Goal: Task Accomplishment & Management: Use online tool/utility

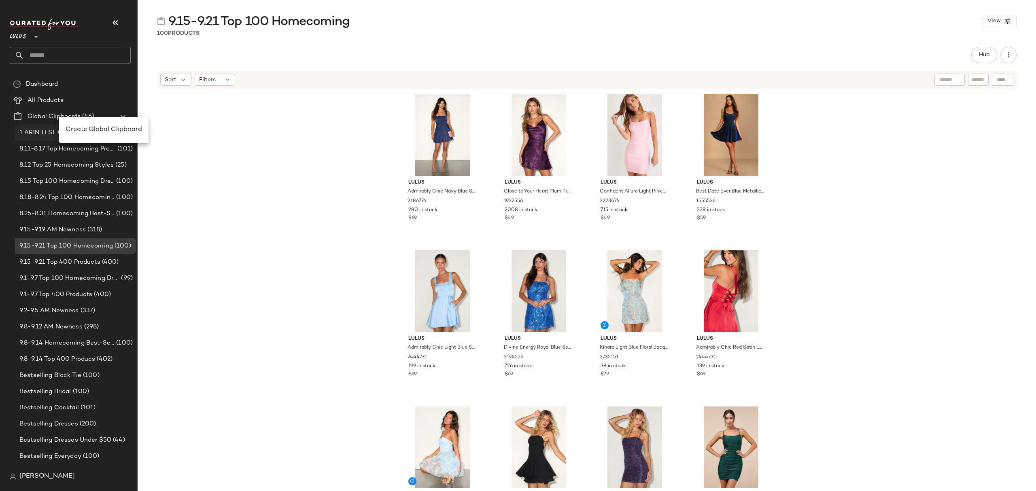
click at [101, 126] on span "Create Global Clipboard" at bounding box center [104, 129] width 76 height 7
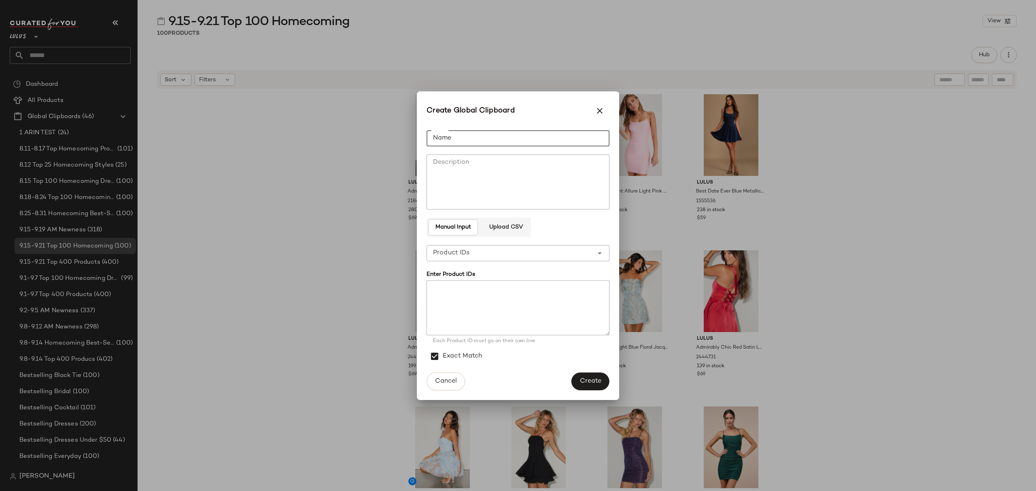
click at [573, 131] on input "Name" at bounding box center [517, 138] width 183 height 16
type input "**********"
click at [596, 382] on span "Create" at bounding box center [590, 381] width 22 height 8
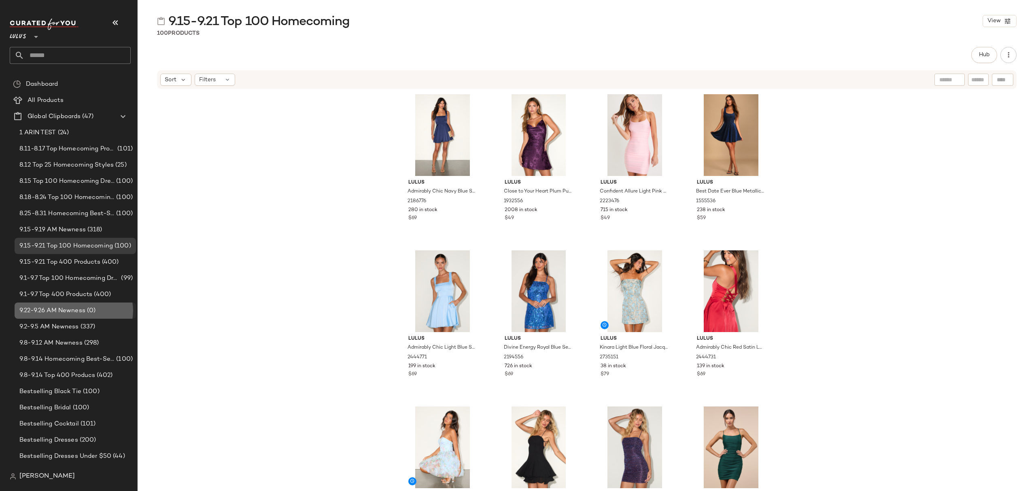
click at [86, 310] on span "(0)" at bounding box center [90, 310] width 10 height 9
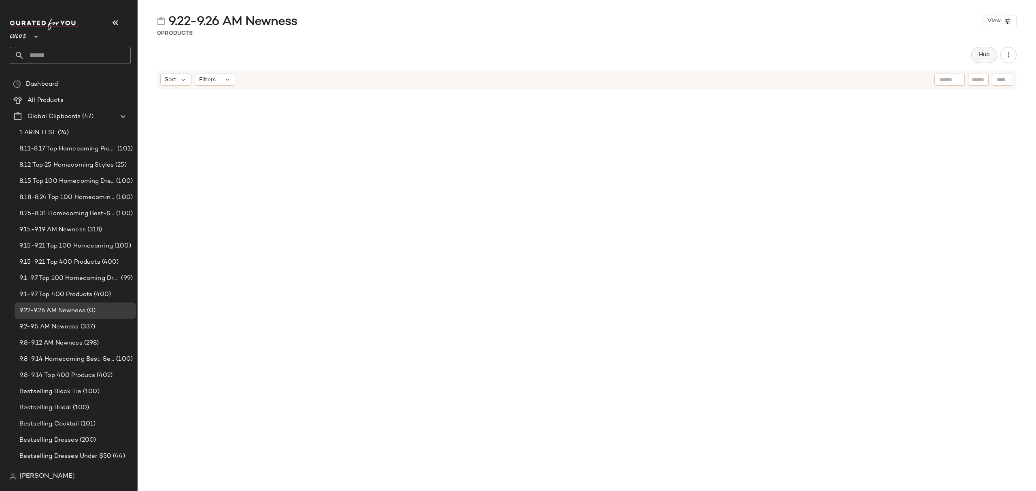
click at [986, 57] on span "Hub" at bounding box center [983, 55] width 11 height 6
click at [620, 77] on icon at bounding box center [623, 78] width 7 height 7
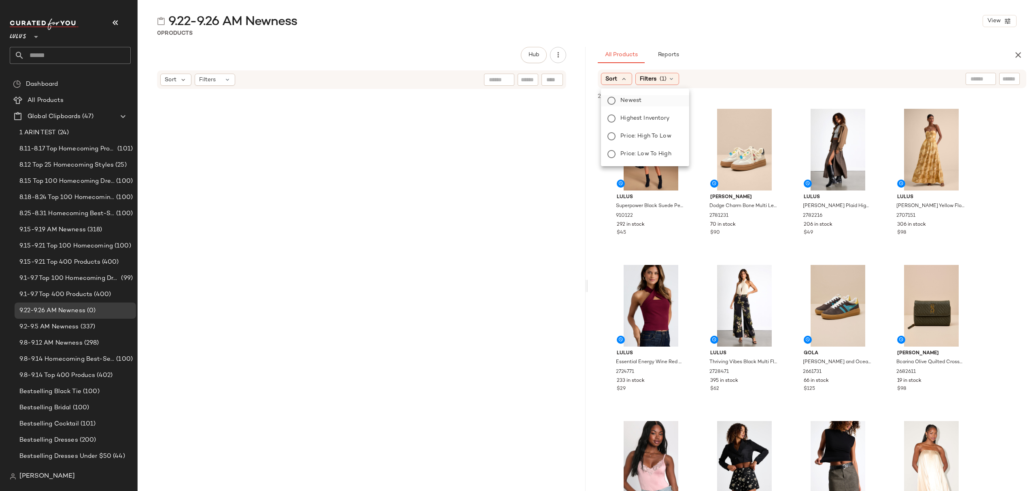
drag, startPoint x: 628, startPoint y: 100, endPoint x: 649, endPoint y: 96, distance: 21.4
click at [628, 100] on span "Newest" at bounding box center [630, 100] width 21 height 8
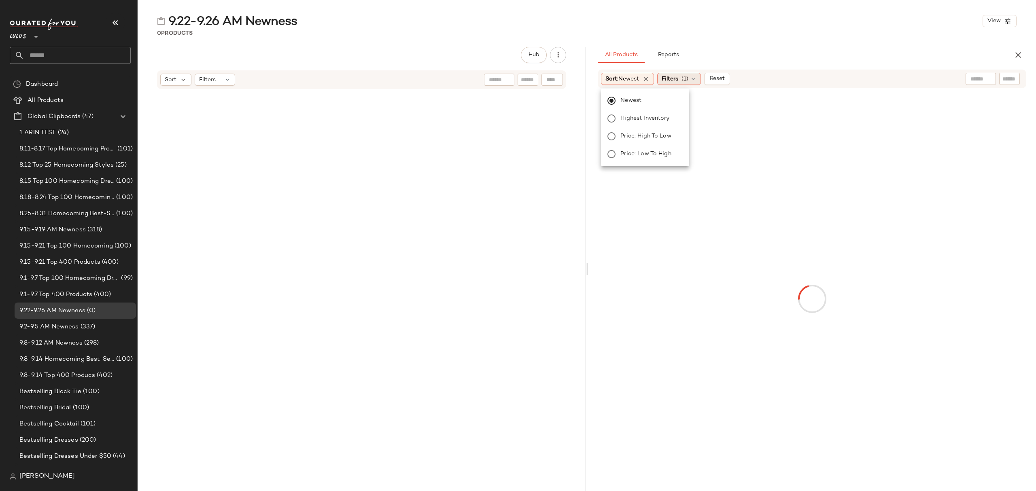
click at [685, 81] on span "(1)" at bounding box center [684, 79] width 7 height 8
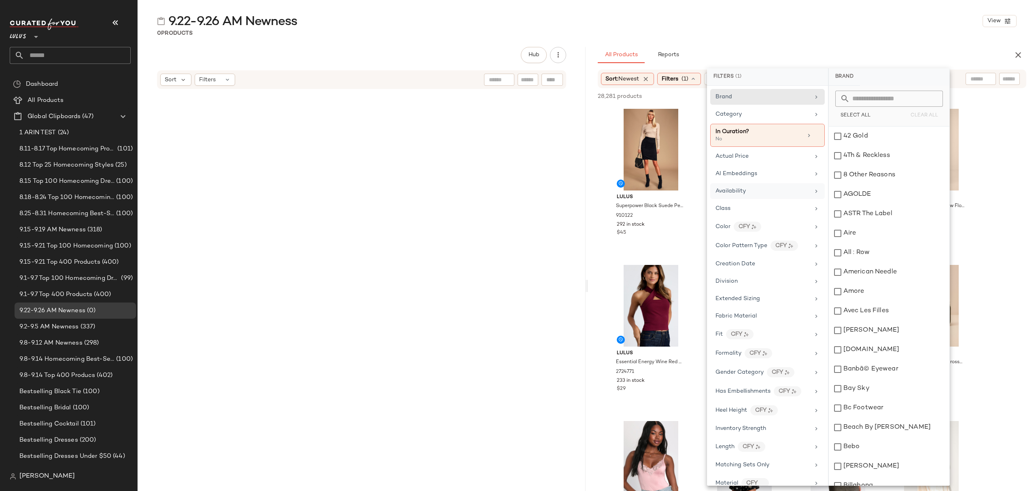
click at [768, 195] on div "Availability" at bounding box center [762, 191] width 94 height 8
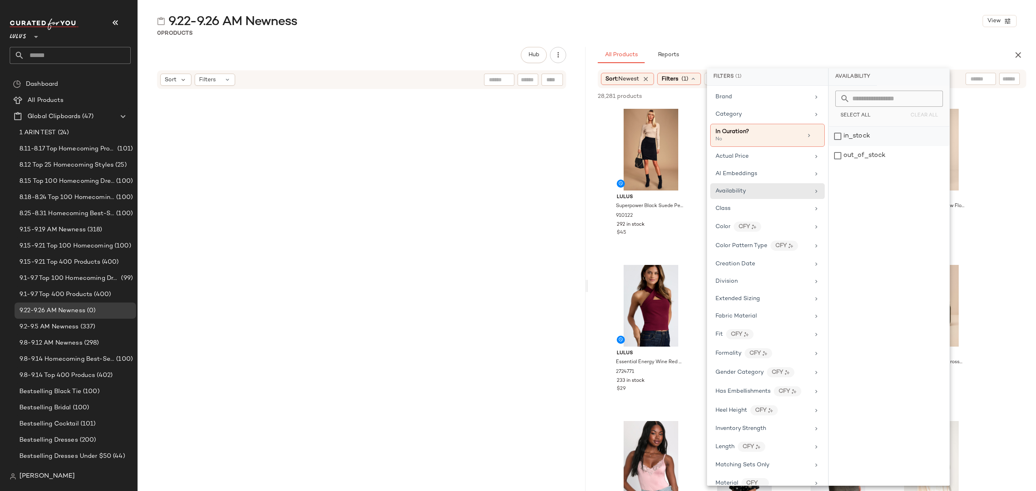
click at [878, 138] on div "in_stock" at bounding box center [889, 136] width 121 height 19
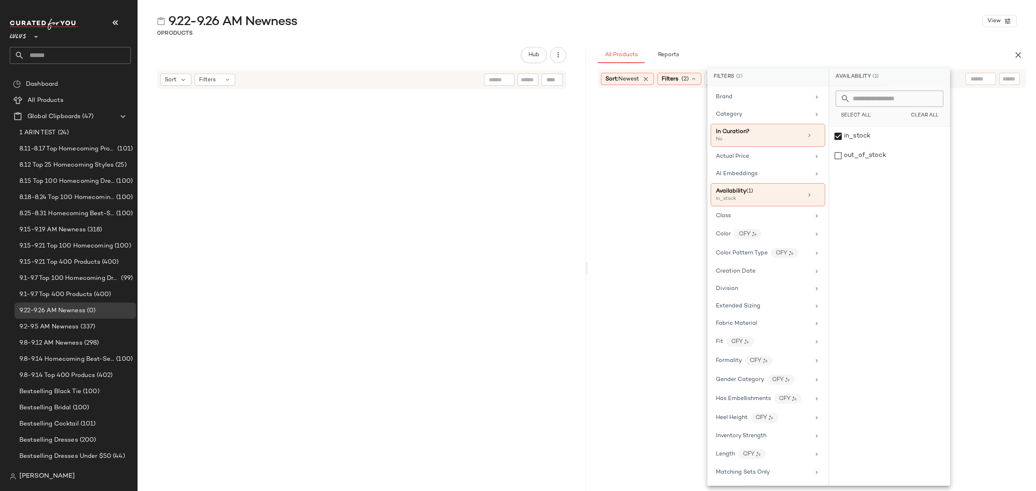
click at [822, 51] on div "All Products Reports" at bounding box center [799, 55] width 403 height 16
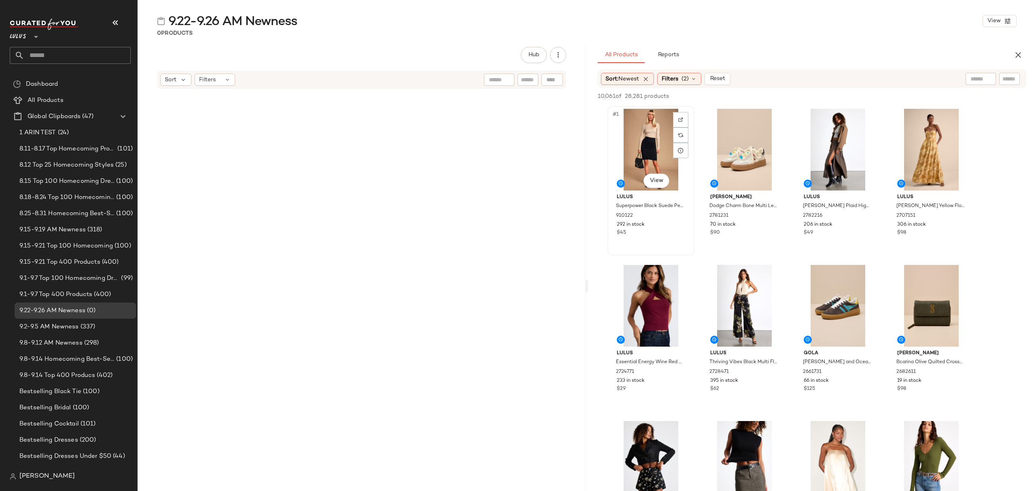
click at [641, 130] on div "#1 View" at bounding box center [650, 150] width 81 height 82
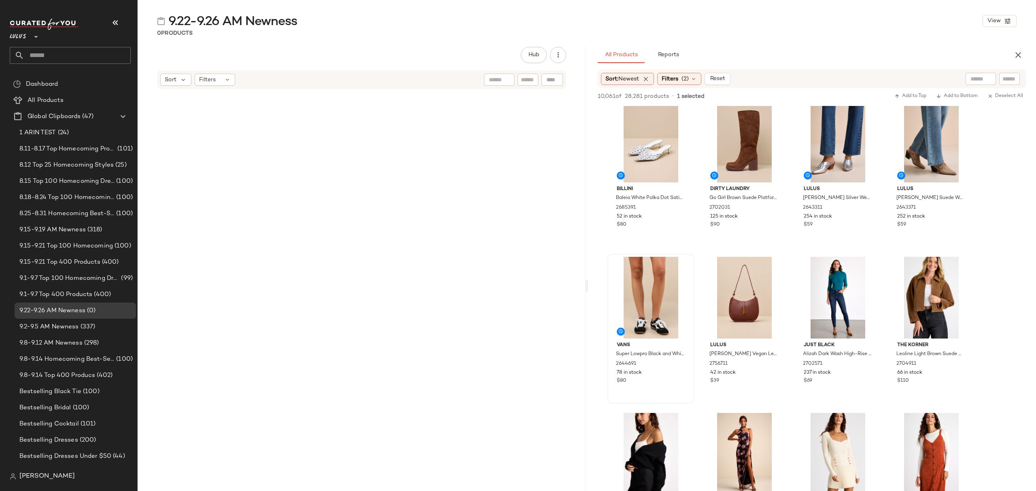
scroll to position [6743, 0]
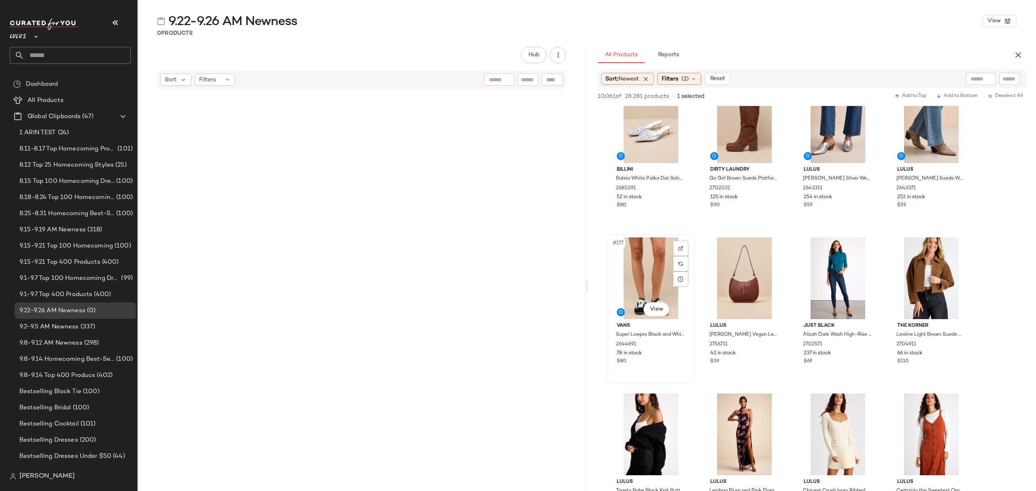
click at [666, 350] on div "78 in stock" at bounding box center [651, 353] width 68 height 7
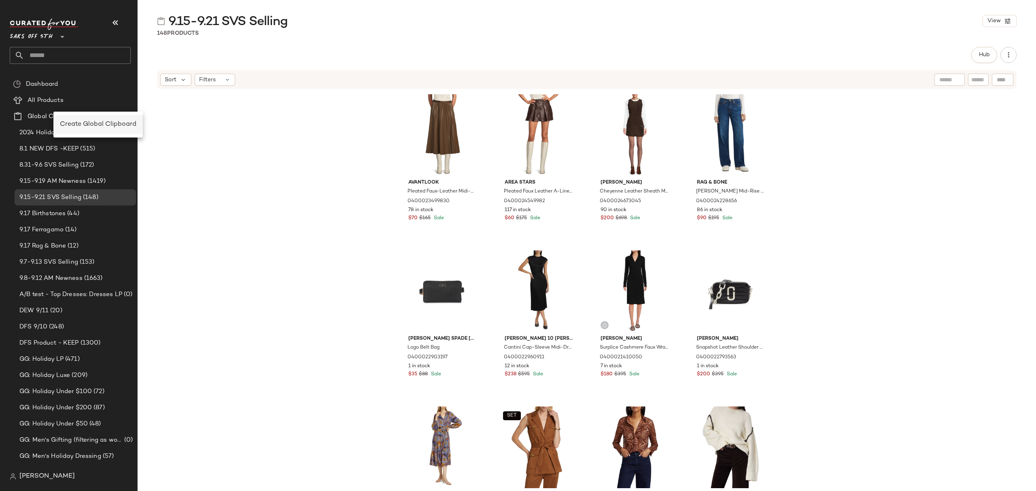
click at [109, 127] on span "Create Global Clipboard" at bounding box center [98, 124] width 76 height 7
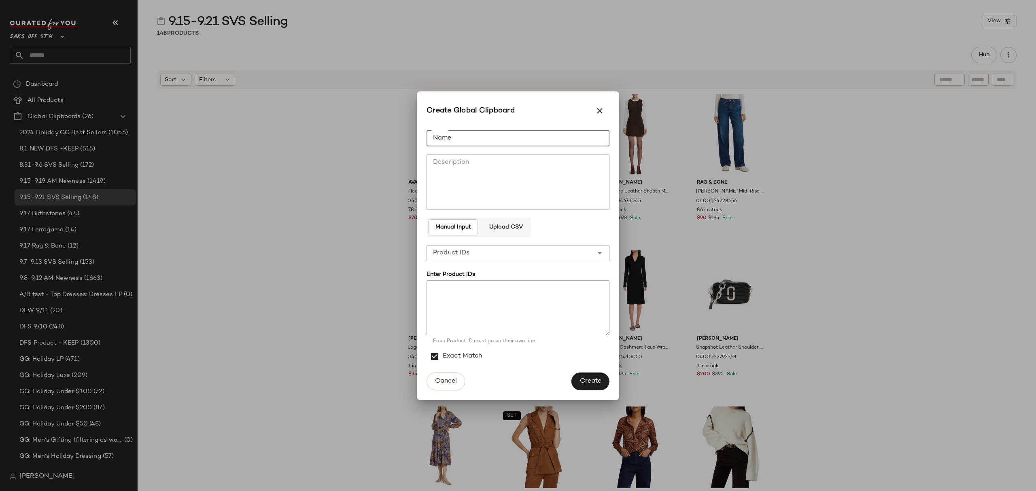
click at [591, 133] on input "Name" at bounding box center [517, 138] width 183 height 16
type input "**********"
click at [575, 380] on button "Create" at bounding box center [590, 382] width 38 height 18
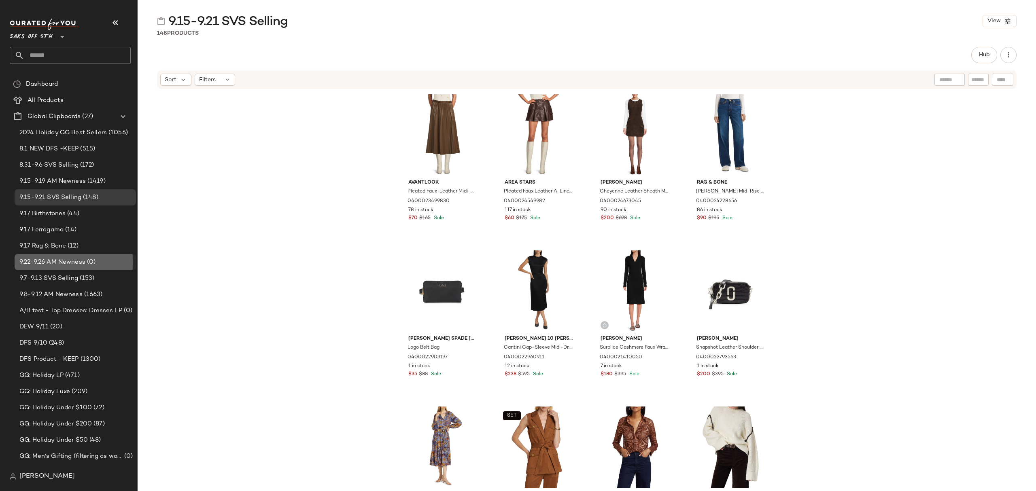
click at [66, 264] on span "9.22-9.26 AM Newness" at bounding box center [52, 262] width 66 height 9
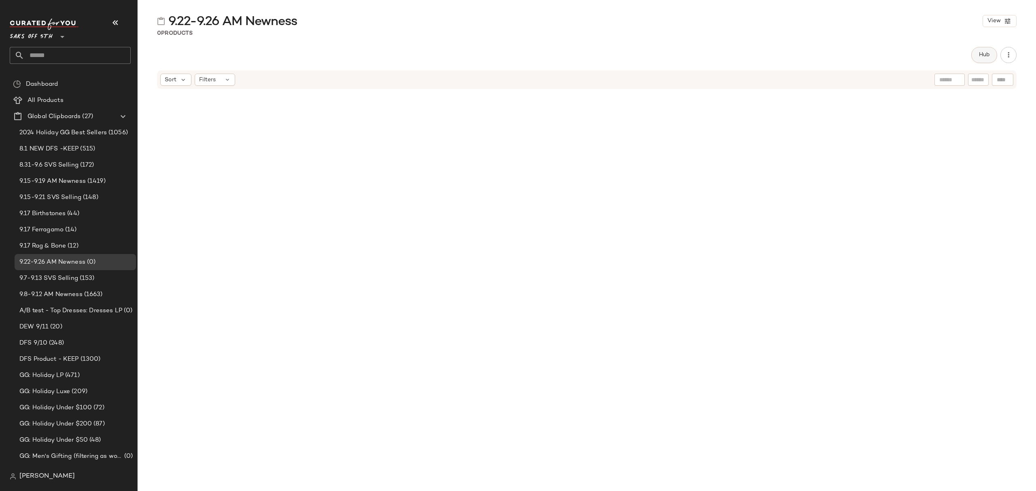
click at [976, 54] on button "Hub" at bounding box center [984, 55] width 26 height 16
click at [619, 76] on div "Sort" at bounding box center [616, 79] width 31 height 12
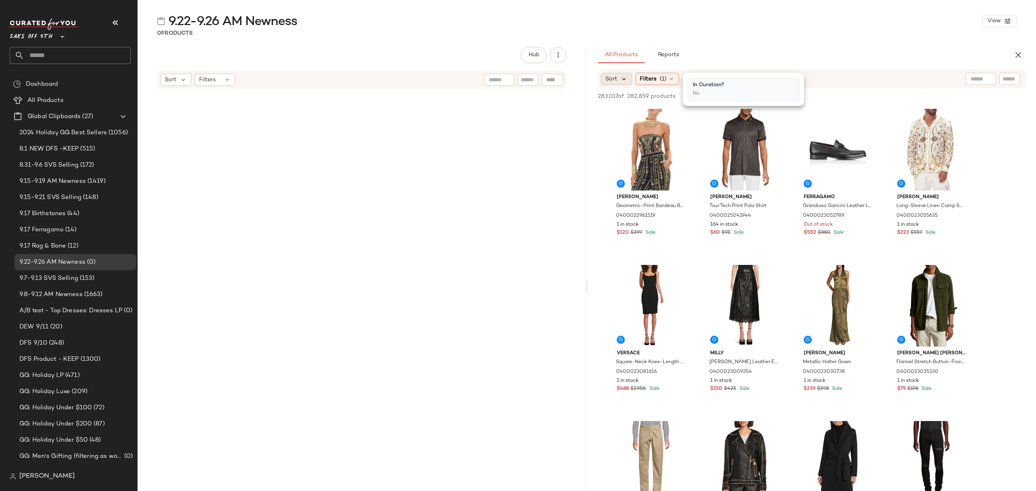
click at [625, 78] on icon at bounding box center [623, 78] width 7 height 7
click at [626, 103] on span "Newest" at bounding box center [630, 100] width 21 height 8
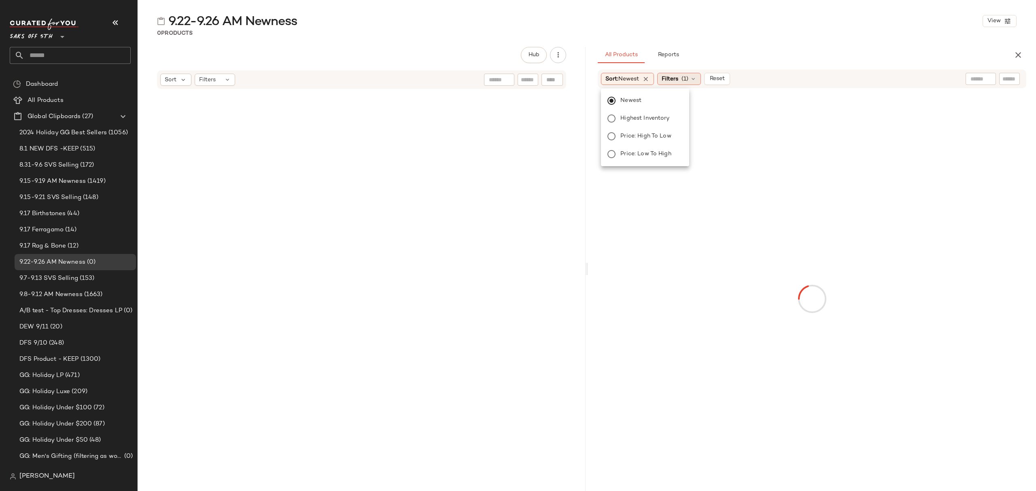
click at [685, 74] on div "Filters (1)" at bounding box center [679, 79] width 44 height 12
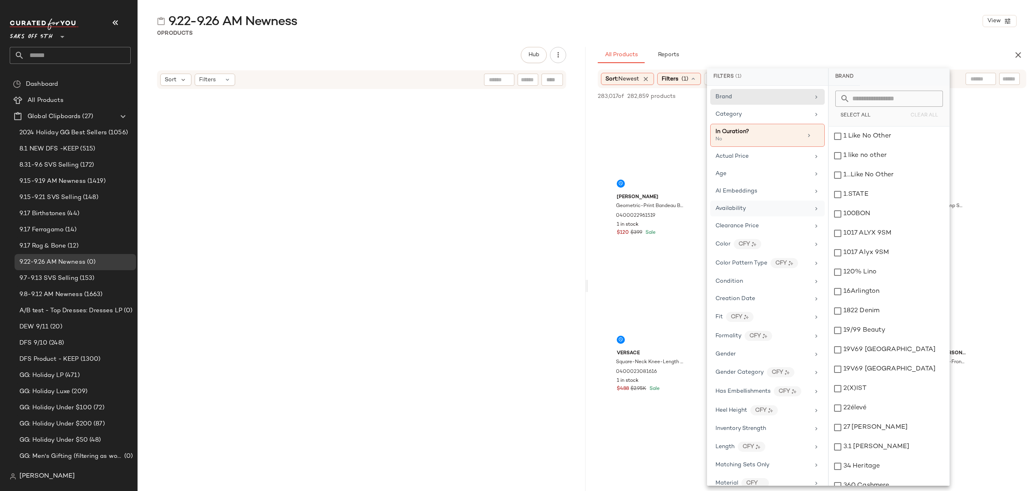
click at [749, 209] on div "Availability" at bounding box center [762, 208] width 94 height 8
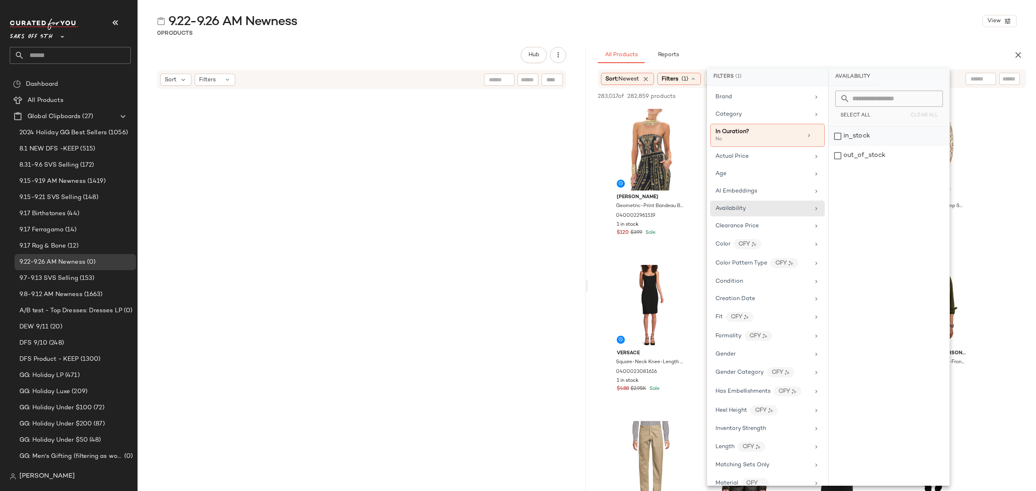
click at [877, 136] on div "in_stock" at bounding box center [889, 136] width 121 height 19
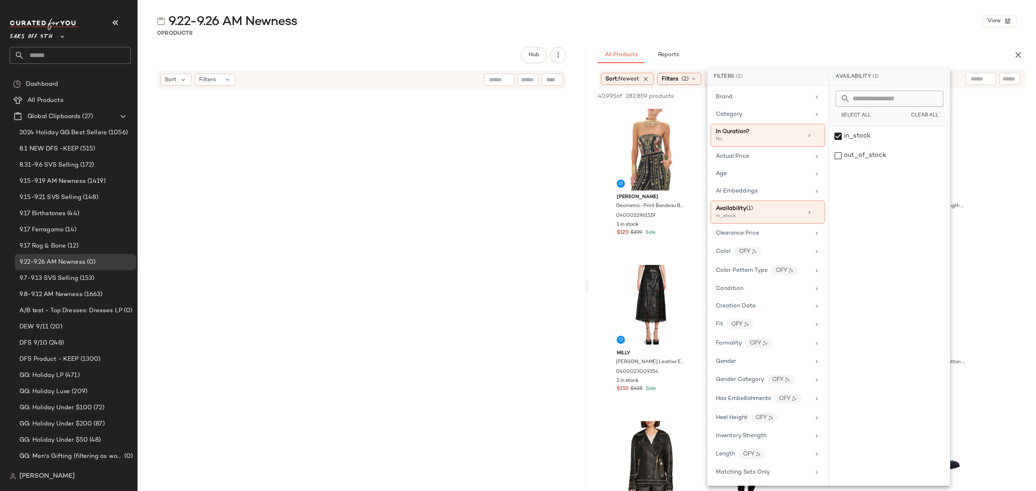
click at [672, 10] on main "9.22-9.26 AM Newness View 0 Products Hub Sort Filters All Products Reports Sort…" at bounding box center [518, 245] width 1036 height 491
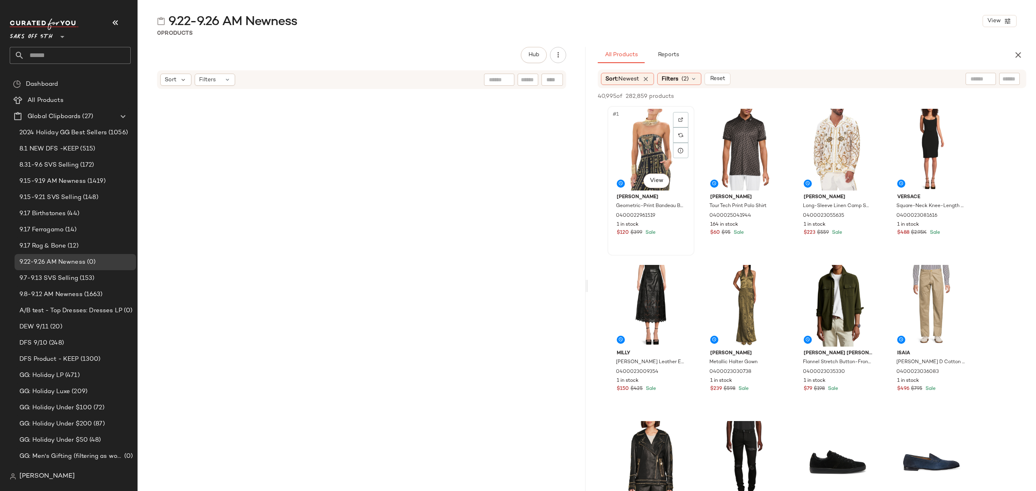
click at [655, 122] on div "#1 View" at bounding box center [650, 150] width 81 height 82
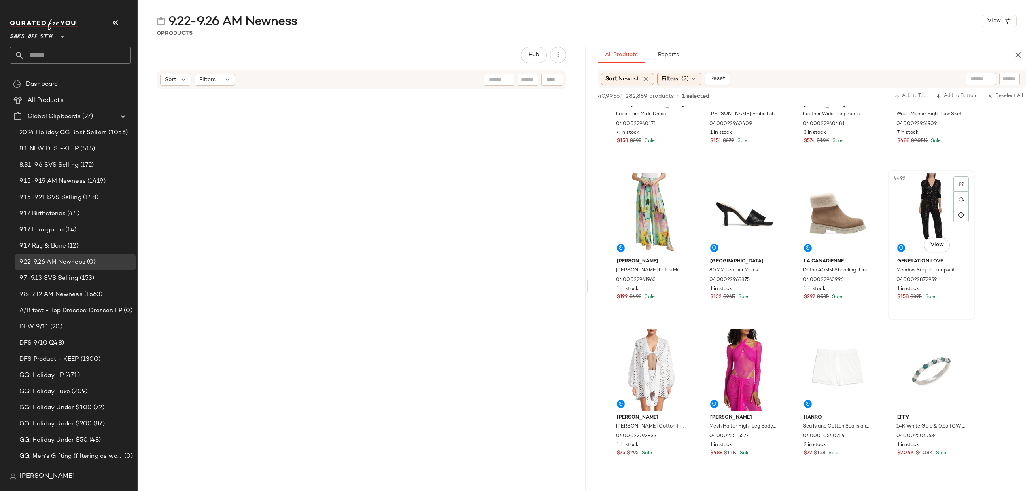
scroll to position [19043, 0]
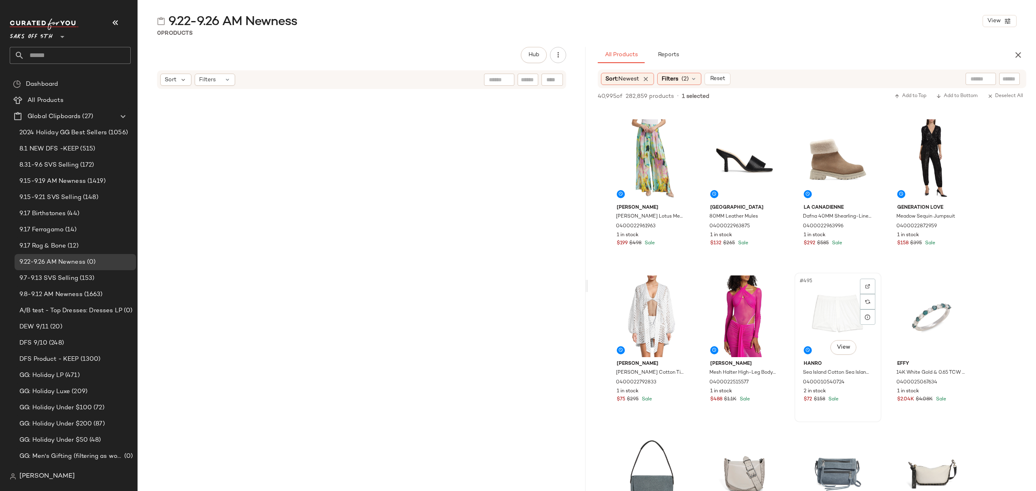
click at [849, 403] on div "Hanro Sea Island Cotton Sea Island Cotton Boxers 0400010540724 2 in stock $72 $…" at bounding box center [837, 380] width 81 height 47
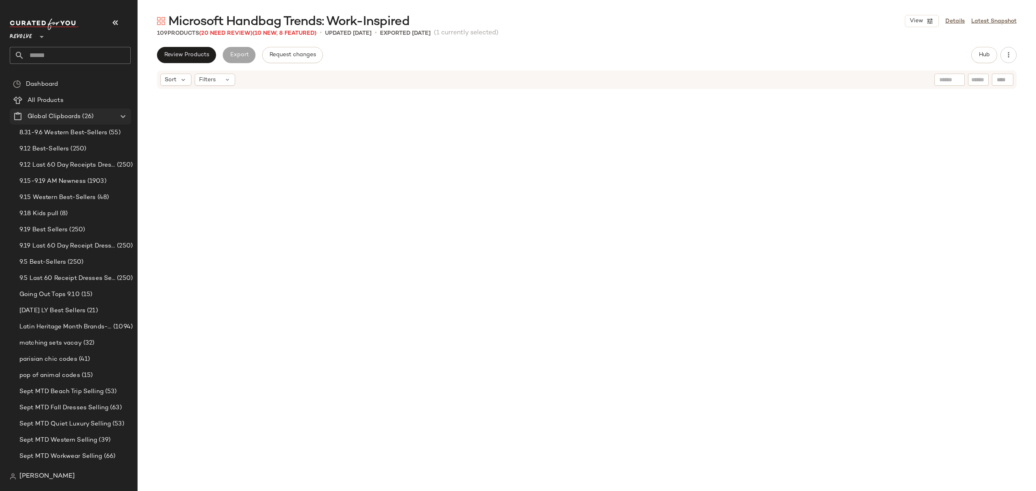
scroll to position [631, 0]
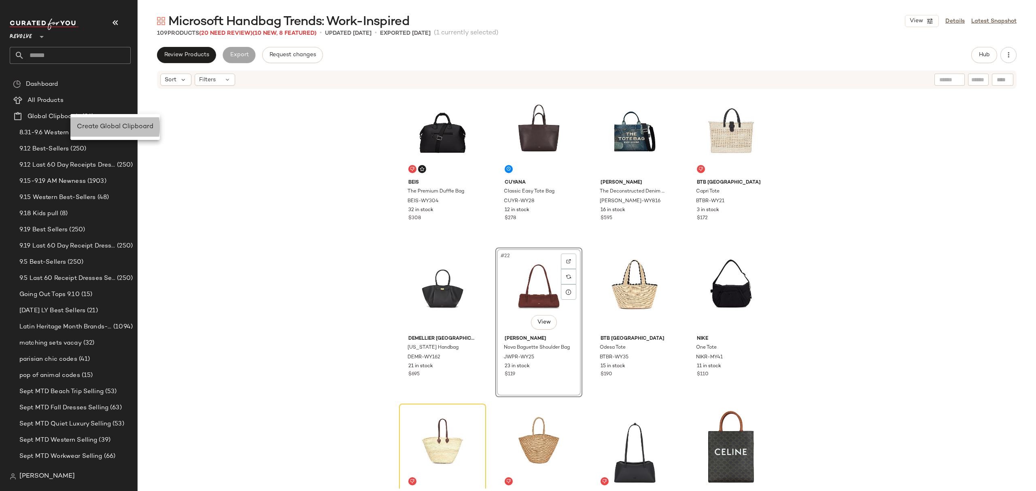
click at [102, 124] on span "Create Global Clipboard" at bounding box center [115, 126] width 76 height 7
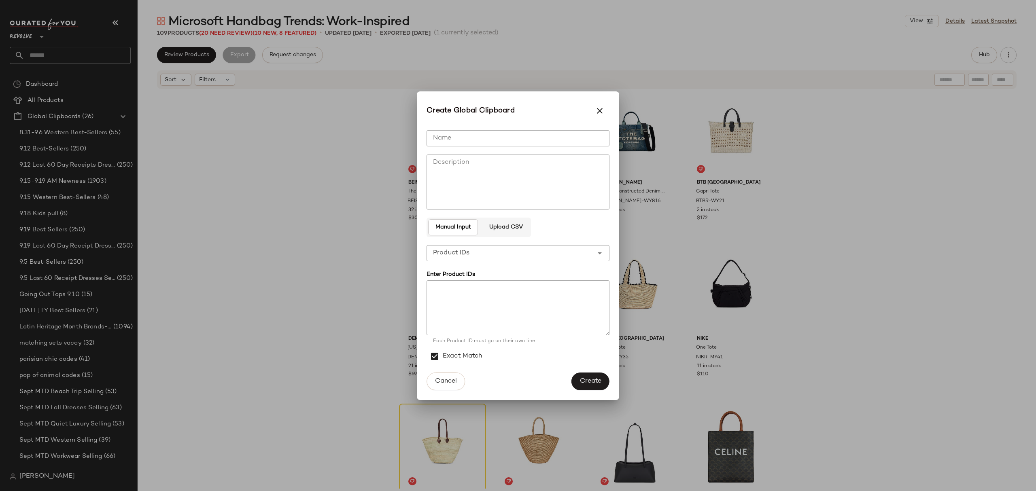
click at [501, 142] on input "Name" at bounding box center [517, 138] width 183 height 16
type input "**********"
click at [594, 375] on button "Create" at bounding box center [590, 382] width 38 height 18
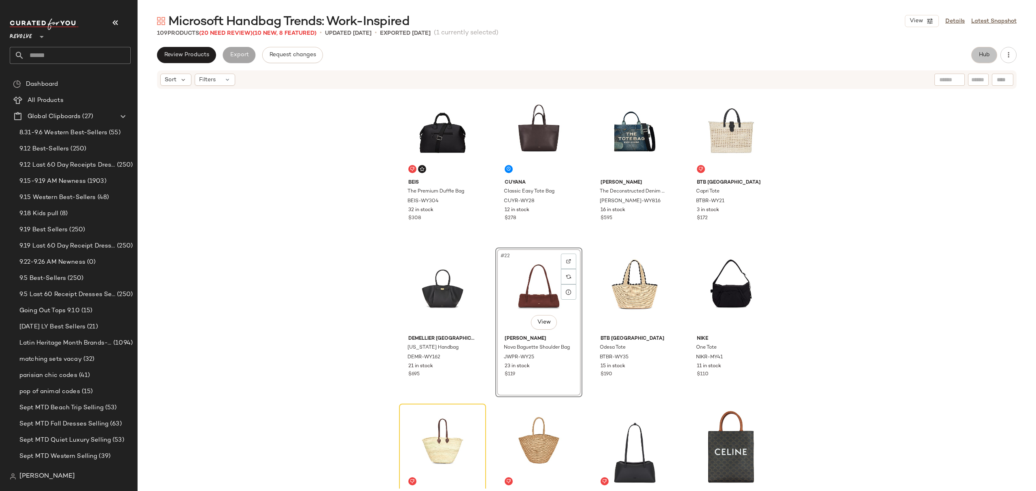
click at [985, 60] on button "Hub" at bounding box center [984, 55] width 26 height 16
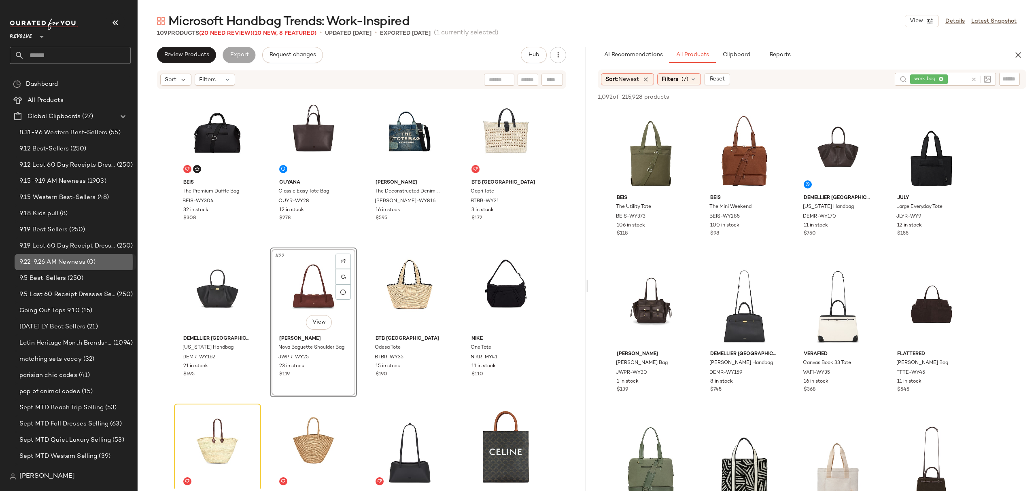
click at [84, 258] on span "9.22-9.26 AM Newness" at bounding box center [52, 262] width 66 height 9
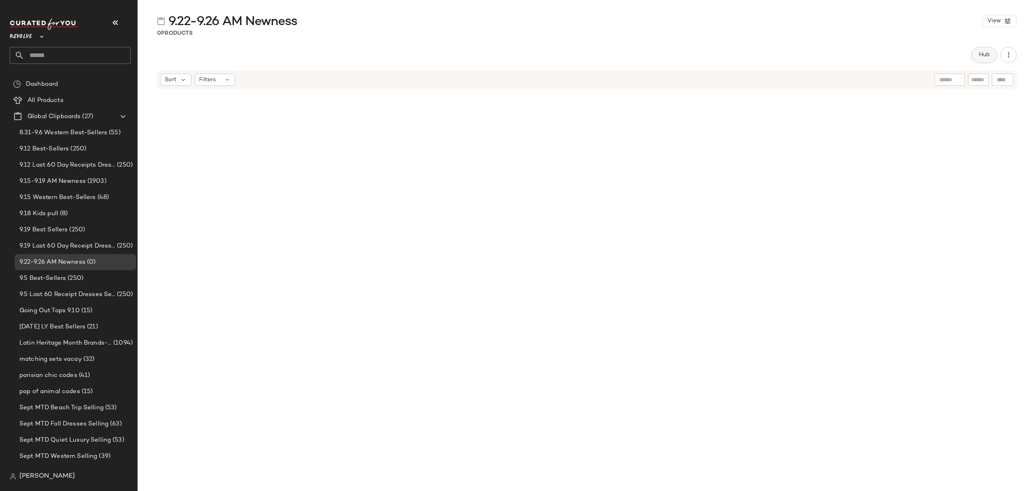
click at [985, 57] on span "Hub" at bounding box center [983, 55] width 11 height 6
click at [620, 80] on icon at bounding box center [623, 78] width 7 height 7
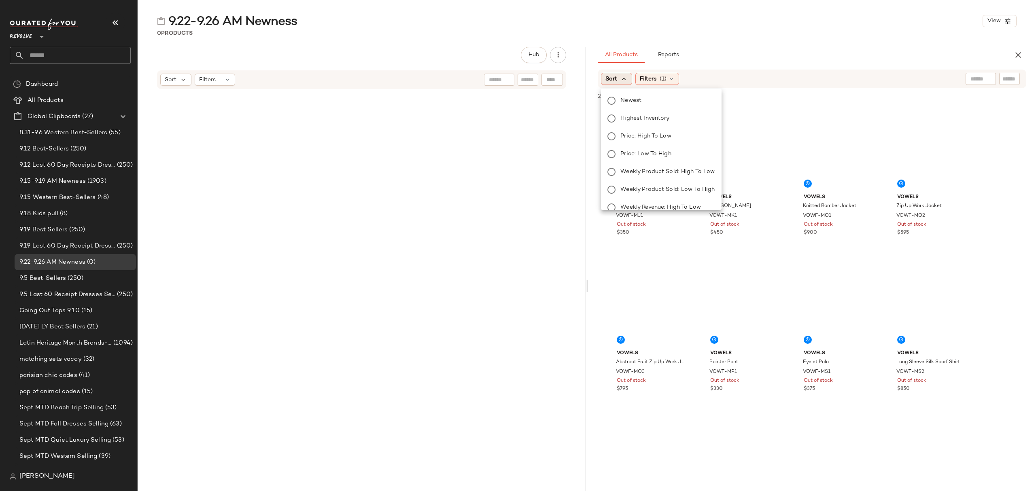
click at [649, 99] on body "Revolve ** Dashboard All Products Global Clipboards (27) 8.31-9.6 Western Best-…" at bounding box center [518, 245] width 1036 height 491
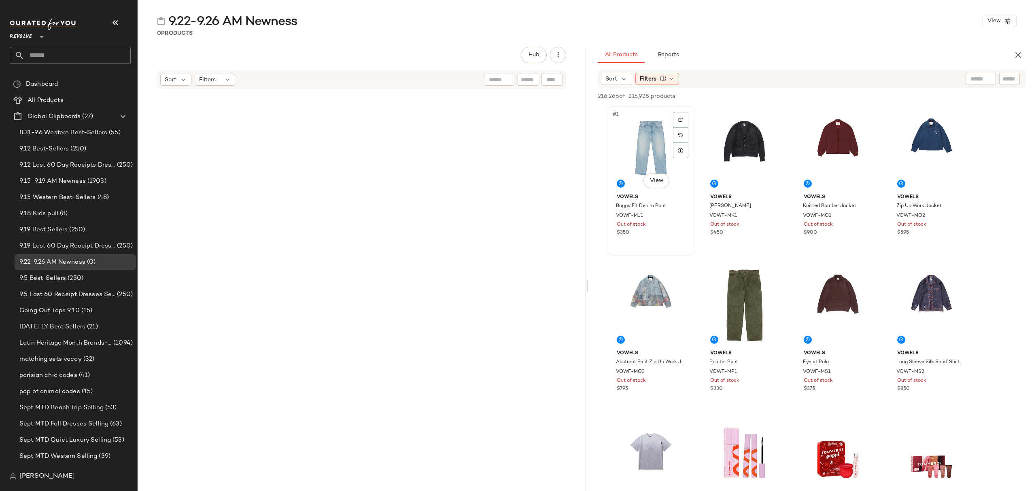
click at [645, 128] on div "#1 View" at bounding box center [650, 150] width 81 height 82
click at [621, 77] on icon at bounding box center [623, 78] width 7 height 7
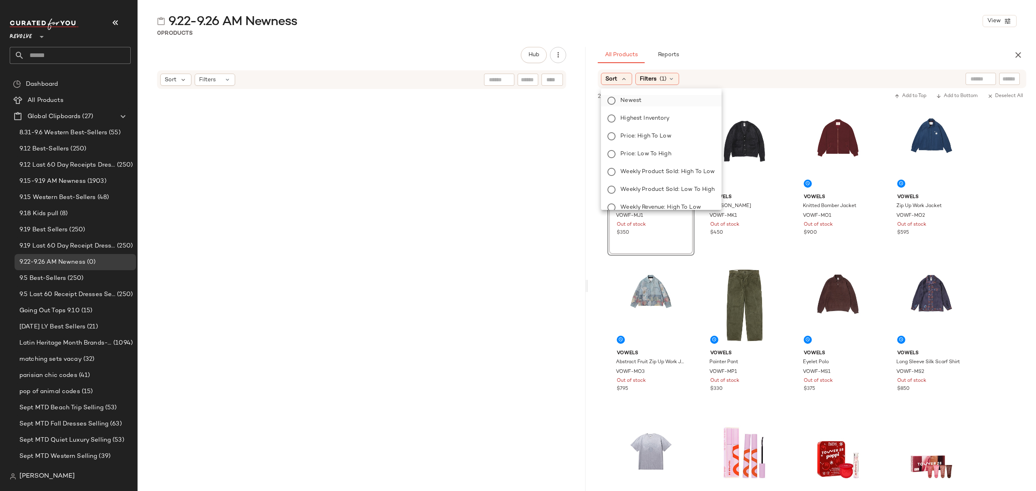
click at [643, 103] on label "Newest" at bounding box center [666, 100] width 98 height 11
click at [688, 78] on span "(1)" at bounding box center [684, 79] width 7 height 8
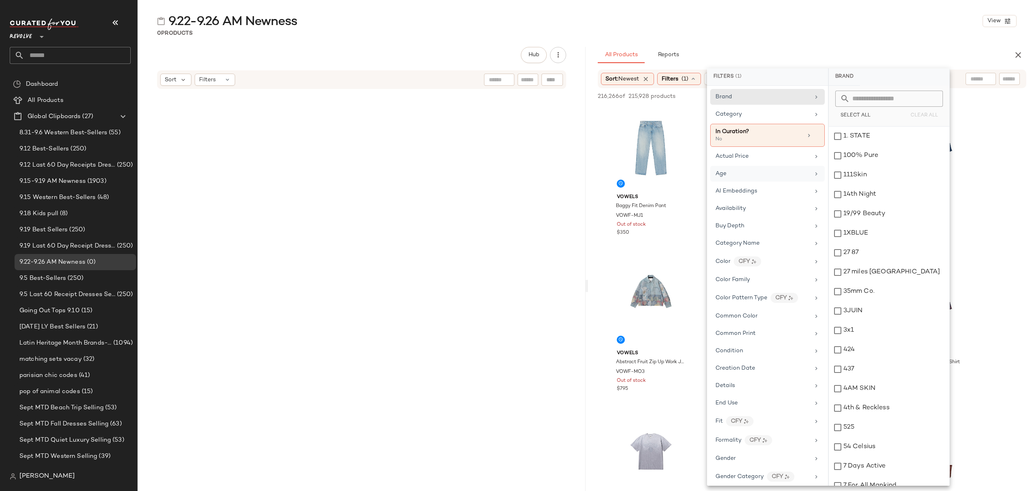
click at [778, 171] on div "Age" at bounding box center [762, 174] width 94 height 8
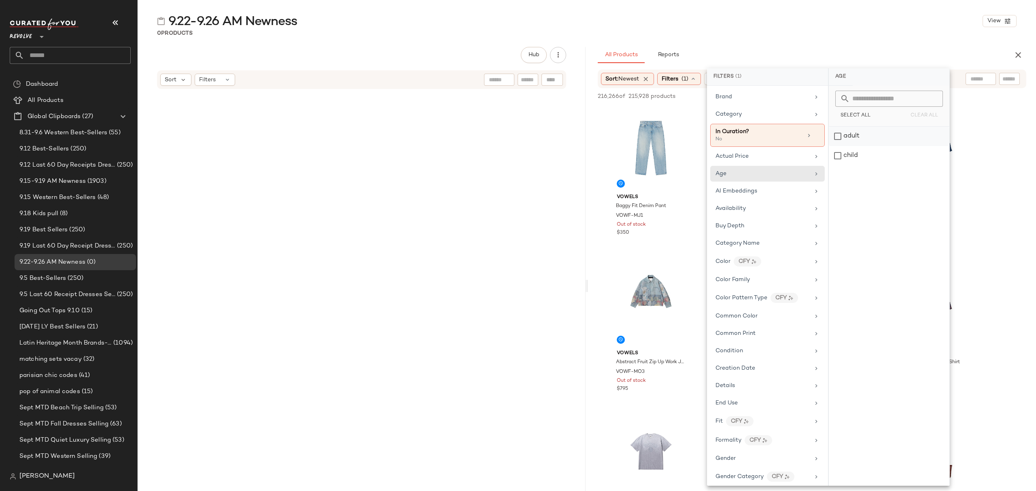
click at [856, 139] on div "adult" at bounding box center [889, 136] width 121 height 19
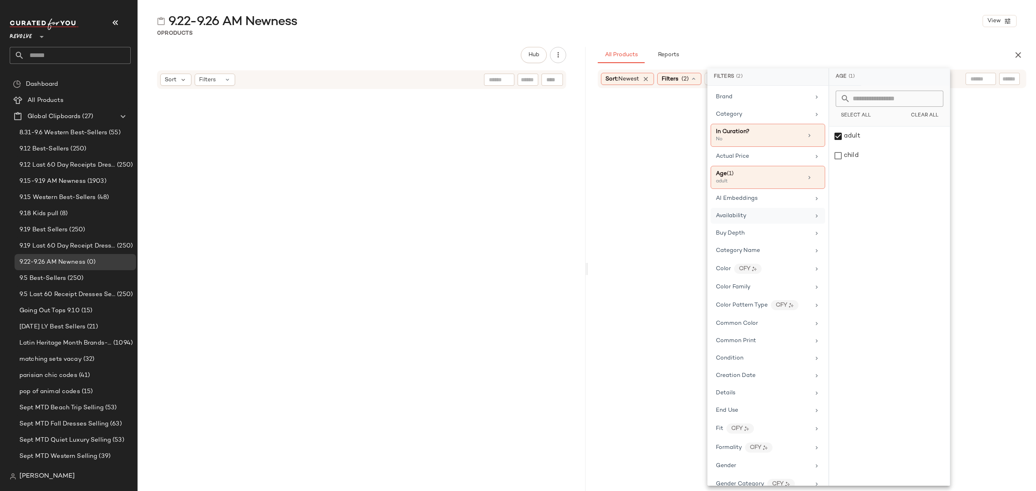
click at [764, 222] on div "Availability" at bounding box center [767, 216] width 115 height 16
click at [865, 140] on div "in_stock" at bounding box center [889, 136] width 121 height 19
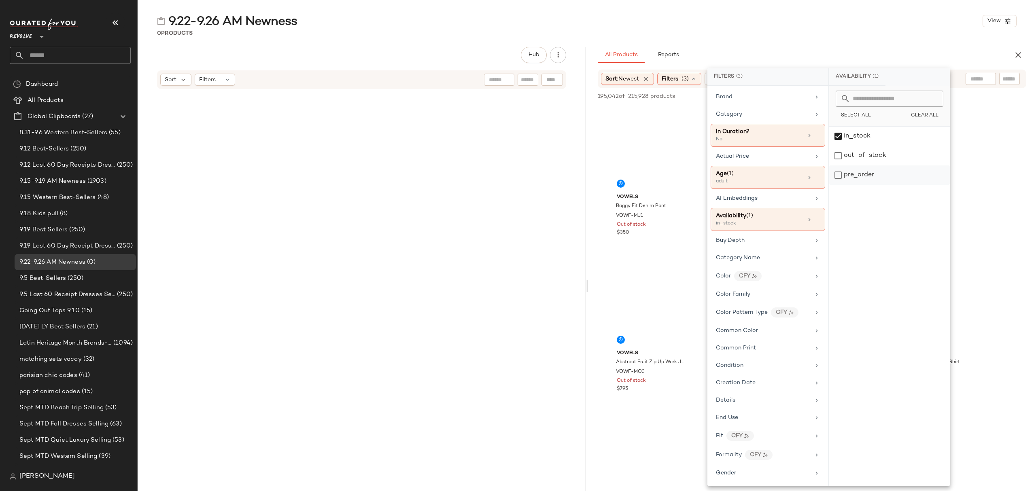
click at [865, 171] on div "pre_order" at bounding box center [889, 174] width 121 height 19
click at [769, 477] on div "Gender" at bounding box center [763, 473] width 94 height 8
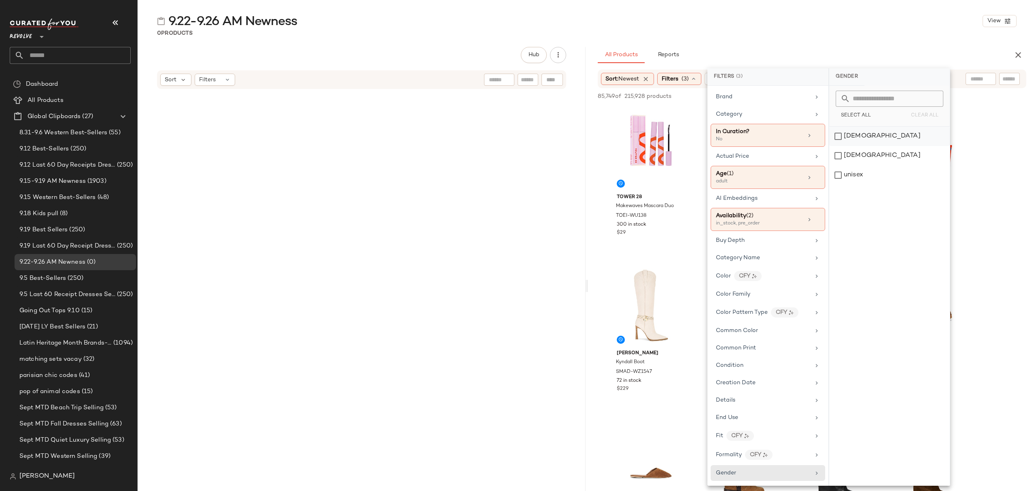
click at [858, 139] on div "female" at bounding box center [889, 136] width 121 height 19
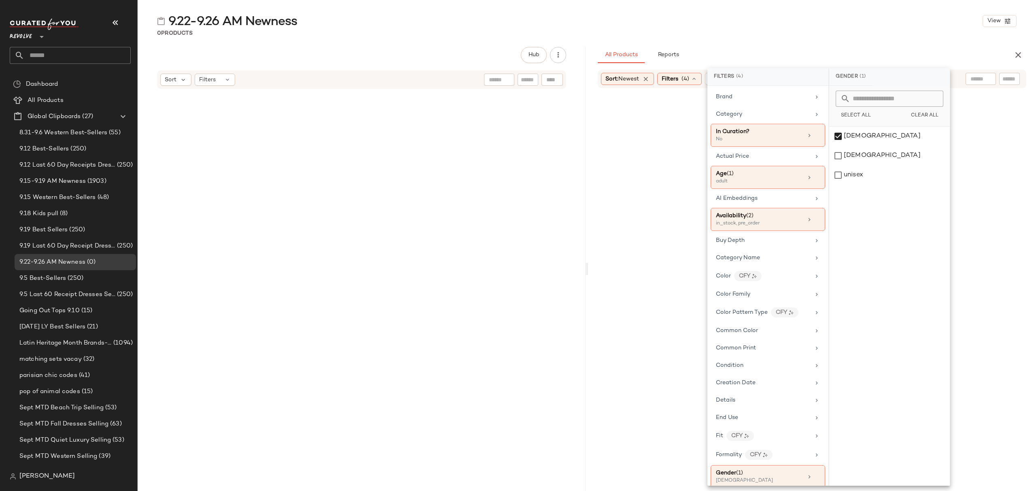
click at [861, 34] on div "0 Products" at bounding box center [587, 33] width 898 height 8
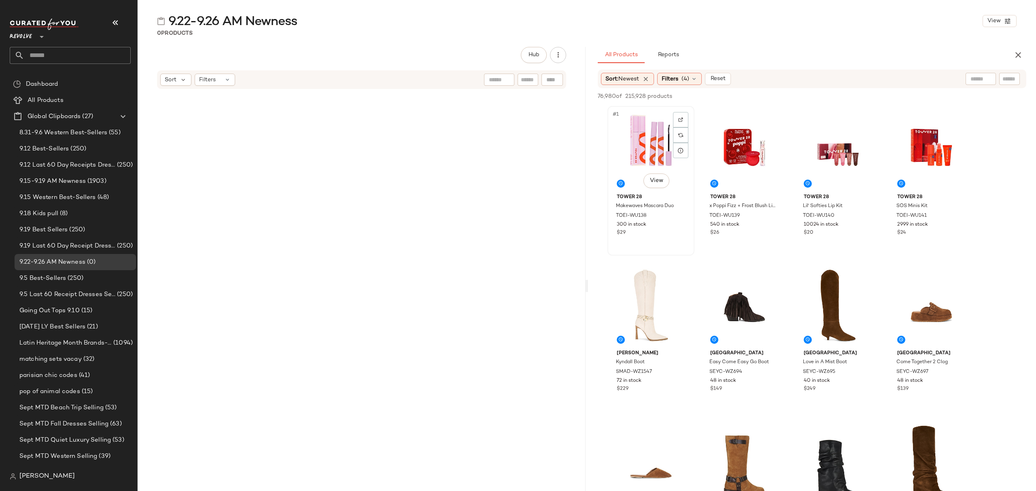
click at [625, 154] on div "#1 View" at bounding box center [650, 150] width 81 height 82
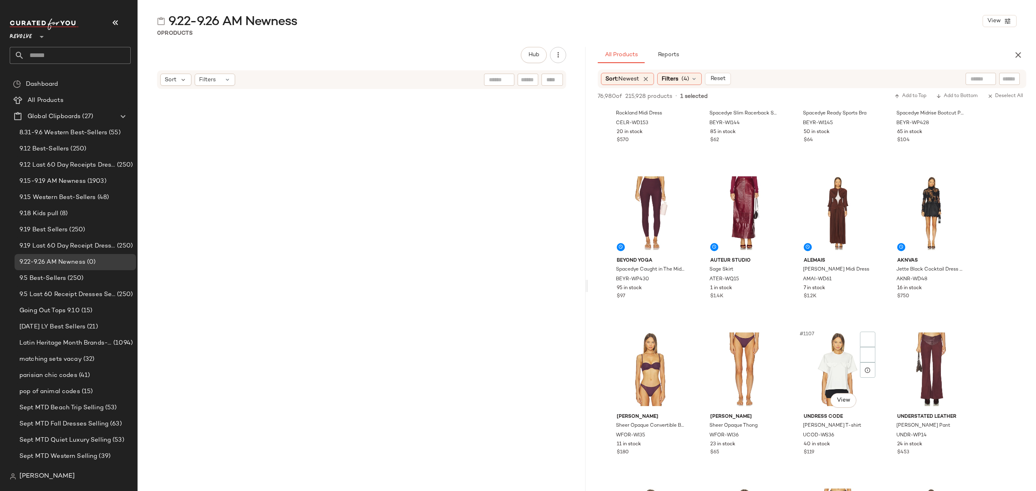
scroll to position [42888, 0]
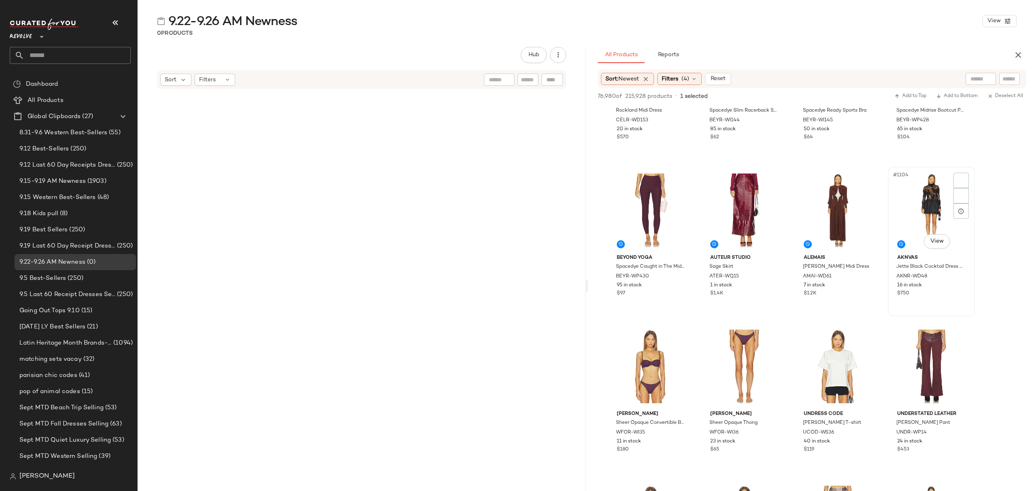
click at [925, 293] on div "$750" at bounding box center [931, 293] width 68 height 7
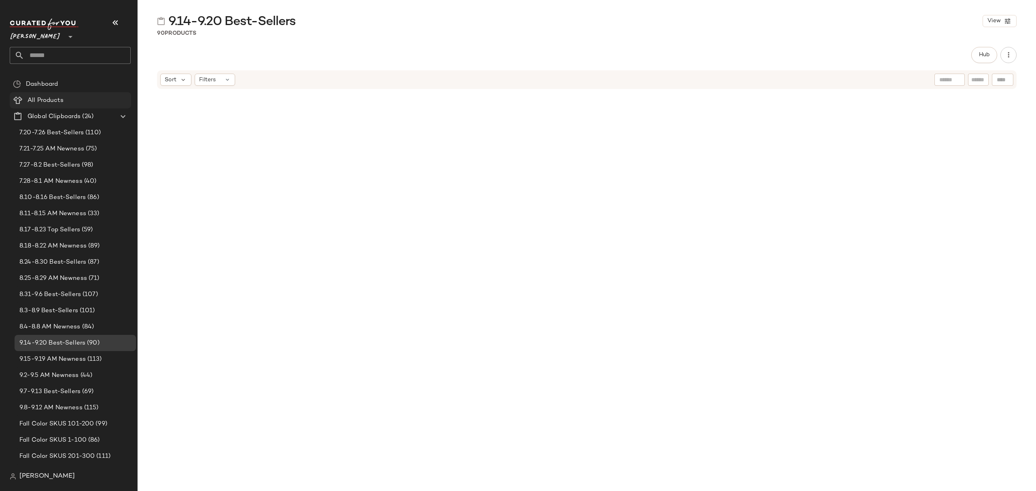
scroll to position [3194, 0]
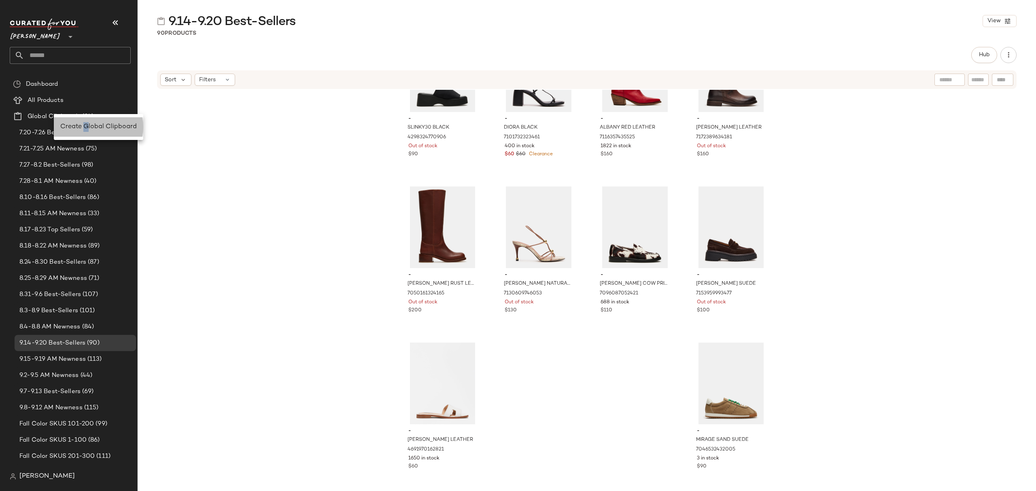
click at [86, 122] on div "Create Global Clipboard" at bounding box center [98, 127] width 76 height 10
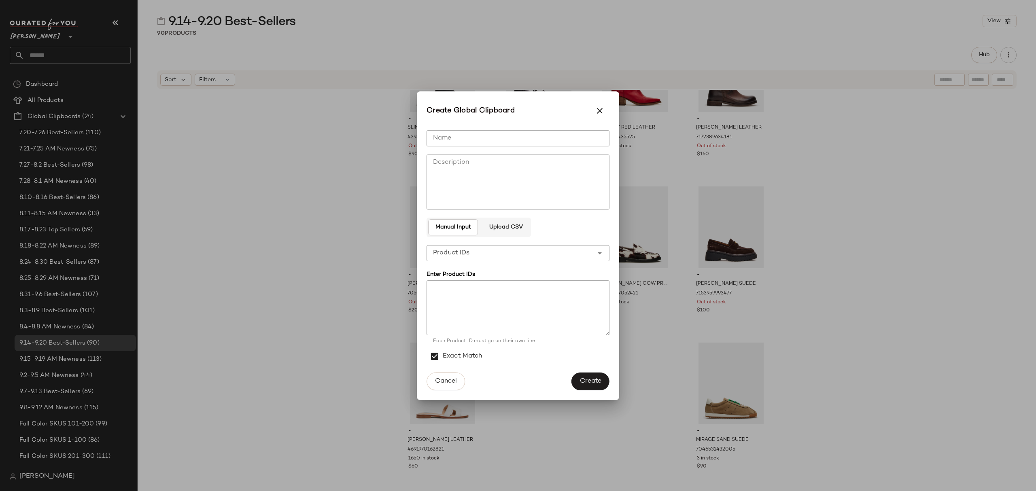
click at [467, 135] on input "Name" at bounding box center [517, 138] width 183 height 16
type input "**********"
drag, startPoint x: 588, startPoint y: 382, endPoint x: 583, endPoint y: 379, distance: 6.2
click at [587, 382] on span "Create" at bounding box center [590, 381] width 22 height 8
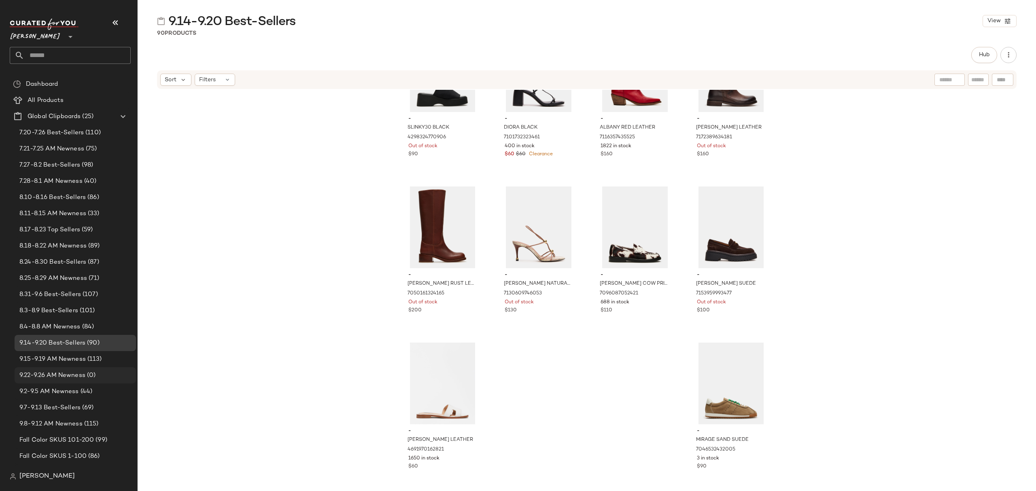
drag, startPoint x: 51, startPoint y: 376, endPoint x: 62, endPoint y: 371, distance: 11.4
click at [52, 376] on span "9.22-9.26 AM Newness" at bounding box center [52, 375] width 66 height 9
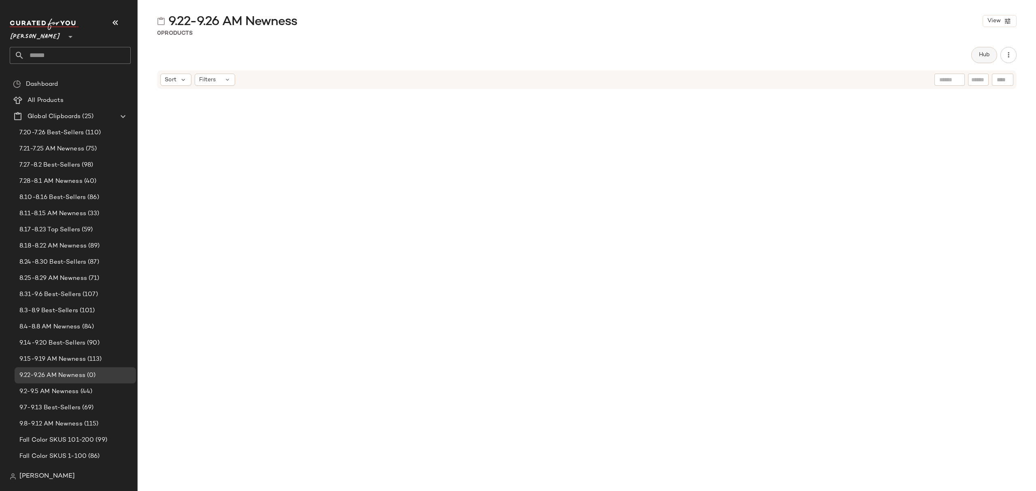
click at [979, 57] on span "Hub" at bounding box center [983, 55] width 11 height 6
click at [614, 75] on span "Sort" at bounding box center [611, 79] width 12 height 8
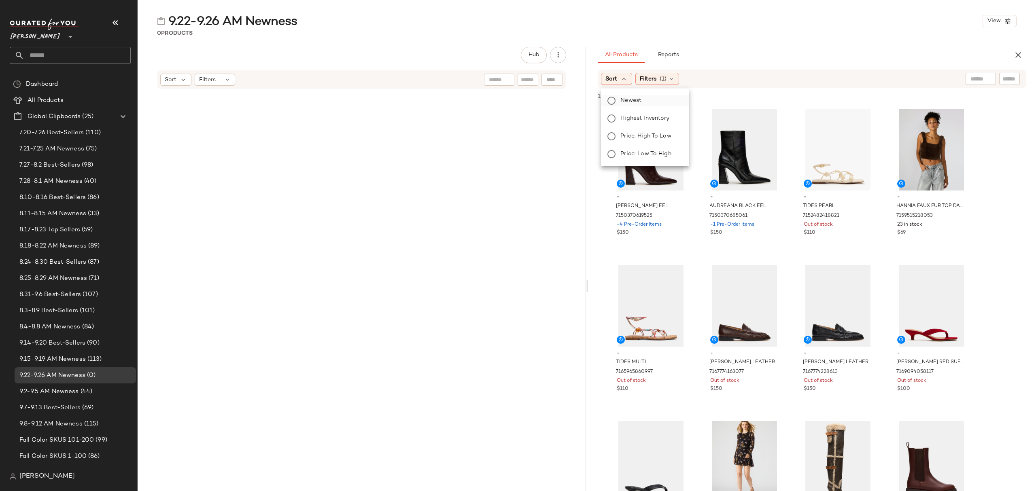
click at [638, 102] on span "Newest" at bounding box center [630, 100] width 21 height 8
click at [695, 80] on icon at bounding box center [693, 79] width 6 height 6
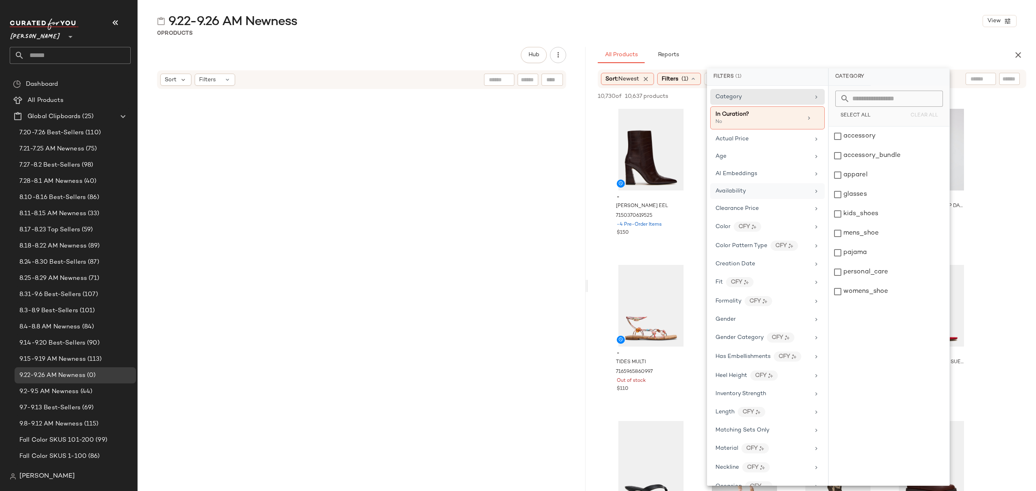
drag, startPoint x: 762, startPoint y: 192, endPoint x: 795, endPoint y: 186, distance: 33.3
click at [762, 193] on div "Availability" at bounding box center [762, 191] width 94 height 8
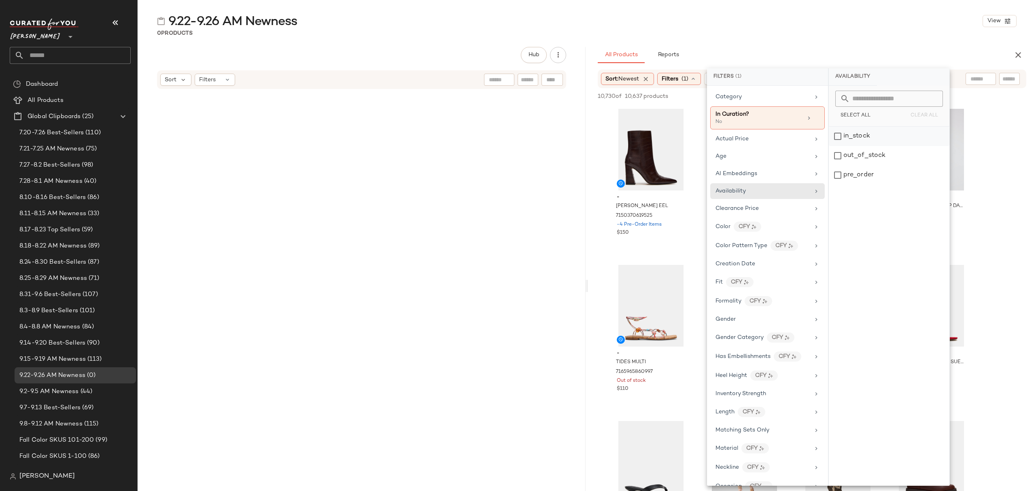
click at [860, 138] on div "in_stock" at bounding box center [889, 136] width 121 height 19
click at [863, 180] on div "pre_order" at bounding box center [889, 174] width 121 height 19
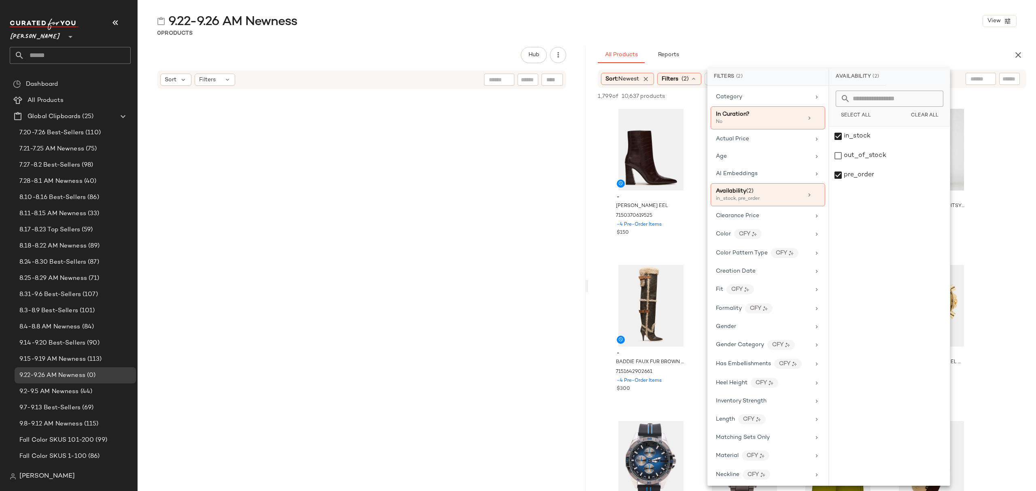
click at [825, 45] on div "9.22-9.26 AM Newness View 0 Products Hub Sort Filters All Products Reports Sort…" at bounding box center [587, 252] width 898 height 478
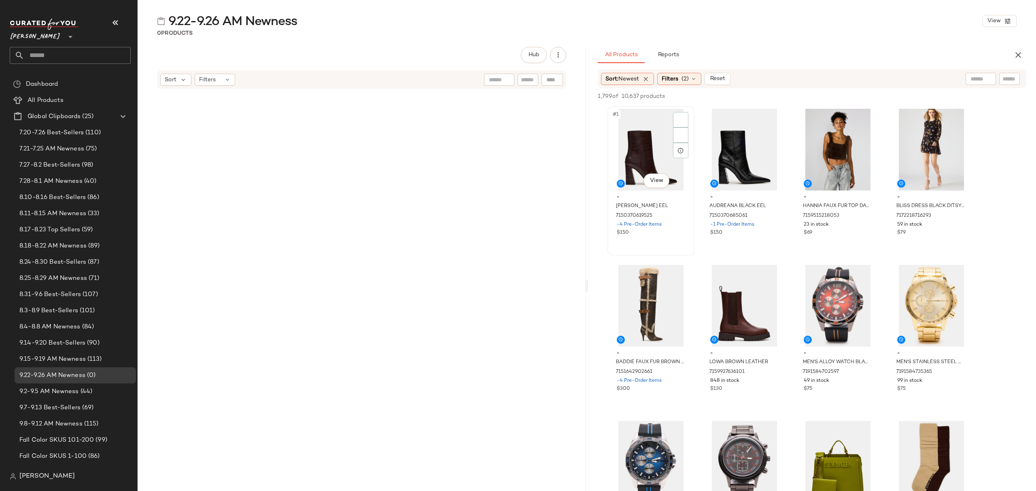
click at [634, 151] on div "#1 View" at bounding box center [650, 150] width 81 height 82
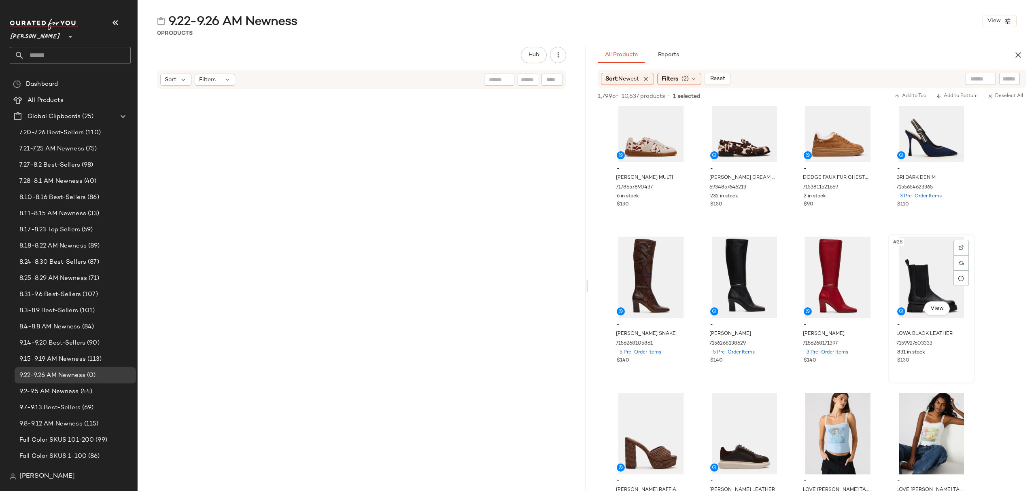
scroll to position [970, 0]
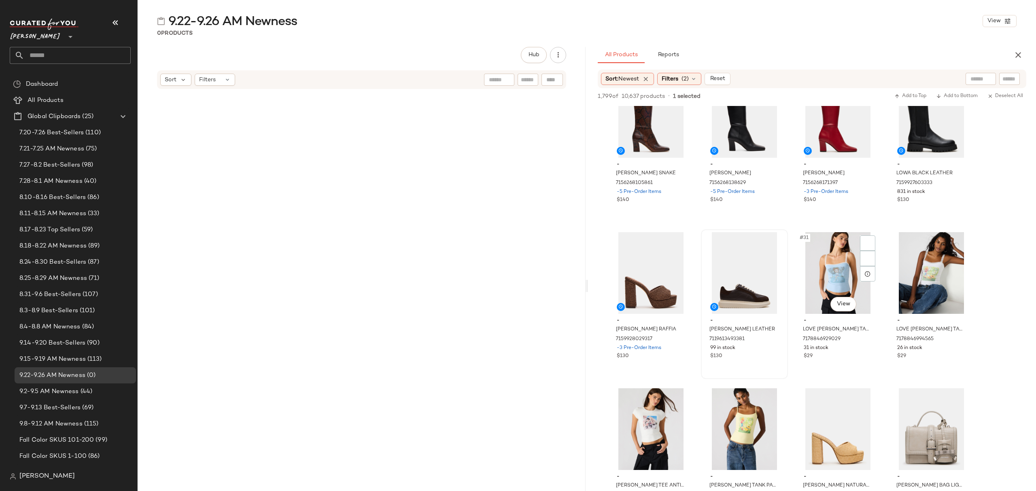
click at [760, 346] on div "99 in stock" at bounding box center [744, 348] width 68 height 7
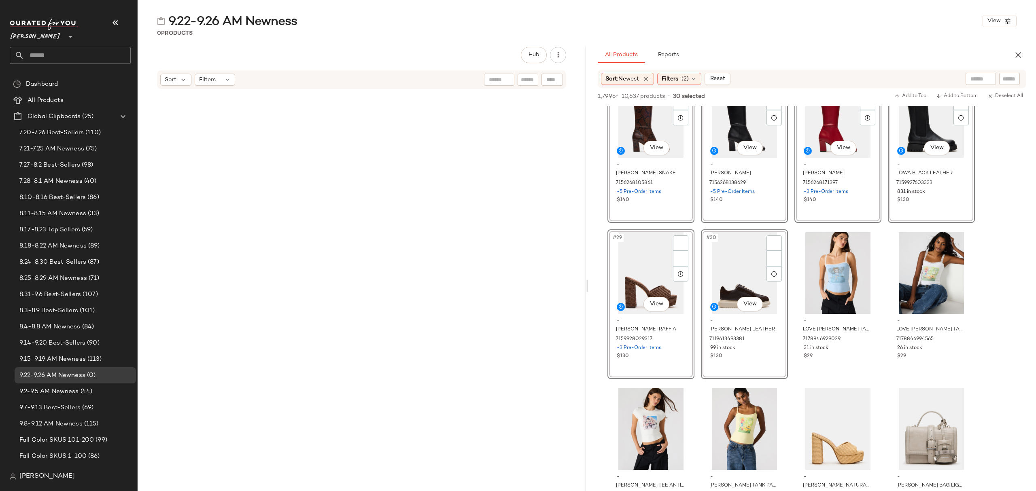
scroll to position [971, 0]
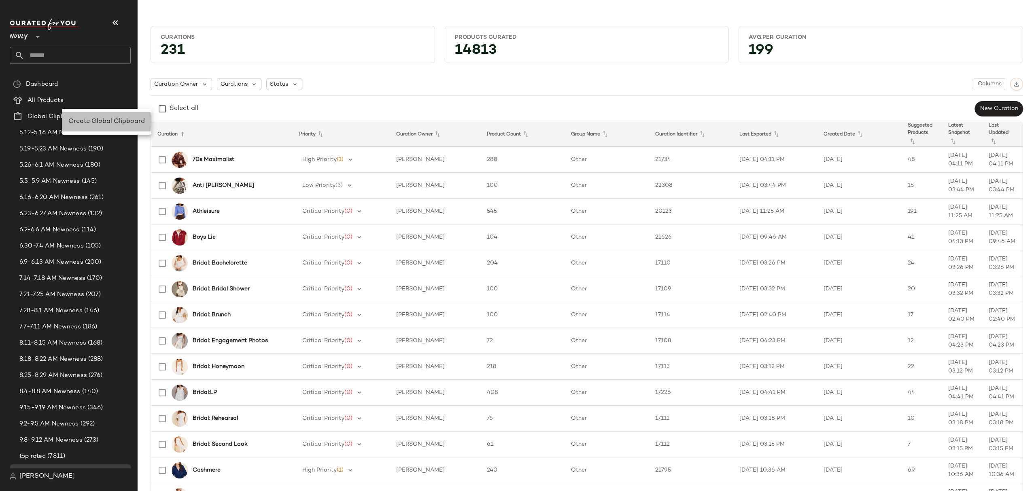
click at [107, 119] on span "Create Global Clipboard" at bounding box center [106, 121] width 76 height 7
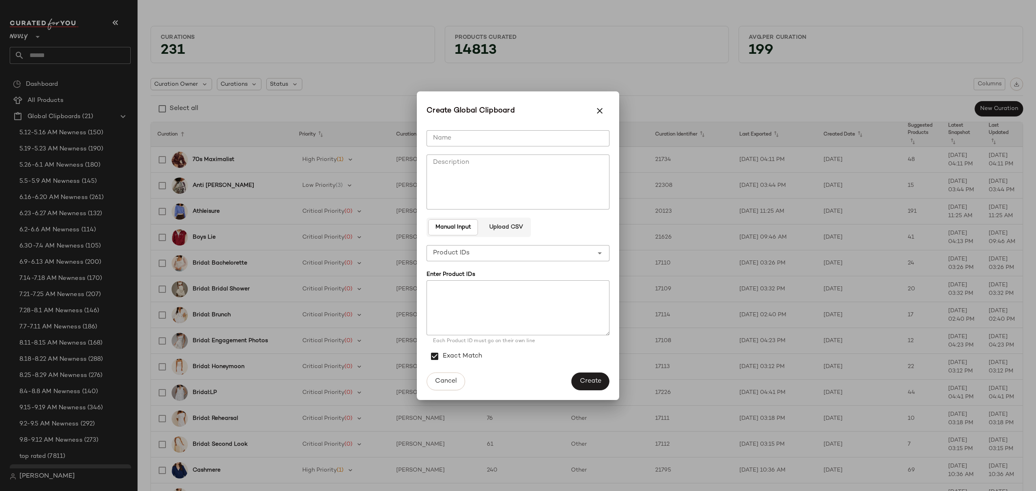
click at [527, 144] on input "Name" at bounding box center [517, 138] width 183 height 16
type input "**********"
click at [593, 382] on span "Create" at bounding box center [590, 381] width 22 height 8
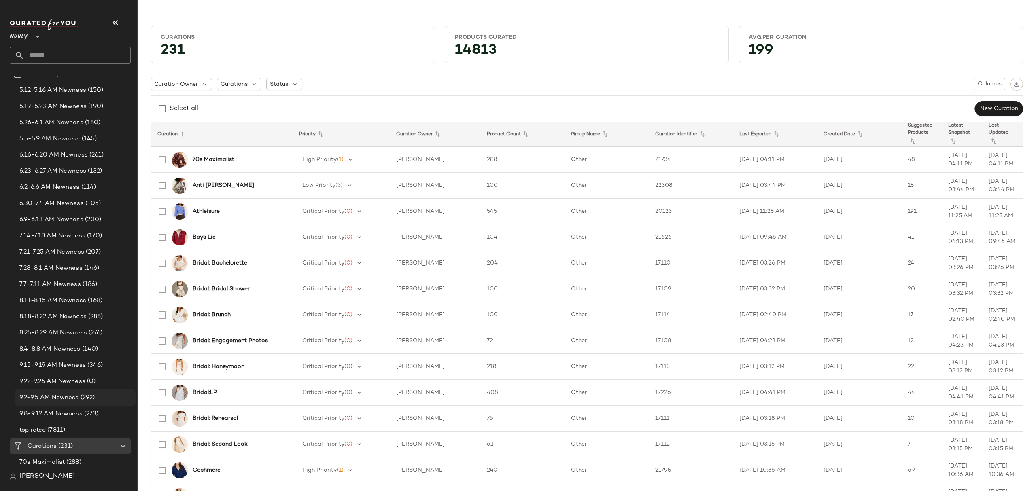
scroll to position [108, 0]
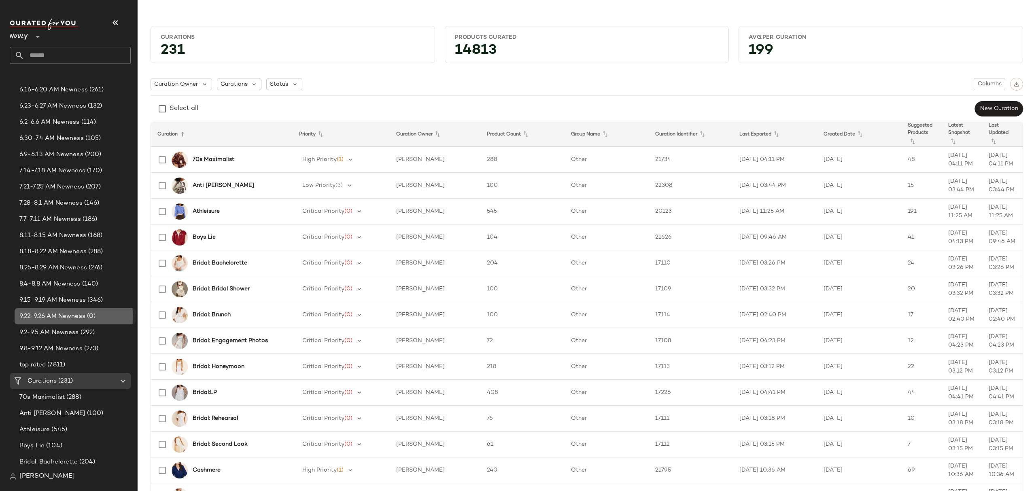
click at [51, 316] on span "9.22-9.26 AM Newness" at bounding box center [52, 316] width 66 height 9
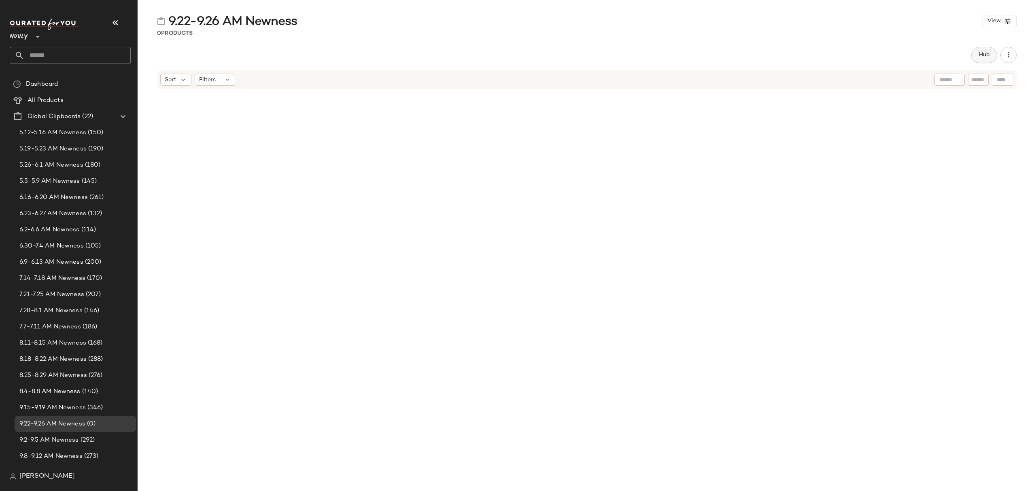
click at [983, 55] on span "Hub" at bounding box center [983, 55] width 11 height 6
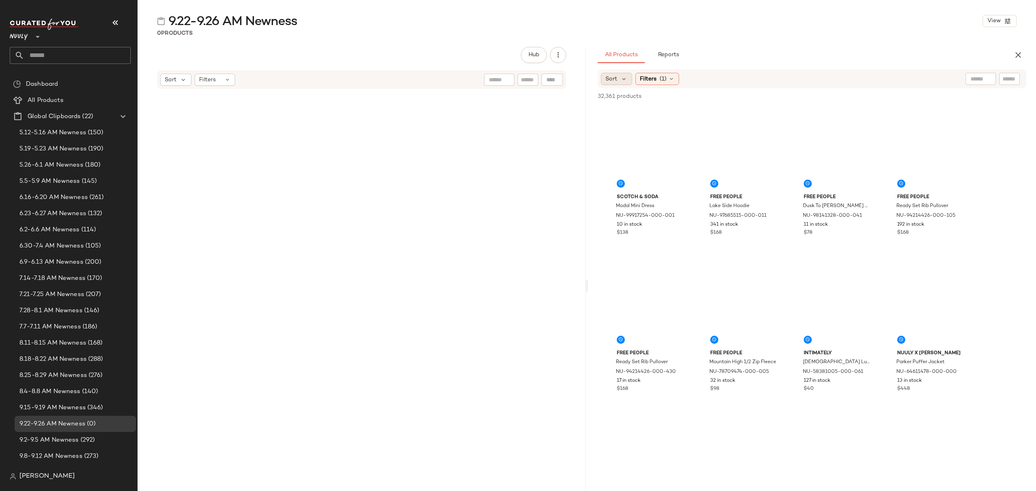
click at [615, 76] on span "Sort" at bounding box center [611, 79] width 12 height 8
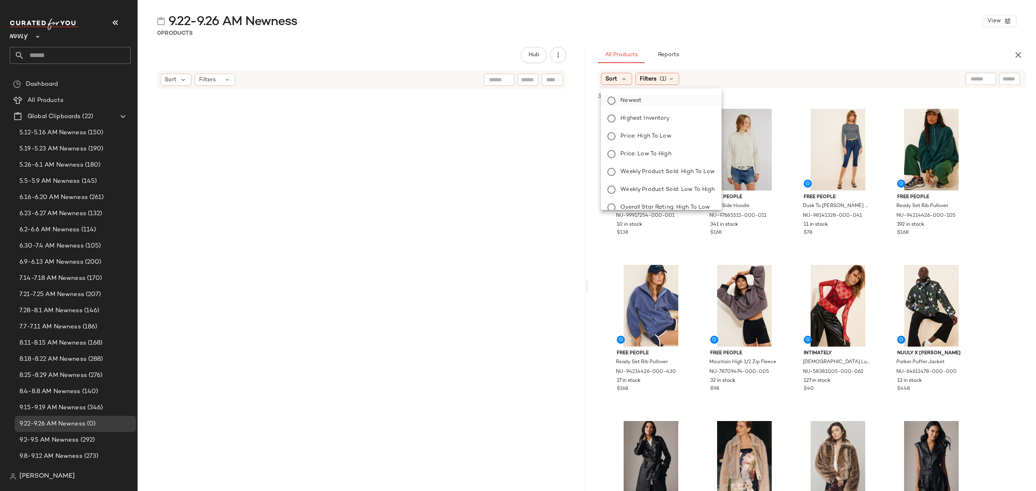
click at [632, 96] on span "Newest" at bounding box center [630, 100] width 21 height 8
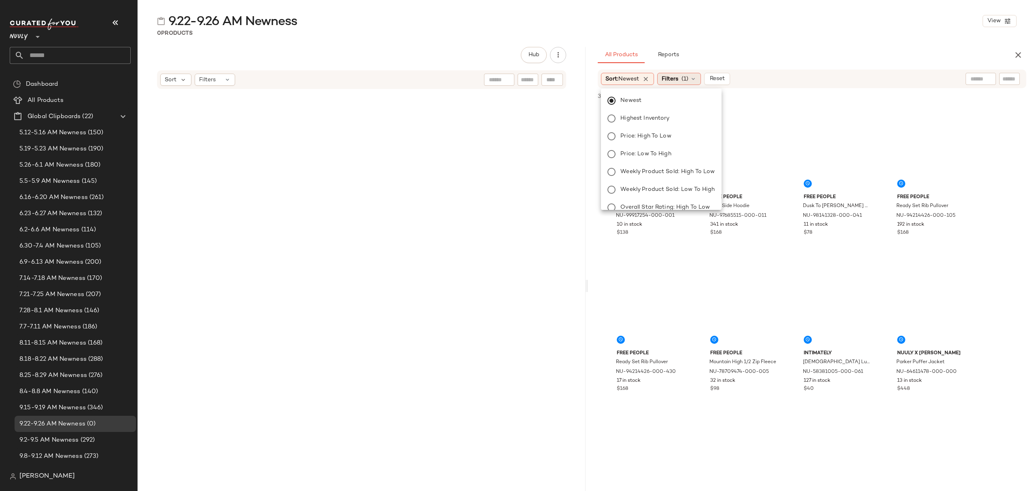
click at [688, 79] on span "(1)" at bounding box center [684, 79] width 7 height 8
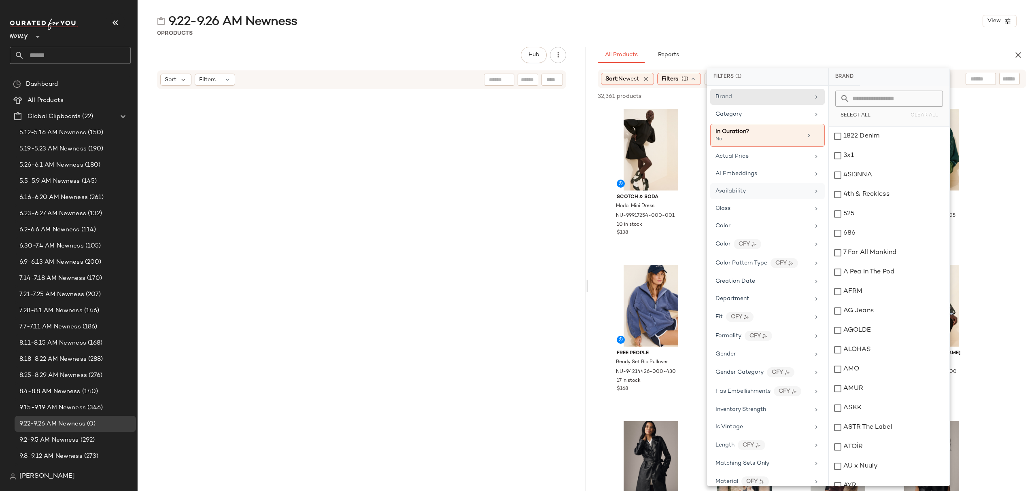
click at [761, 187] on div "Availability" at bounding box center [767, 191] width 115 height 16
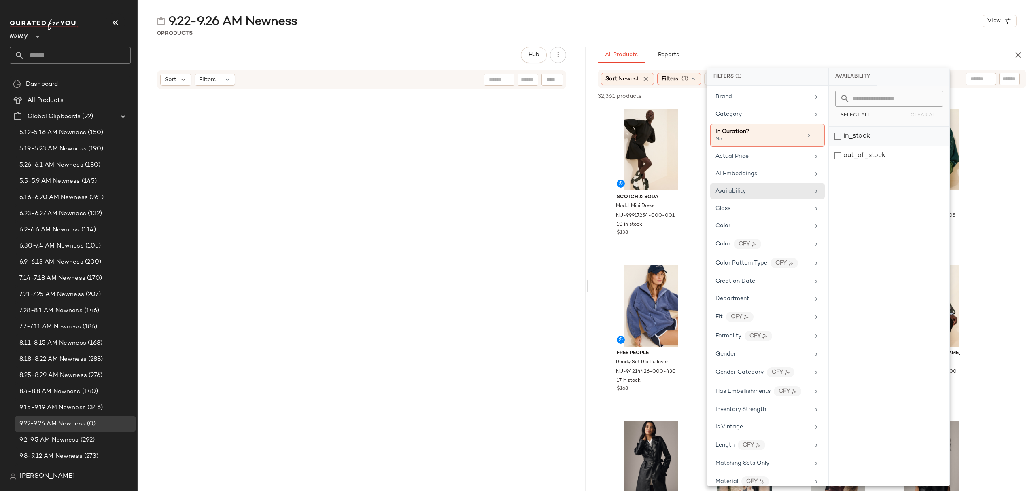
click at [872, 134] on div "in_stock" at bounding box center [889, 136] width 121 height 19
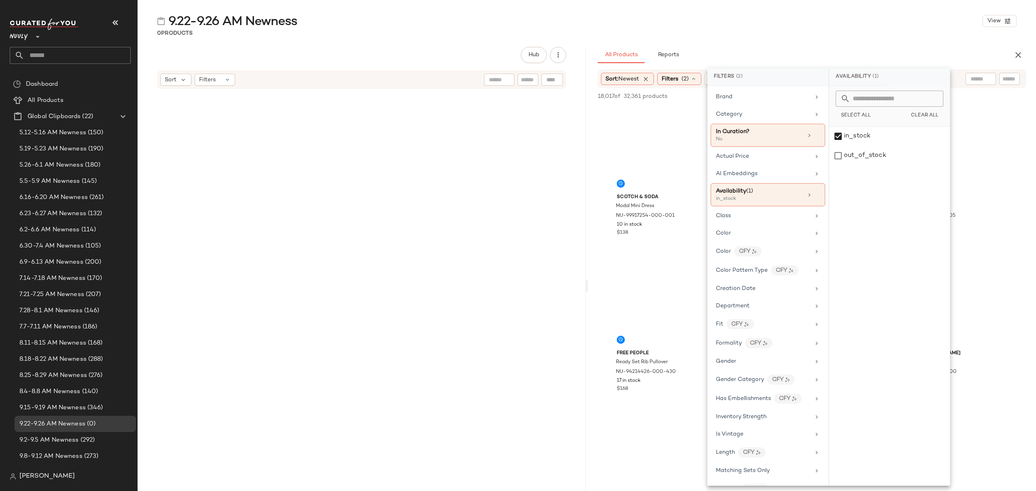
click at [743, 45] on div "9.22-9.26 AM Newness View 0 Products Hub Sort Filters All Products Reports Sort…" at bounding box center [587, 252] width 898 height 478
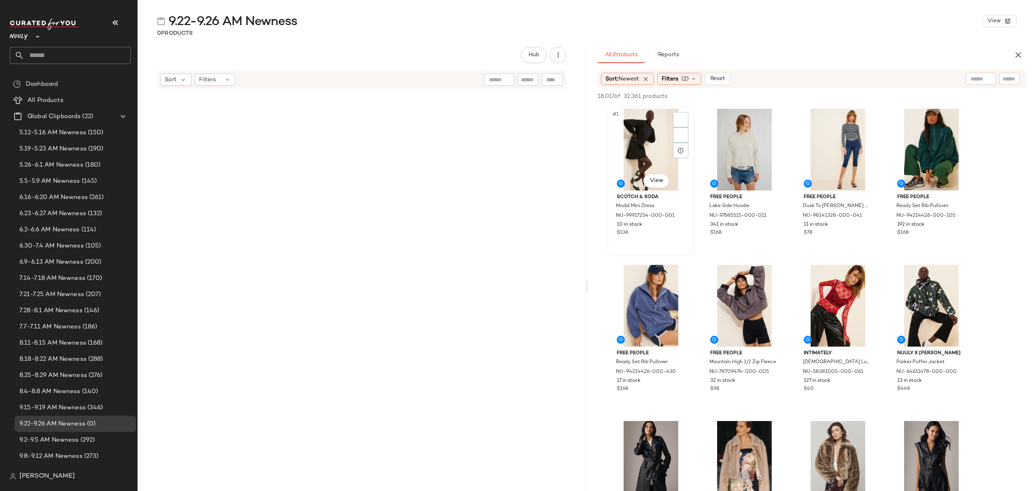
click at [633, 141] on div "#1 View" at bounding box center [650, 150] width 81 height 82
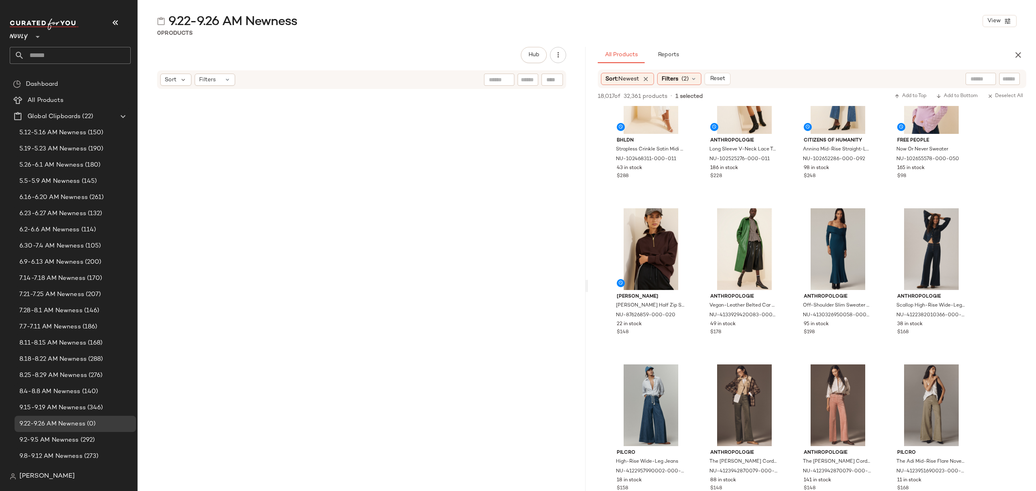
scroll to position [7876, 0]
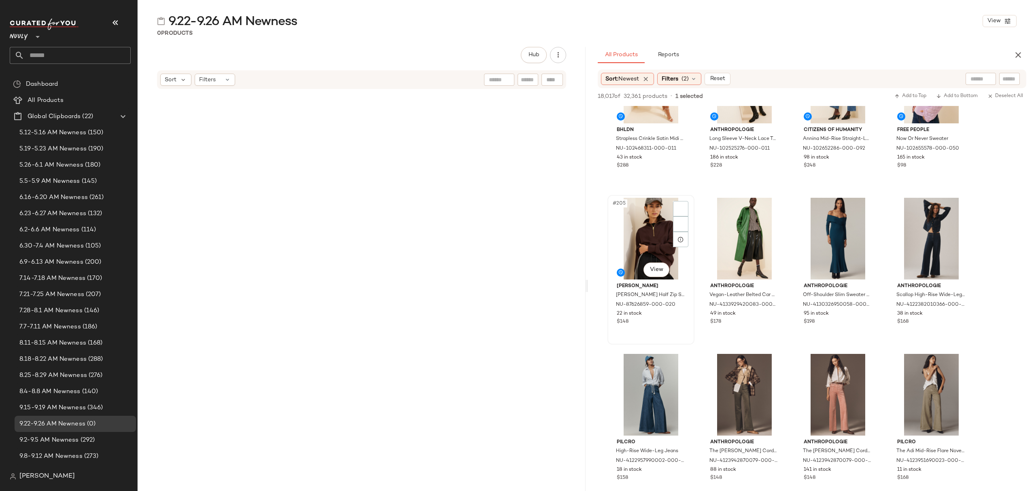
click at [684, 335] on div "#205 View Varley Hawley Half Zip Sweater NU-87626859-000-020 22 in stock $148" at bounding box center [650, 270] width 85 height 148
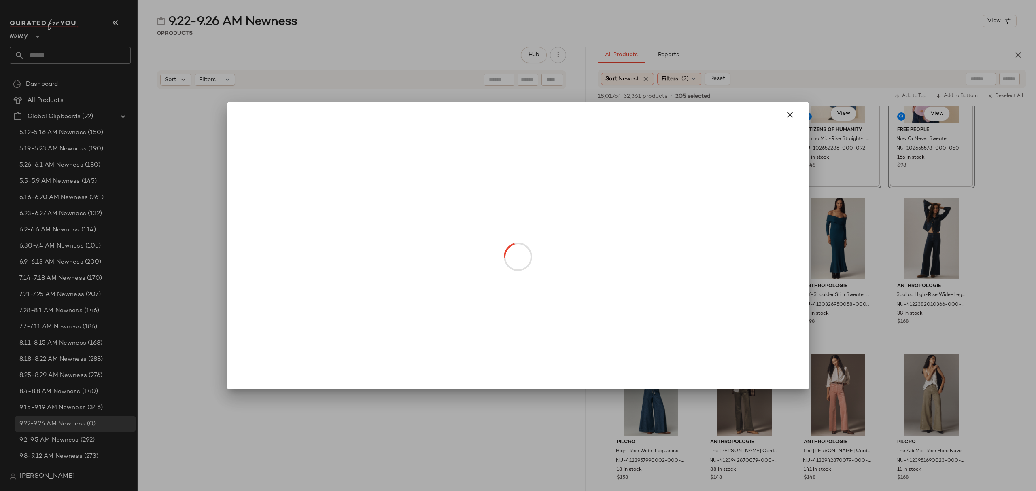
click at [304, 210] on body "Nuuly ** Dashboard All Products Global Clipboards (22) 5.12-5.16 AM Newness (15…" at bounding box center [518, 245] width 1036 height 491
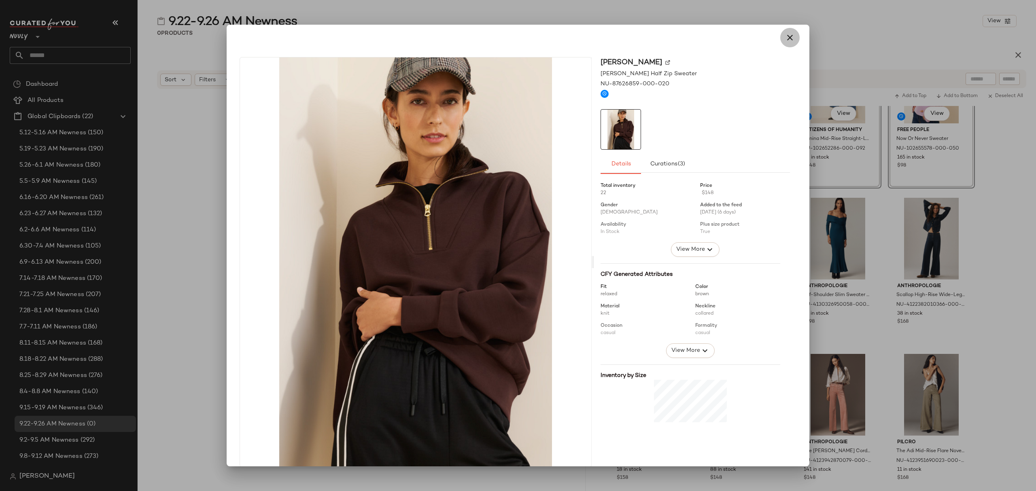
click at [789, 33] on icon "button" at bounding box center [790, 38] width 10 height 10
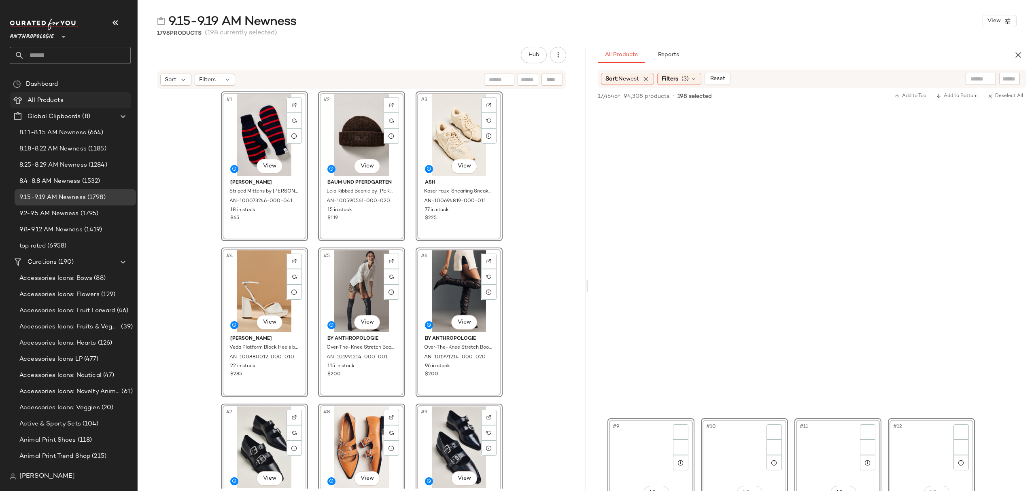
scroll to position [8133, 0]
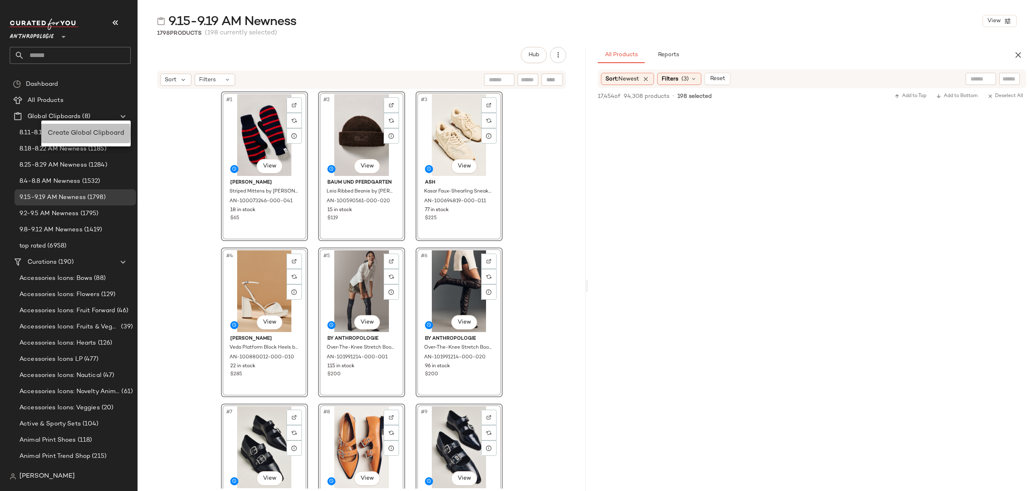
click at [88, 130] on span "Create Global Clipboard" at bounding box center [86, 133] width 76 height 7
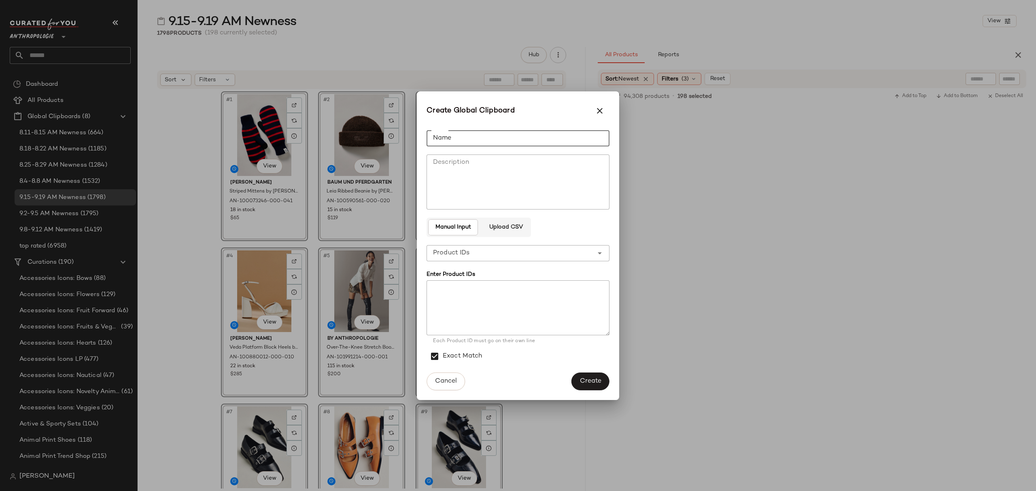
click at [557, 138] on input "Name" at bounding box center [517, 138] width 183 height 16
type input "**********"
click at [597, 377] on span "Create" at bounding box center [590, 381] width 22 height 8
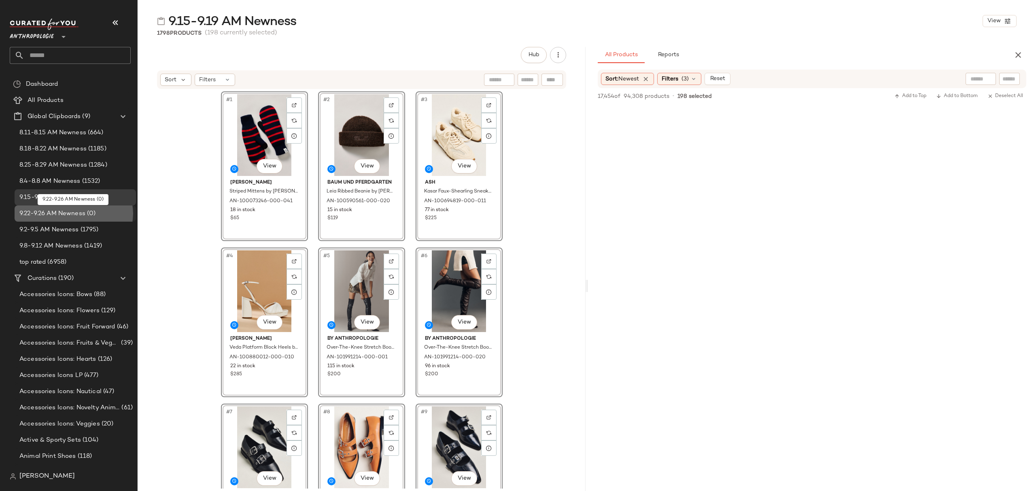
click at [74, 213] on span "9.22-9.26 AM Newness" at bounding box center [52, 213] width 66 height 9
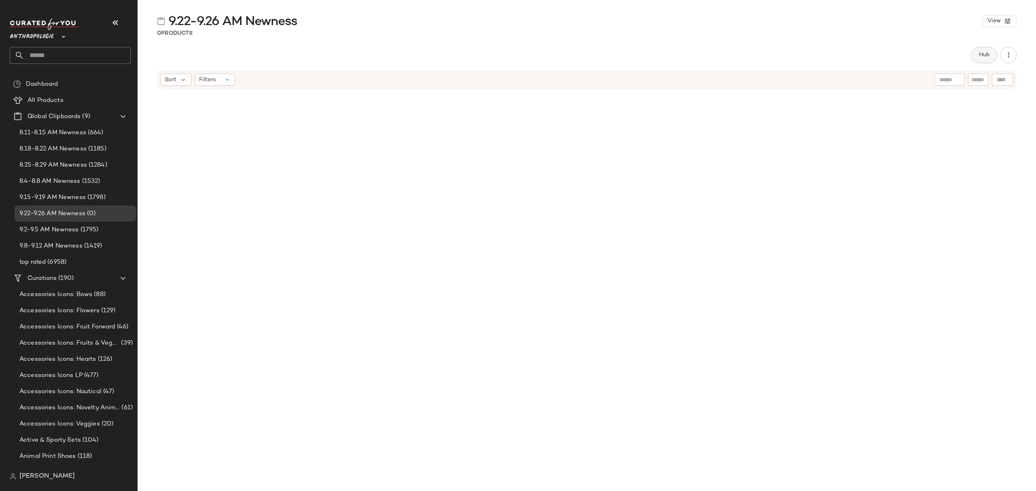
click at [978, 59] on button "Hub" at bounding box center [984, 55] width 26 height 16
click at [623, 83] on div "Sort" at bounding box center [616, 79] width 31 height 12
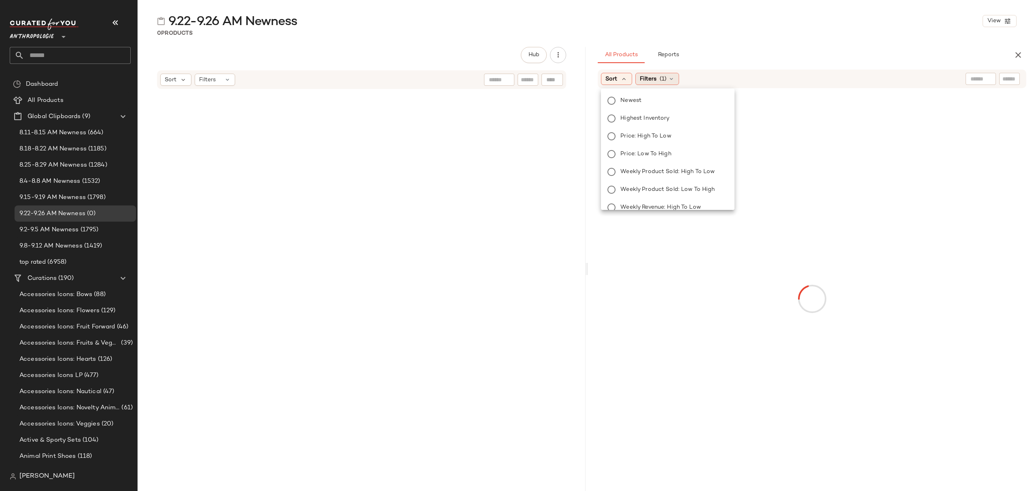
click at [636, 102] on span "Newest" at bounding box center [630, 100] width 21 height 8
click at [668, 77] on span "Filters" at bounding box center [670, 79] width 17 height 8
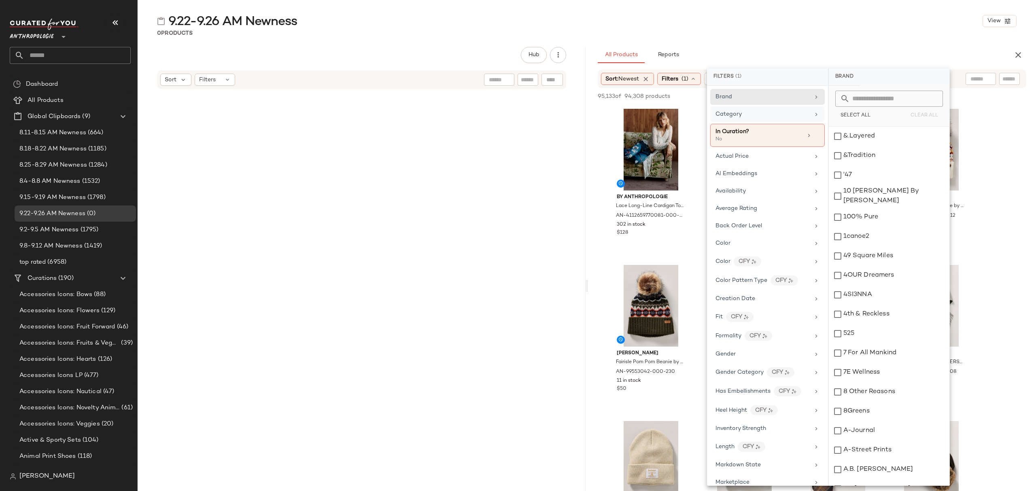
click at [755, 119] on div "Category" at bounding box center [767, 114] width 115 height 16
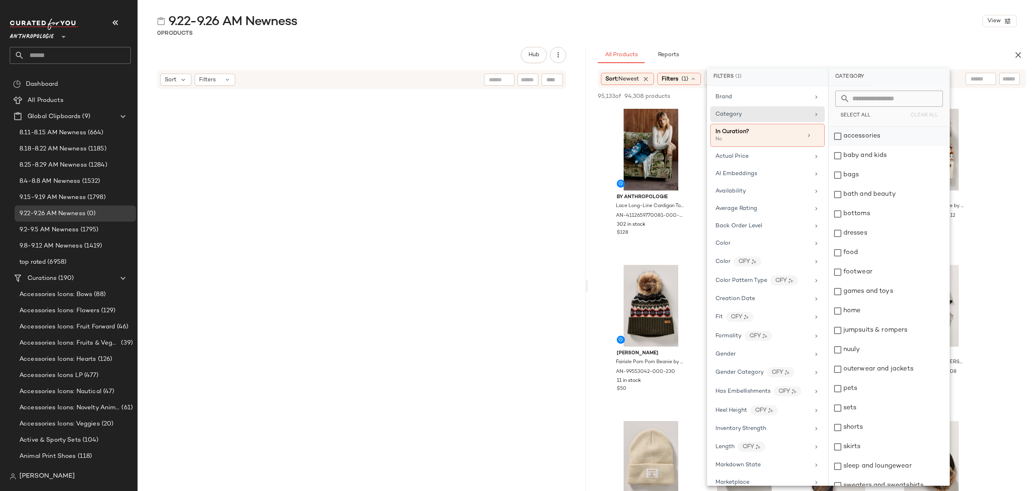
click at [861, 134] on div "accessories" at bounding box center [889, 136] width 121 height 19
click at [870, 172] on div "bags" at bounding box center [889, 174] width 121 height 19
click at [874, 211] on div "bottoms" at bounding box center [889, 213] width 121 height 19
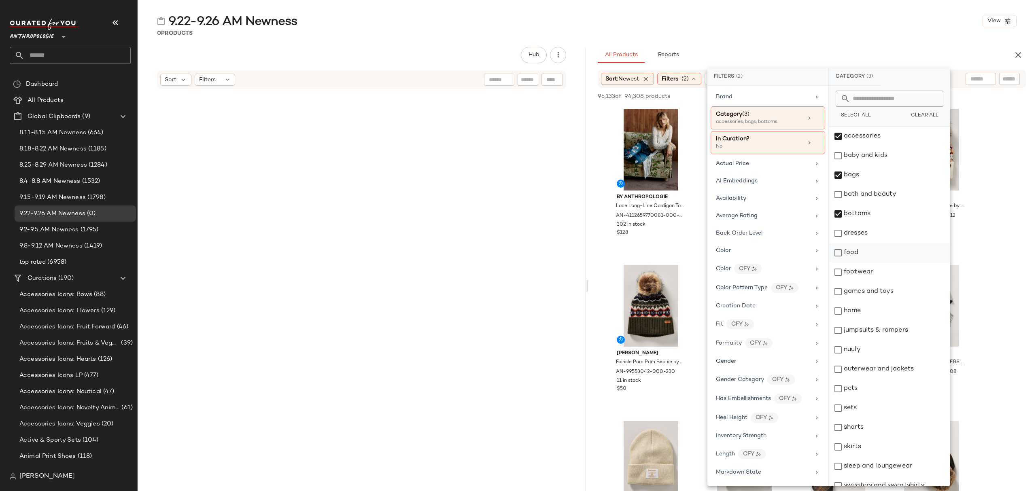
drag, startPoint x: 870, startPoint y: 238, endPoint x: 868, endPoint y: 245, distance: 7.0
click at [869, 239] on div "dresses" at bounding box center [889, 233] width 121 height 19
click at [868, 269] on div "footwear" at bounding box center [889, 272] width 121 height 19
click at [878, 328] on div "jumpsuits & rompers" at bounding box center [889, 330] width 121 height 19
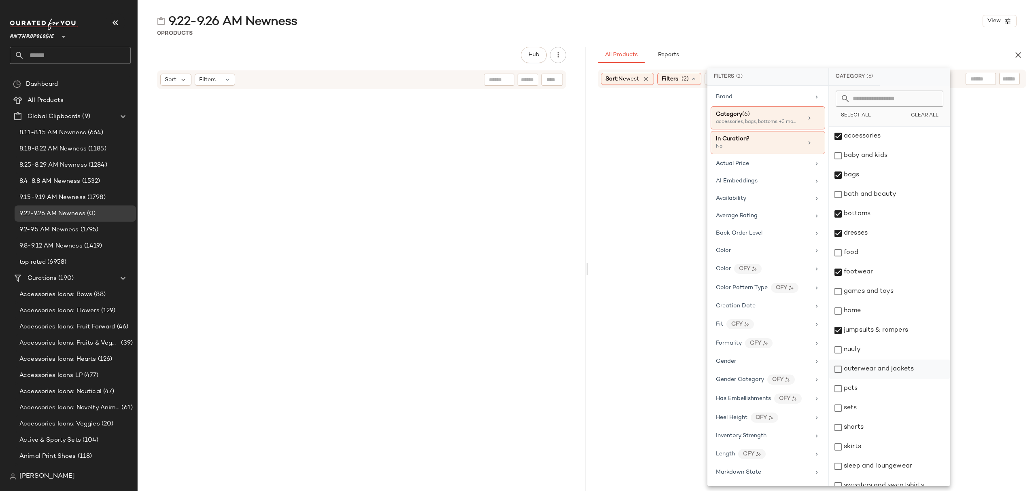
click at [870, 359] on div "nuuly" at bounding box center [889, 349] width 121 height 19
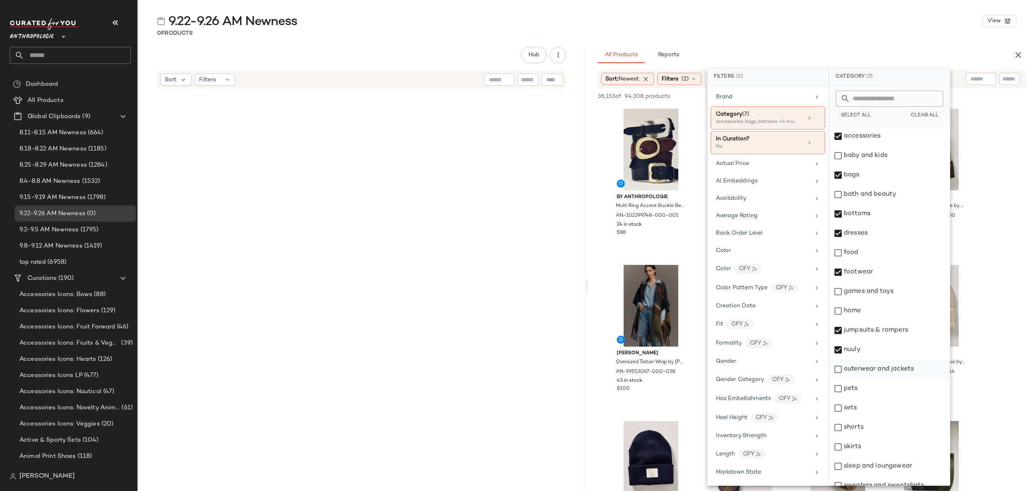
click at [870, 368] on div "outerwear and jackets" at bounding box center [889, 369] width 121 height 19
click at [868, 418] on div "shorts" at bounding box center [889, 427] width 121 height 19
click at [873, 407] on div "sets" at bounding box center [889, 408] width 121 height 19
drag, startPoint x: 869, startPoint y: 445, endPoint x: 884, endPoint y: 486, distance: 43.1
click at [871, 447] on div "skirts" at bounding box center [889, 446] width 121 height 19
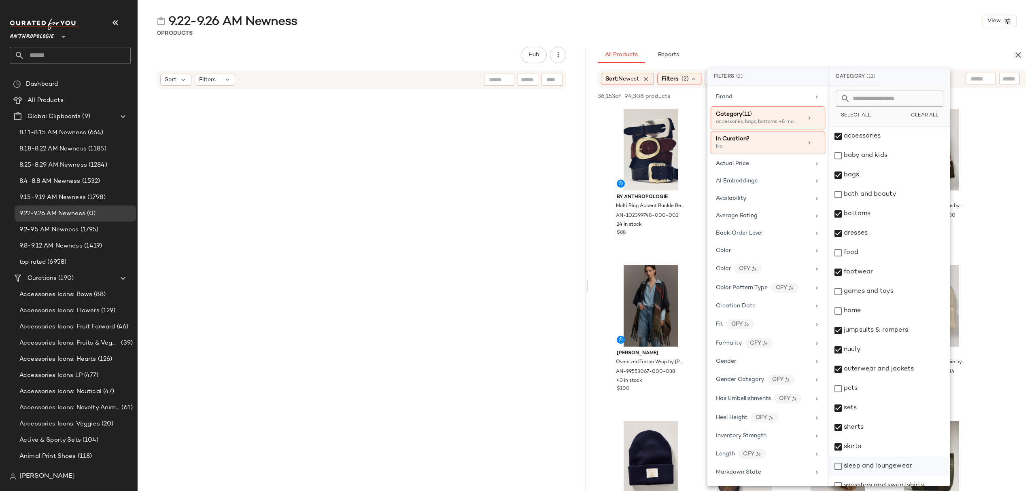
click at [894, 465] on div "sleep and loungewear" at bounding box center [889, 466] width 121 height 19
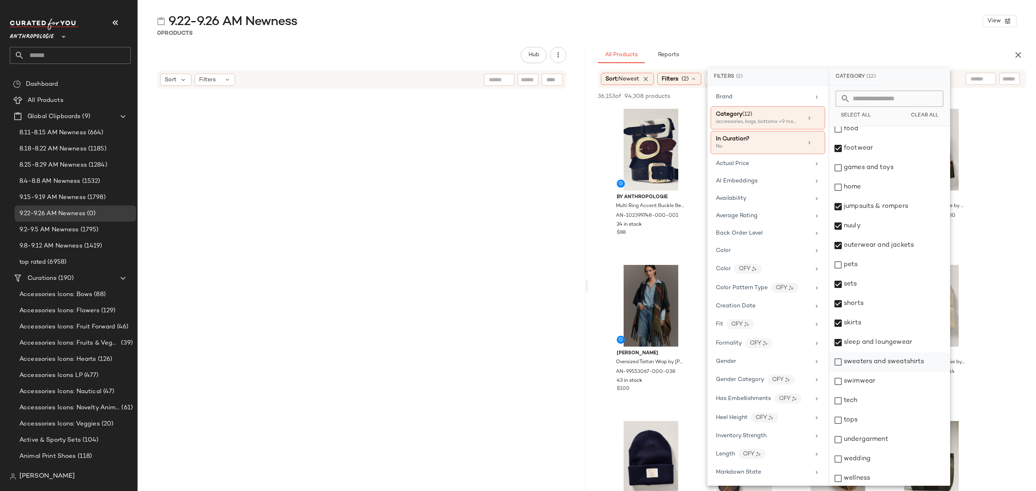
scroll to position [126, 0]
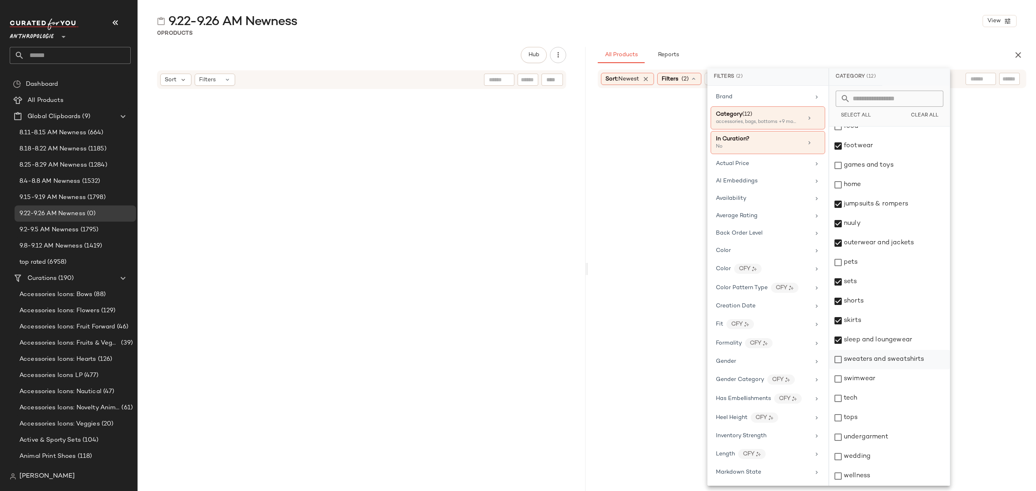
drag, startPoint x: 886, startPoint y: 357, endPoint x: 881, endPoint y: 377, distance: 20.9
click at [886, 358] on div "sweaters and sweatshirts" at bounding box center [889, 359] width 121 height 19
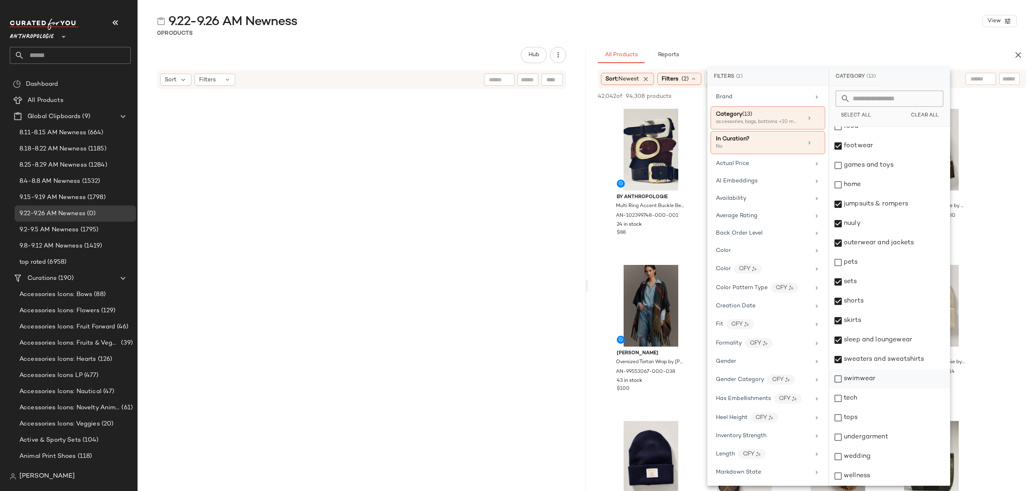
click at [880, 377] on div "swimwear" at bounding box center [889, 378] width 121 height 19
click at [870, 414] on div "tops" at bounding box center [889, 417] width 121 height 19
click at [881, 440] on div "undergarment" at bounding box center [889, 437] width 121 height 19
click at [879, 459] on div "wedding" at bounding box center [889, 456] width 121 height 19
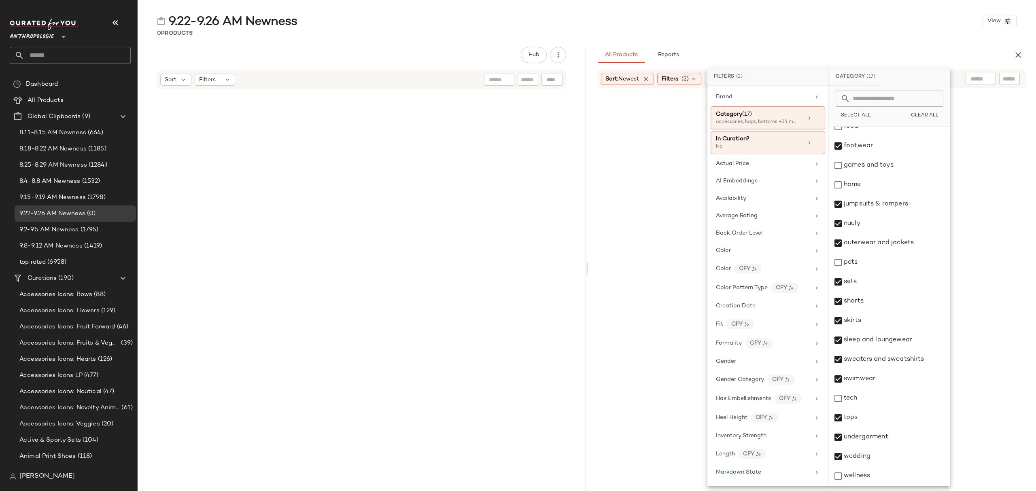
click at [766, 203] on div "Availability" at bounding box center [763, 198] width 94 height 8
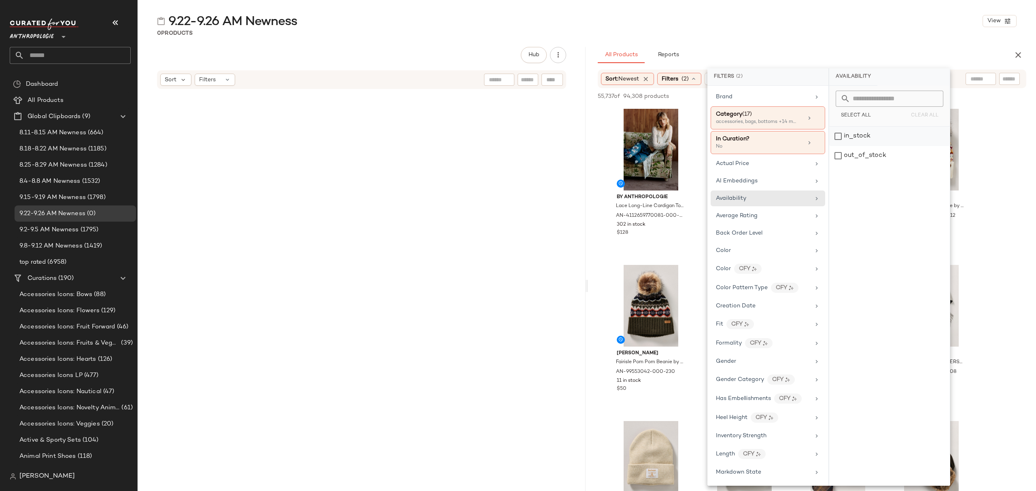
click at [870, 138] on div "in_stock" at bounding box center [889, 136] width 121 height 19
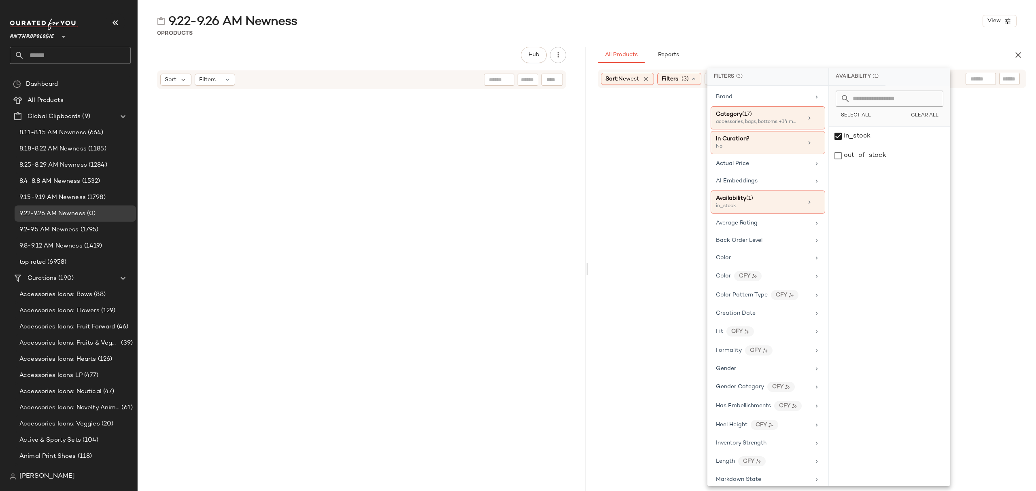
click at [827, 28] on div "9.22-9.26 AM Newness View" at bounding box center [587, 21] width 898 height 16
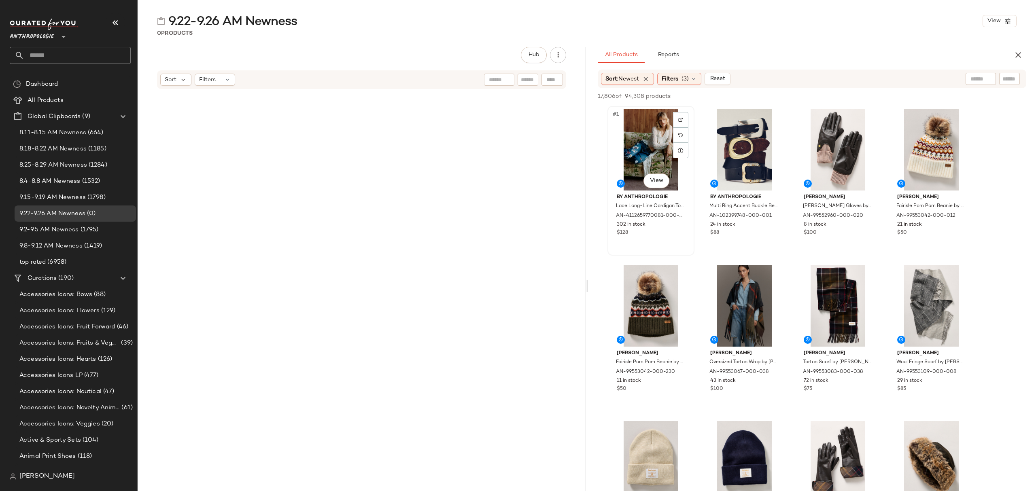
click at [653, 142] on div "#1 View" at bounding box center [650, 150] width 81 height 82
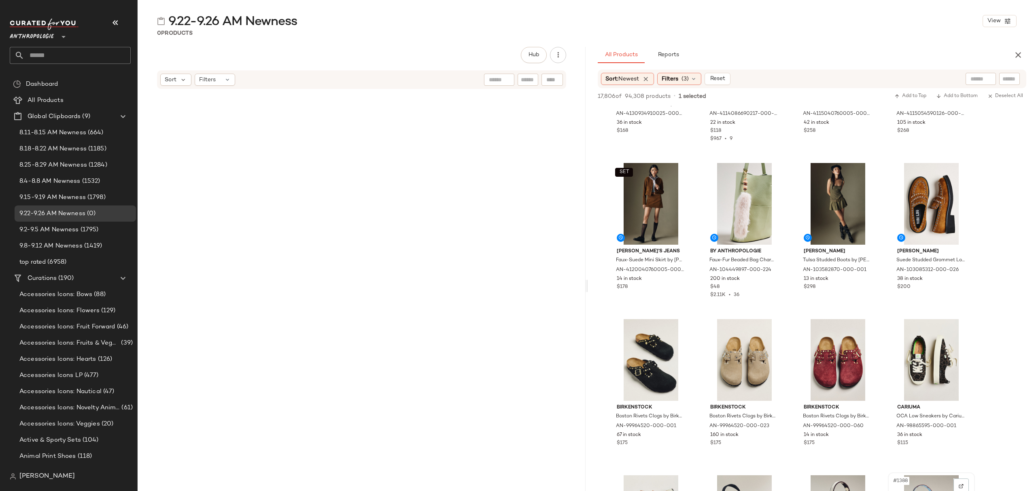
scroll to position [53678, 0]
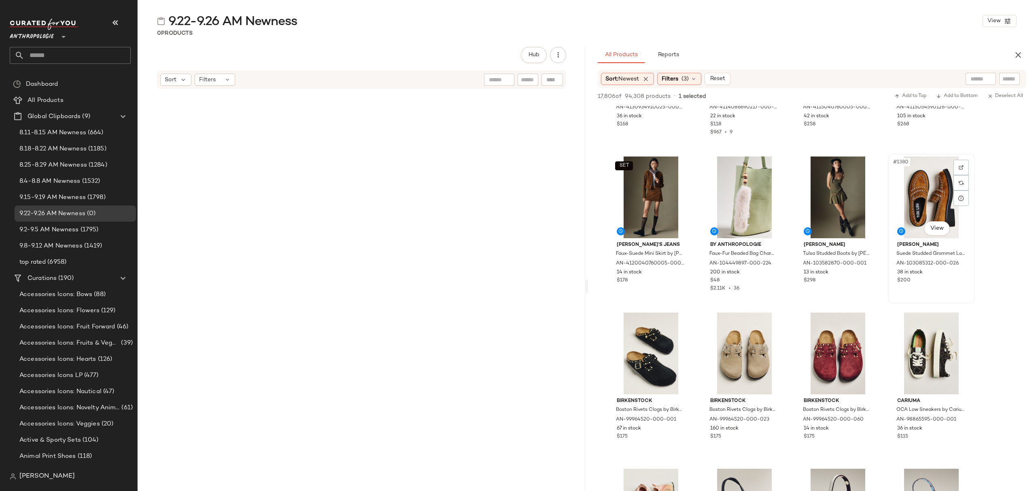
drag, startPoint x: 949, startPoint y: 271, endPoint x: 920, endPoint y: 207, distance: 70.3
click at [948, 271] on div "38 in stock" at bounding box center [931, 272] width 68 height 7
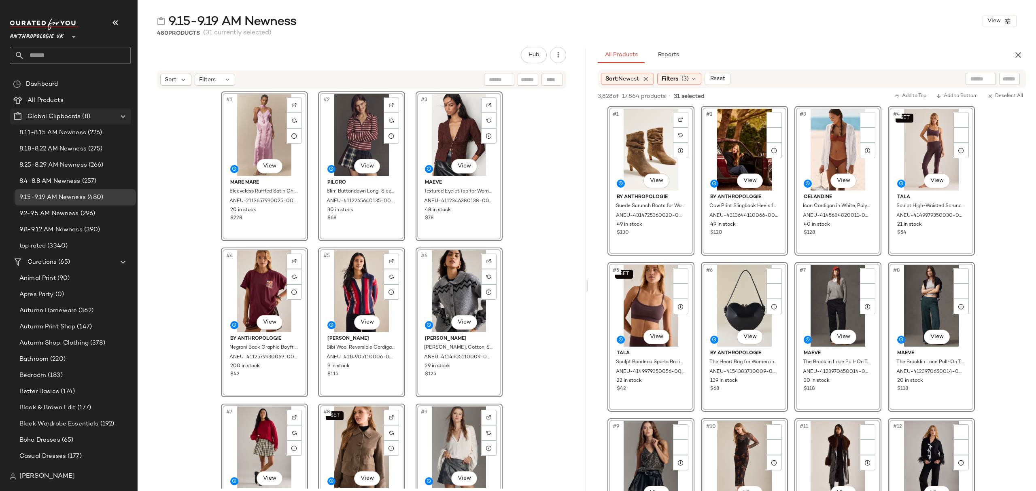
scroll to position [1133, 0]
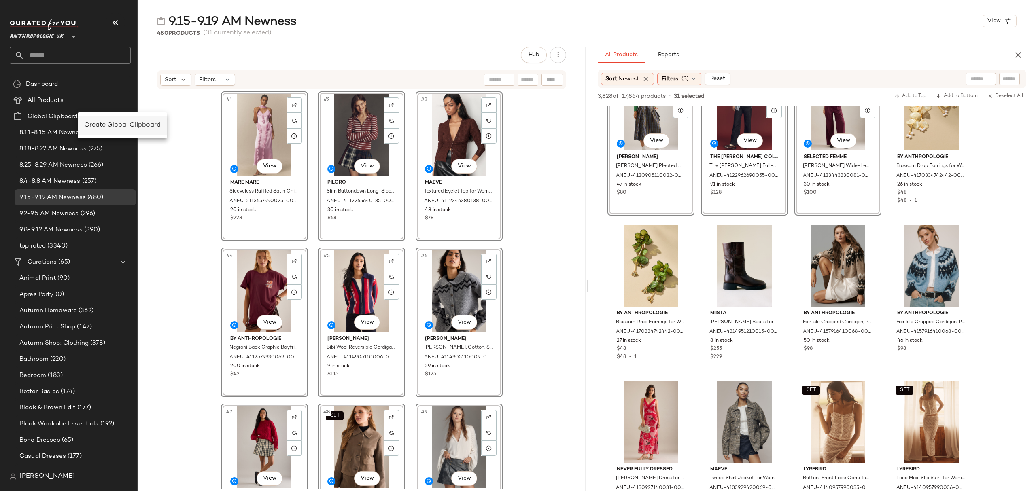
click at [110, 125] on span "Create Global Clipboard" at bounding box center [122, 125] width 76 height 7
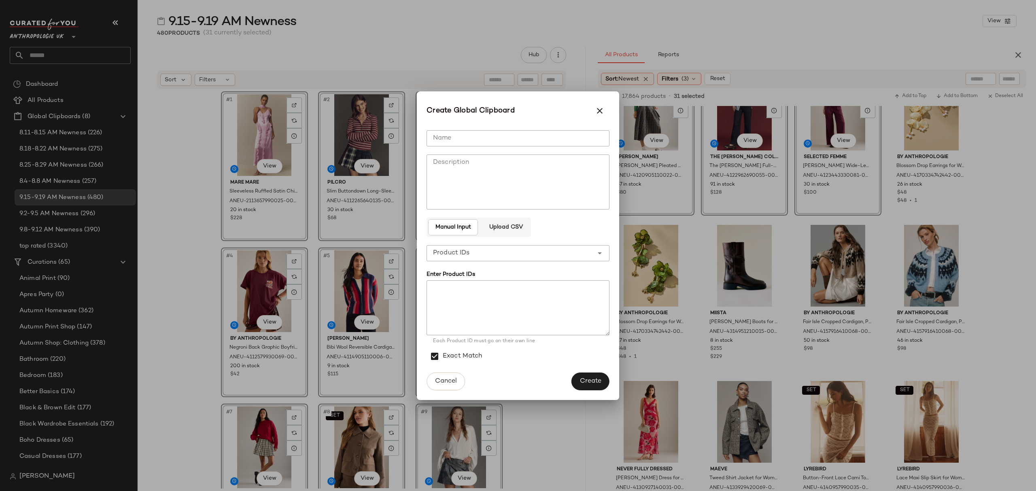
click at [562, 141] on input "Name" at bounding box center [517, 138] width 183 height 16
type input "**********"
click at [588, 374] on button "Create" at bounding box center [590, 382] width 38 height 18
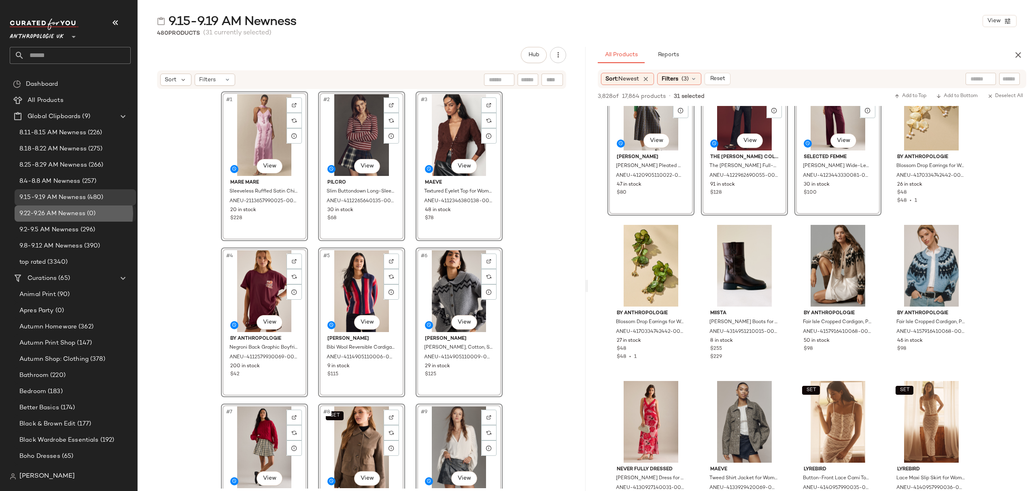
click at [67, 212] on span "9.22-9.26 AM Newness" at bounding box center [52, 213] width 66 height 9
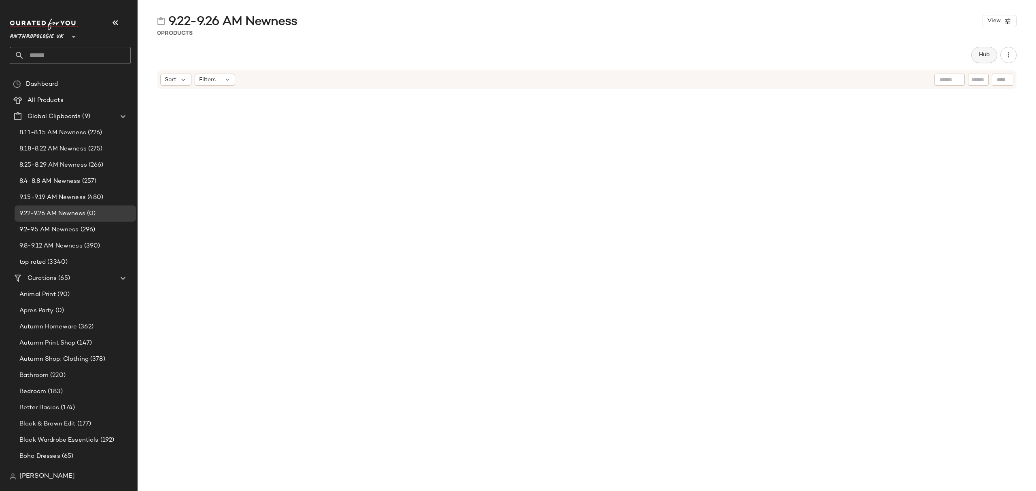
click at [982, 59] on button "Hub" at bounding box center [984, 55] width 26 height 16
click at [608, 80] on span "Sort" at bounding box center [611, 79] width 12 height 8
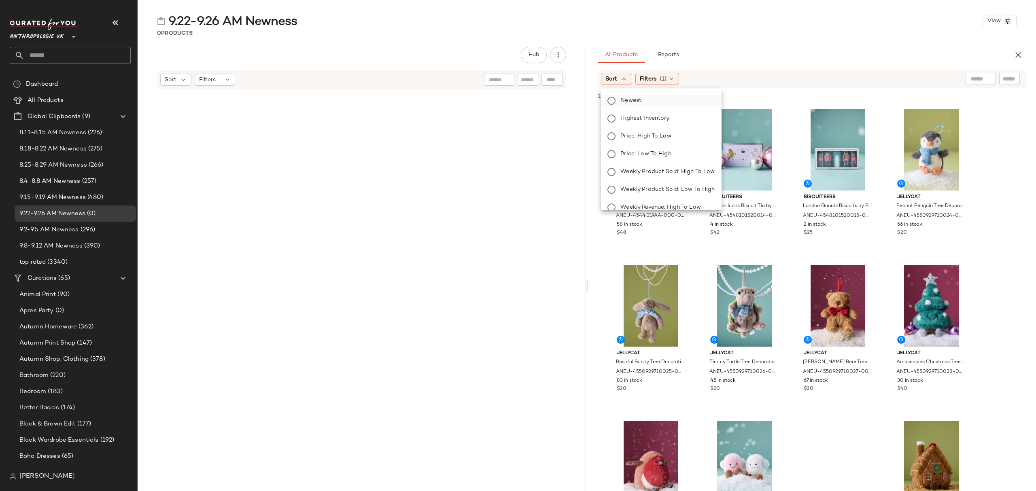
click at [648, 103] on label "Newest" at bounding box center [666, 100] width 98 height 11
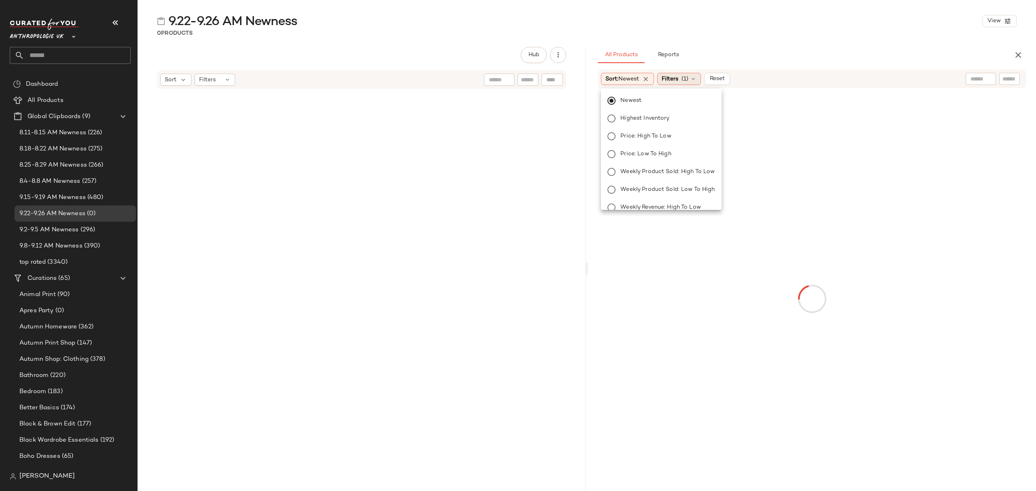
click at [667, 80] on span "Filters" at bounding box center [670, 79] width 17 height 8
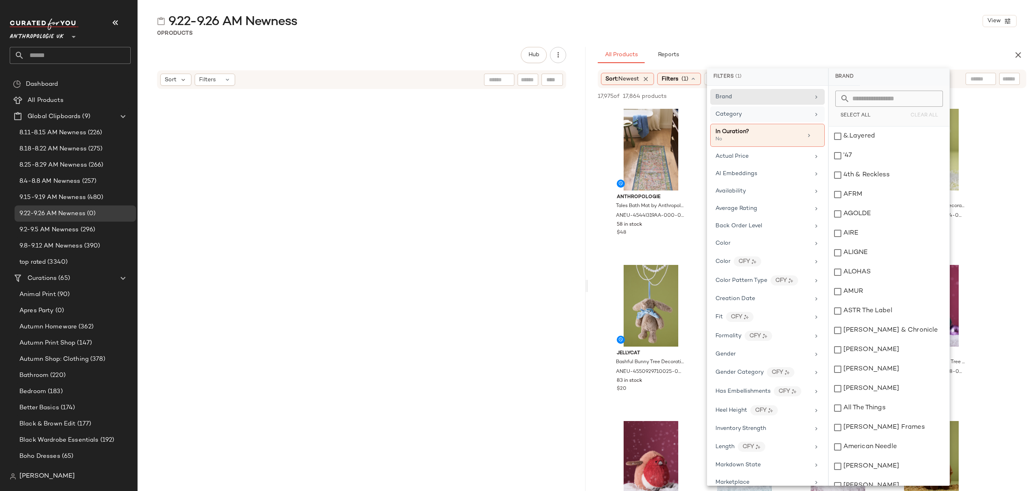
click at [768, 121] on div "Category" at bounding box center [767, 114] width 115 height 16
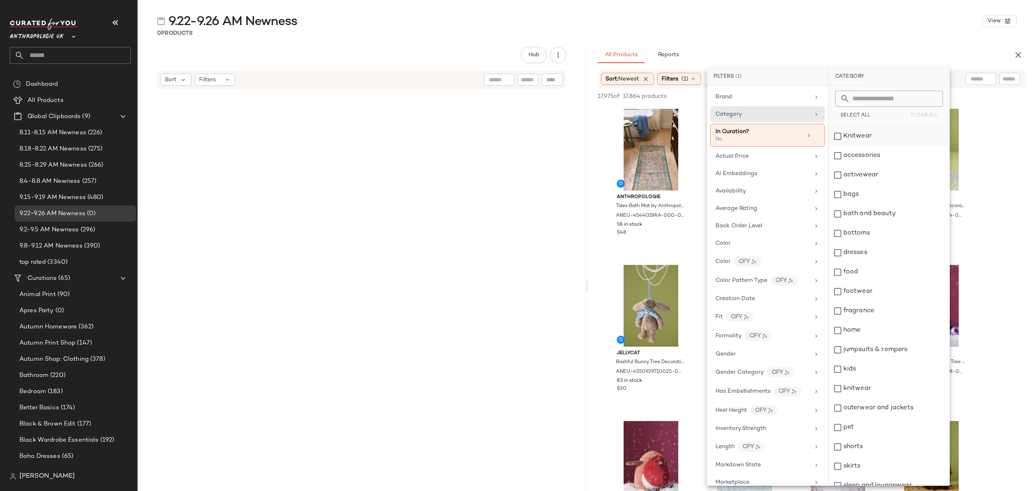
click at [874, 133] on div "Knitwear" at bounding box center [889, 136] width 121 height 19
click at [880, 158] on div "accessories" at bounding box center [889, 155] width 121 height 19
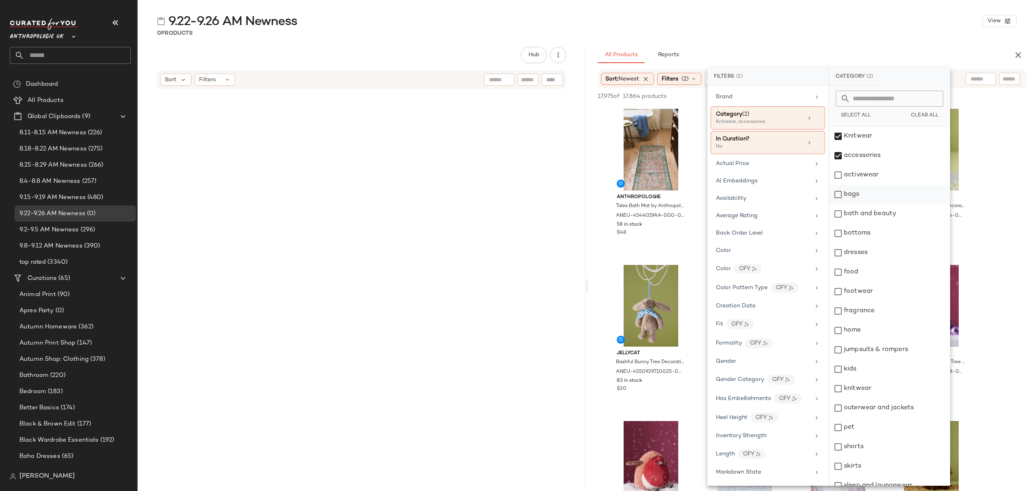
drag, startPoint x: 880, startPoint y: 179, endPoint x: 882, endPoint y: 201, distance: 22.7
click at [881, 180] on div "activewear" at bounding box center [889, 174] width 121 height 19
click at [882, 202] on div "bags" at bounding box center [889, 194] width 121 height 19
click at [887, 229] on div "bottoms" at bounding box center [889, 233] width 121 height 19
click at [882, 250] on div "dresses" at bounding box center [889, 252] width 121 height 19
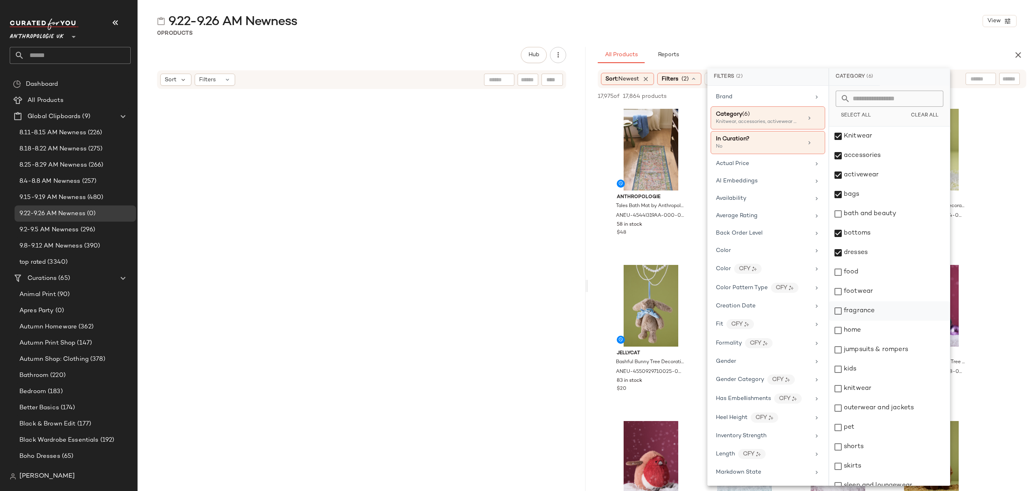
drag, startPoint x: 906, startPoint y: 292, endPoint x: 906, endPoint y: 303, distance: 11.4
click at [906, 293] on div "footwear" at bounding box center [889, 291] width 121 height 19
click at [898, 354] on div "jumpsuits & rompers" at bounding box center [889, 349] width 121 height 19
drag, startPoint x: 874, startPoint y: 371, endPoint x: 873, endPoint y: 375, distance: 4.1
click at [874, 371] on div "kids" at bounding box center [889, 369] width 121 height 19
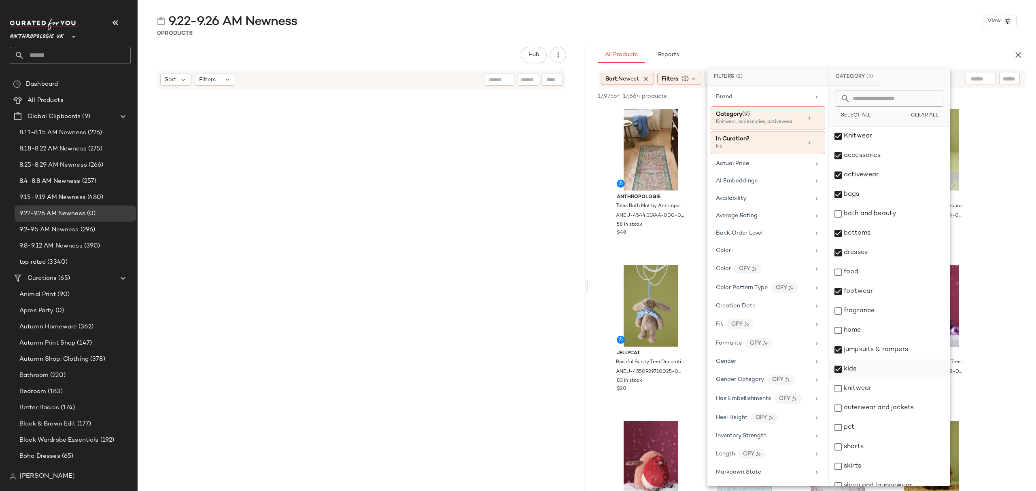
click at [876, 369] on div "kids" at bounding box center [889, 369] width 121 height 19
click at [873, 388] on div "knitwear" at bounding box center [889, 388] width 121 height 19
drag, startPoint x: 887, startPoint y: 409, endPoint x: 880, endPoint y: 423, distance: 15.7
click at [888, 409] on div "outerwear and jackets" at bounding box center [889, 408] width 121 height 19
click at [872, 453] on div "shorts" at bounding box center [889, 446] width 121 height 19
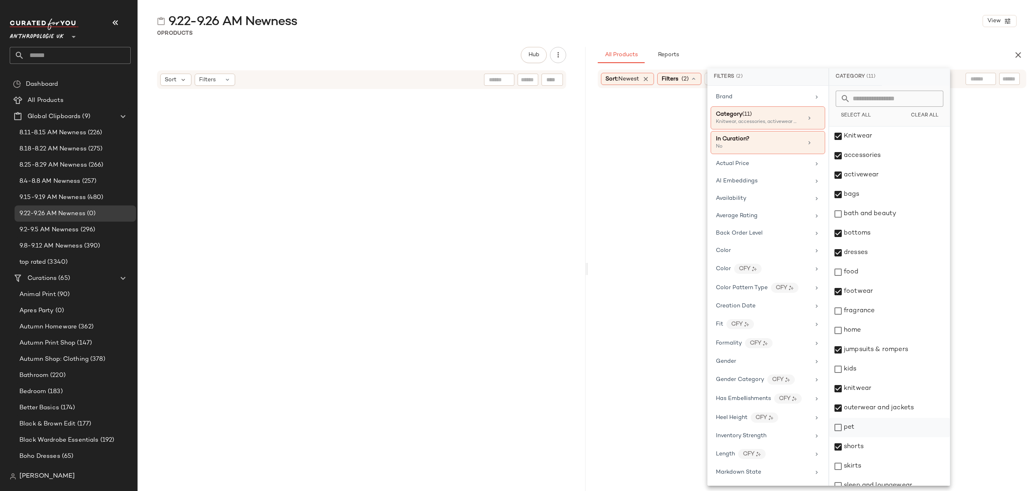
click at [867, 464] on div "skirts" at bounding box center [889, 466] width 121 height 19
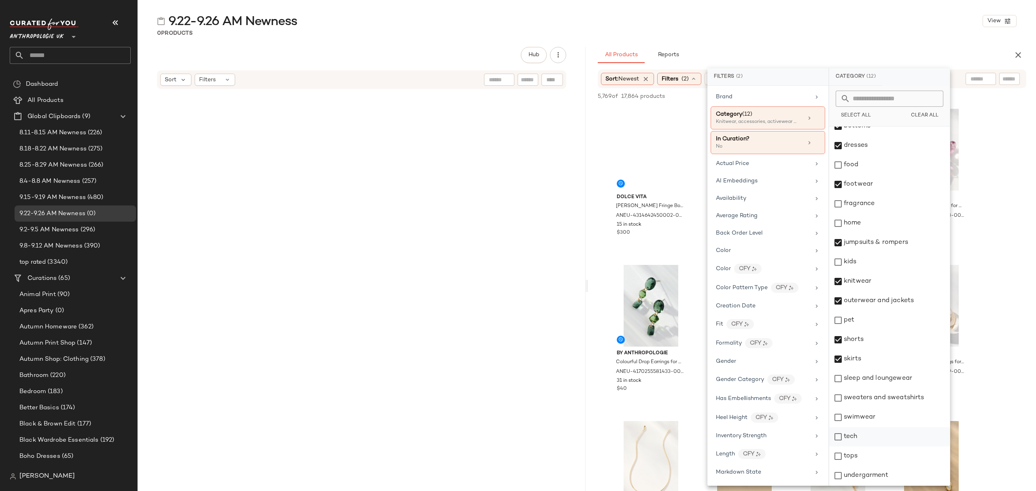
scroll to position [108, 0]
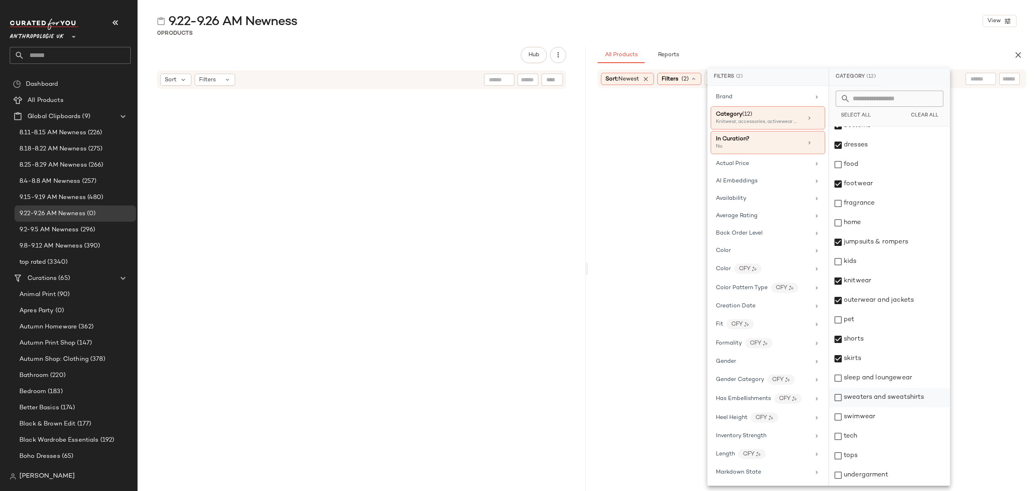
click at [891, 381] on div "sleep and loungewear" at bounding box center [889, 378] width 121 height 19
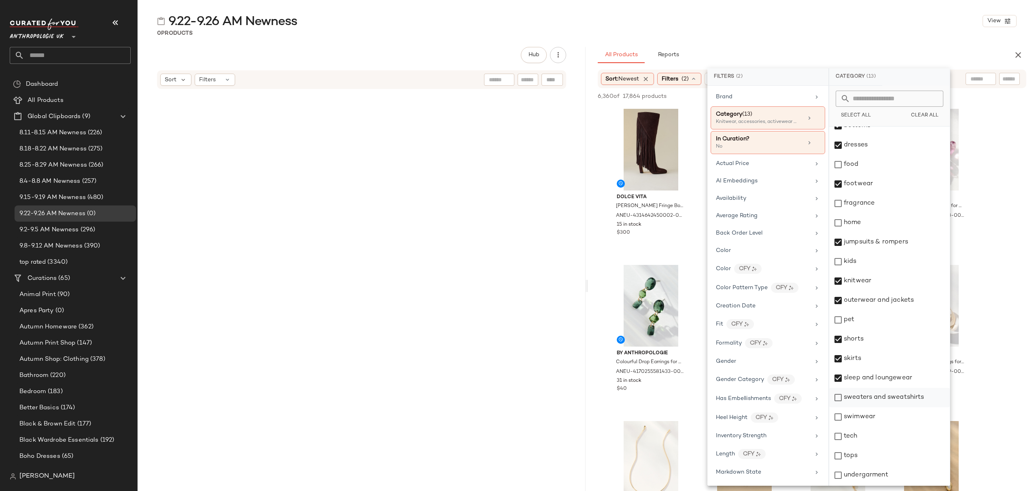
click at [886, 397] on div "sweaters and sweatshirts" at bounding box center [889, 397] width 121 height 19
click at [874, 415] on div "swimwear" at bounding box center [889, 416] width 121 height 19
click at [863, 454] on div "tops" at bounding box center [889, 455] width 121 height 19
click at [876, 471] on div "undergarment" at bounding box center [889, 475] width 121 height 19
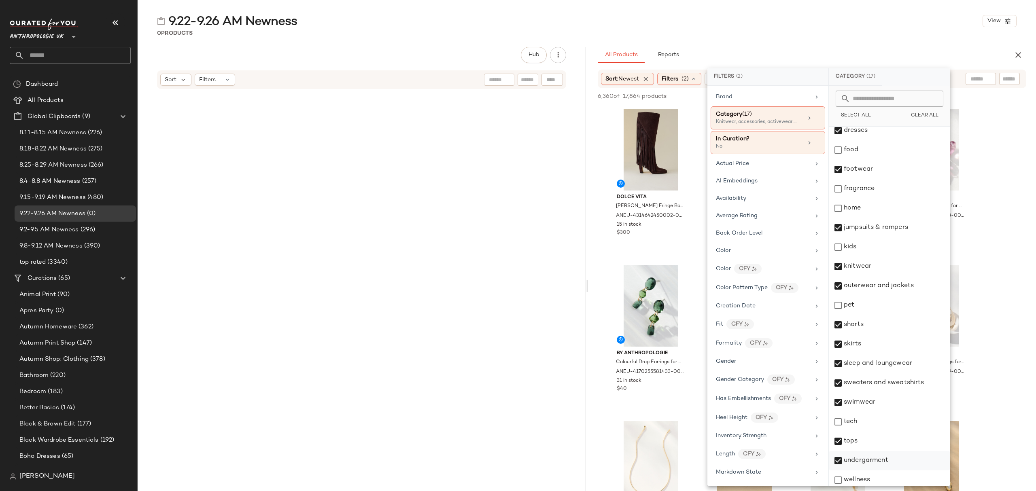
scroll to position [126, 0]
click at [758, 206] on div "Availability" at bounding box center [767, 199] width 115 height 16
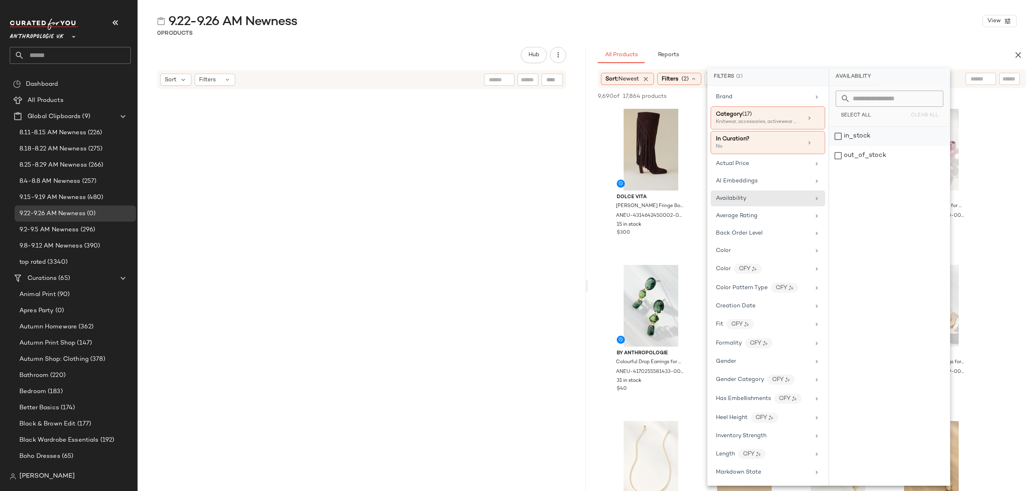
click at [863, 132] on div "in_stock" at bounding box center [889, 136] width 121 height 19
click at [830, 52] on div "All Products Reports" at bounding box center [799, 55] width 403 height 16
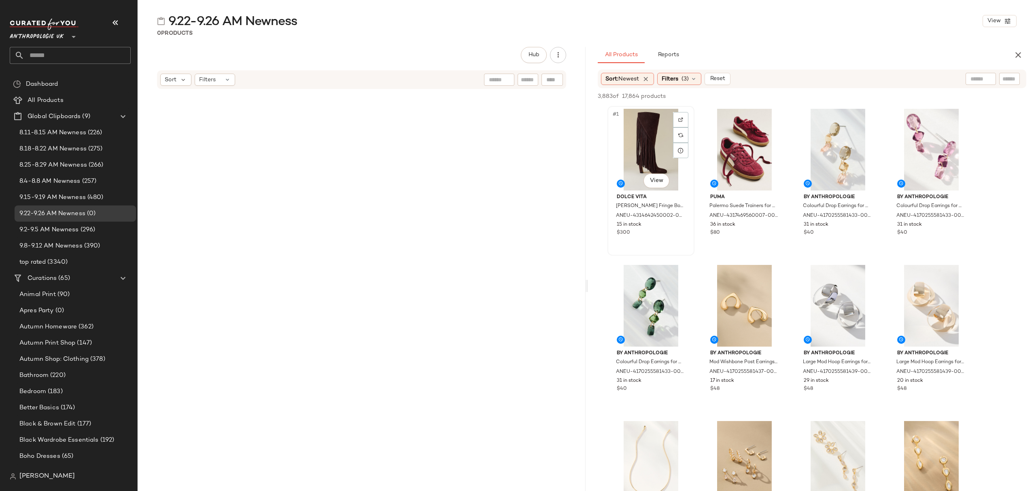
drag, startPoint x: 641, startPoint y: 135, endPoint x: 654, endPoint y: 139, distance: 13.6
click at [641, 135] on div "#1 View" at bounding box center [650, 150] width 81 height 82
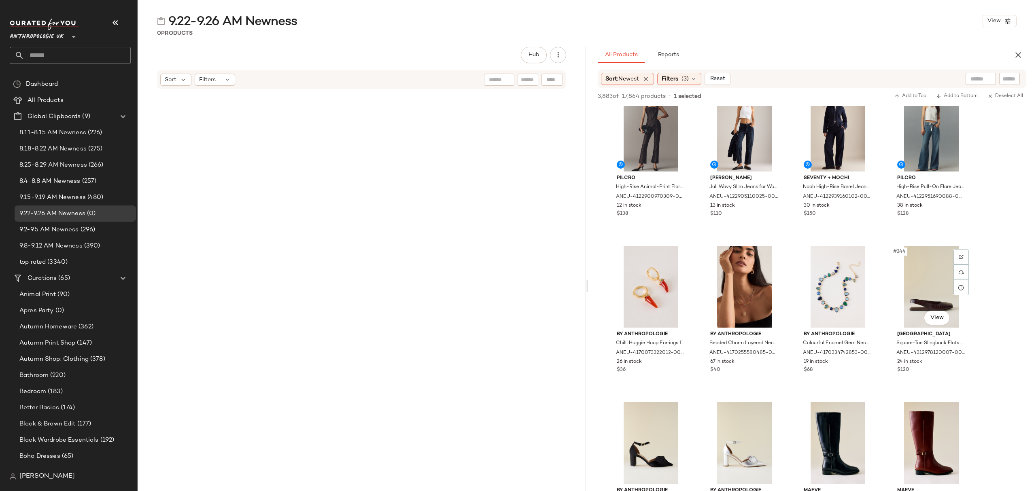
scroll to position [9171, 0]
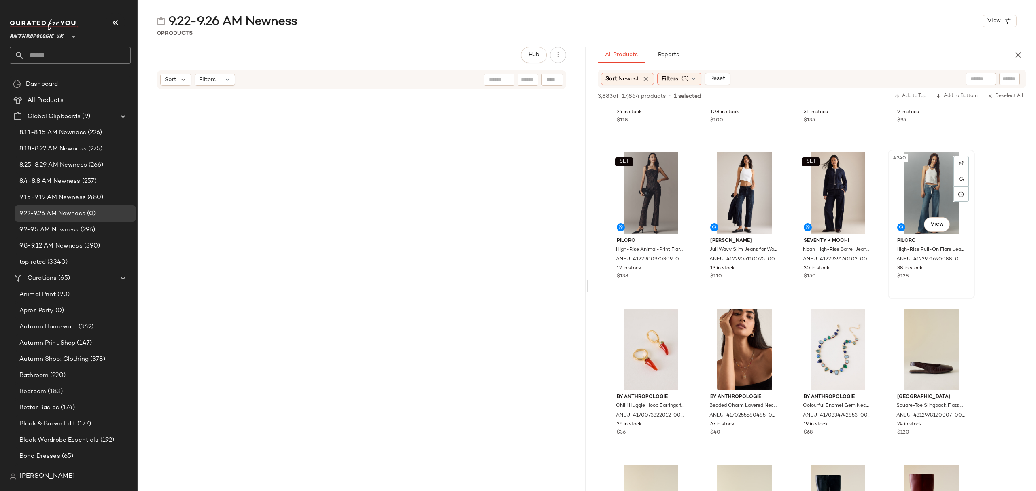
click at [966, 279] on div "Pilcro High-Rise Pull-On Flare Jeans for Women in Blue, Cotton/Tencel, Size 25 …" at bounding box center [931, 257] width 81 height 47
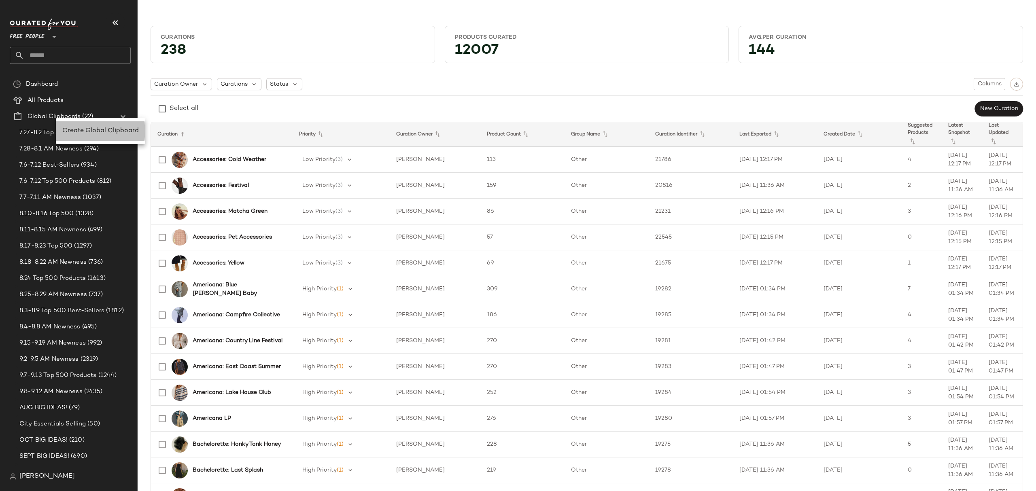
click at [85, 129] on span "Create Global Clipboard" at bounding box center [100, 130] width 76 height 7
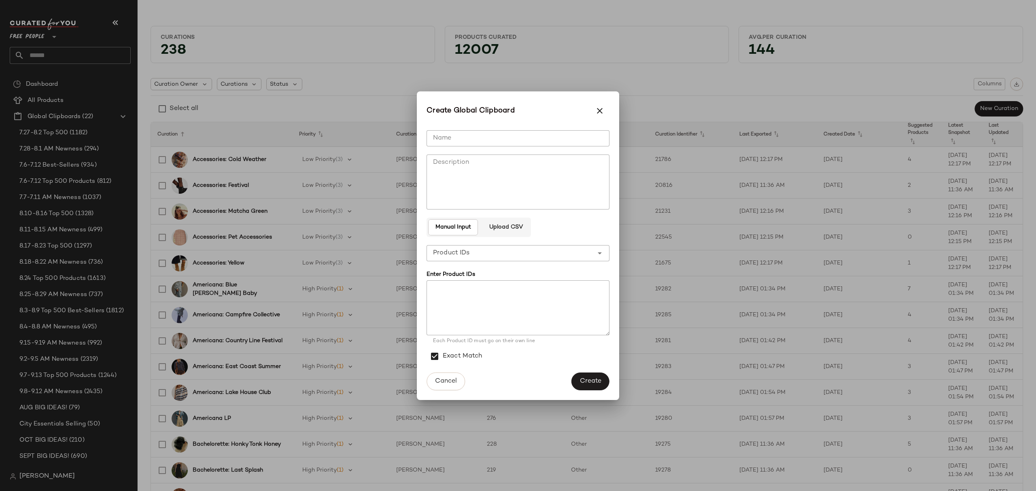
drag, startPoint x: 492, startPoint y: 135, endPoint x: 660, endPoint y: 113, distance: 168.9
click at [492, 134] on input "Name" at bounding box center [517, 138] width 183 height 16
type input "**********"
click at [602, 378] on button "Create" at bounding box center [590, 382] width 38 height 18
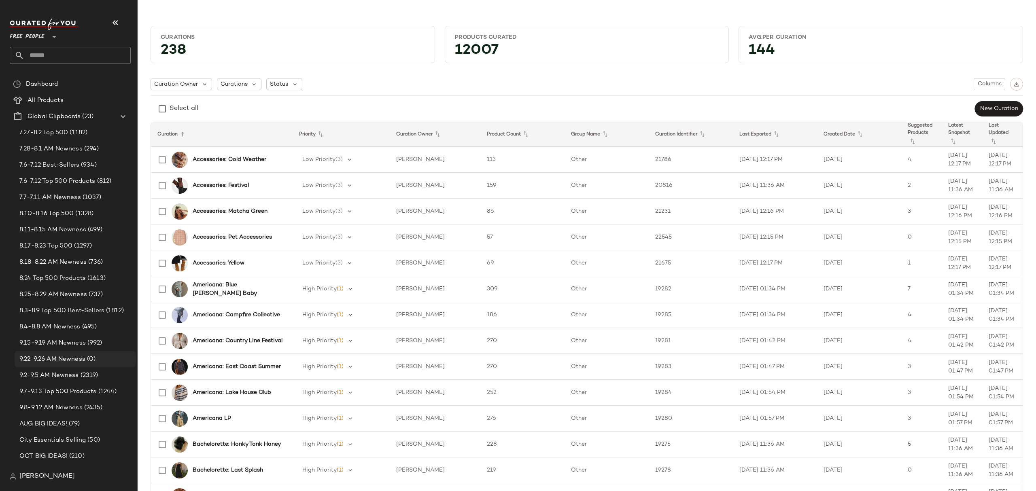
click at [94, 355] on span "(0)" at bounding box center [90, 359] width 10 height 9
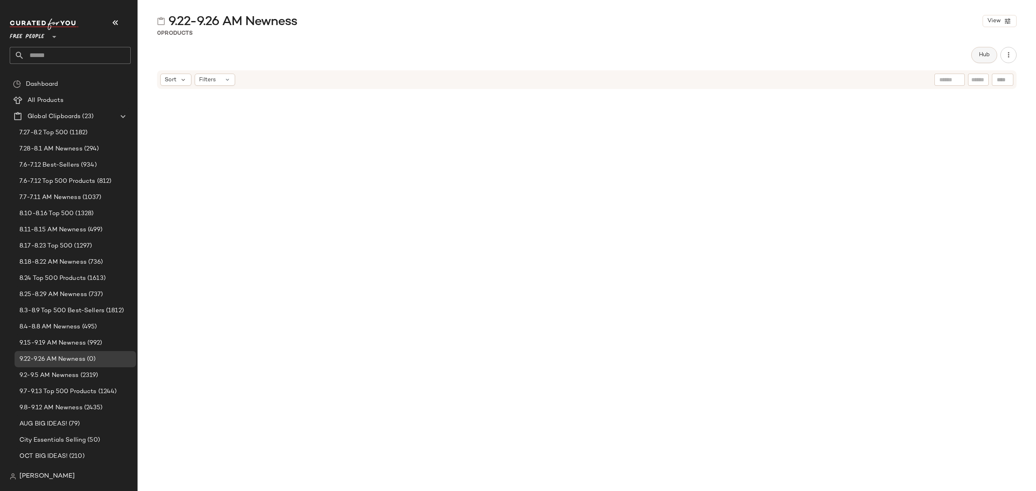
click at [982, 52] on span "Hub" at bounding box center [983, 55] width 11 height 6
click at [614, 78] on span "Sort" at bounding box center [611, 79] width 12 height 8
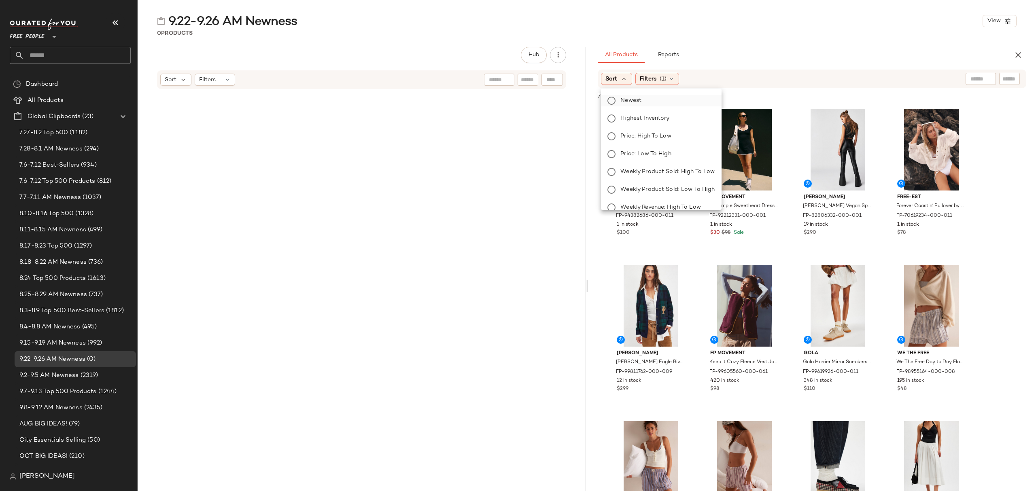
click at [627, 96] on span "Newest" at bounding box center [630, 100] width 21 height 8
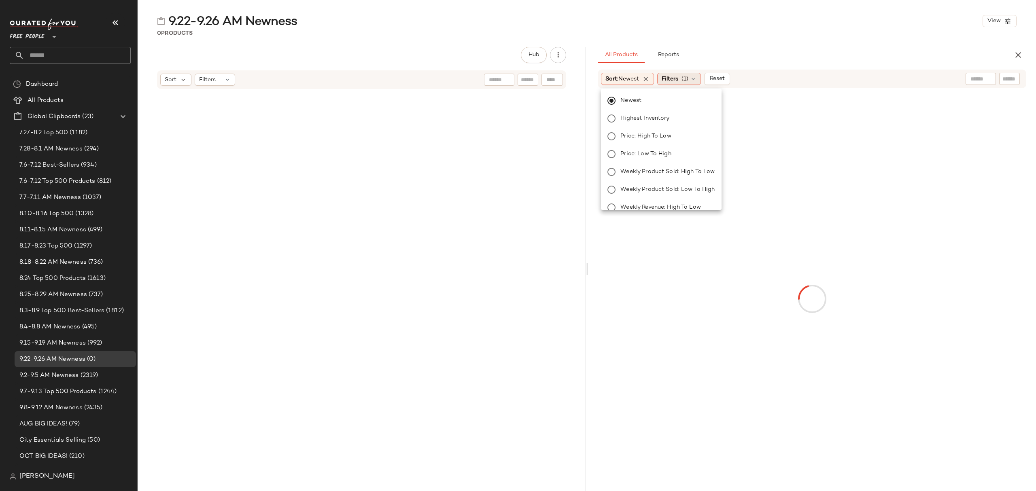
click at [682, 80] on div "Filters (1)" at bounding box center [679, 79] width 44 height 12
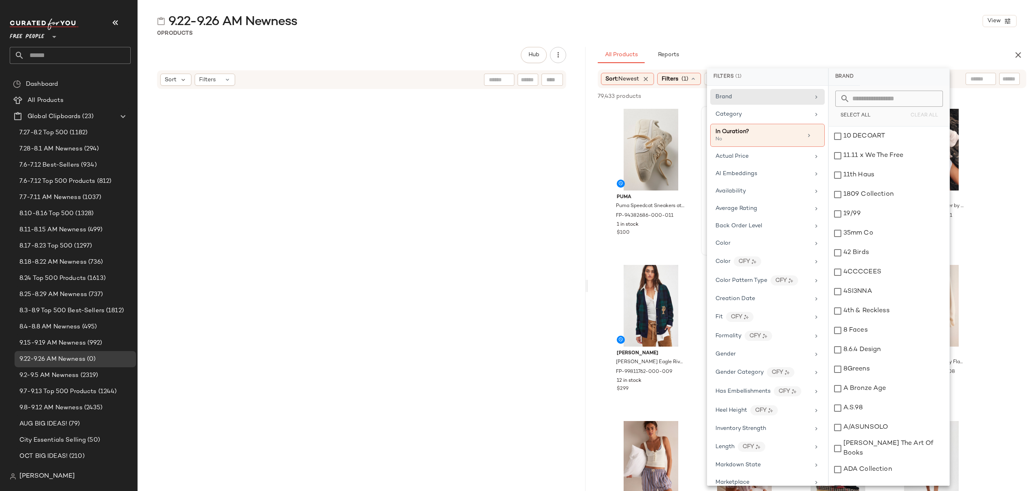
click at [747, 117] on div "Category" at bounding box center [762, 114] width 94 height 8
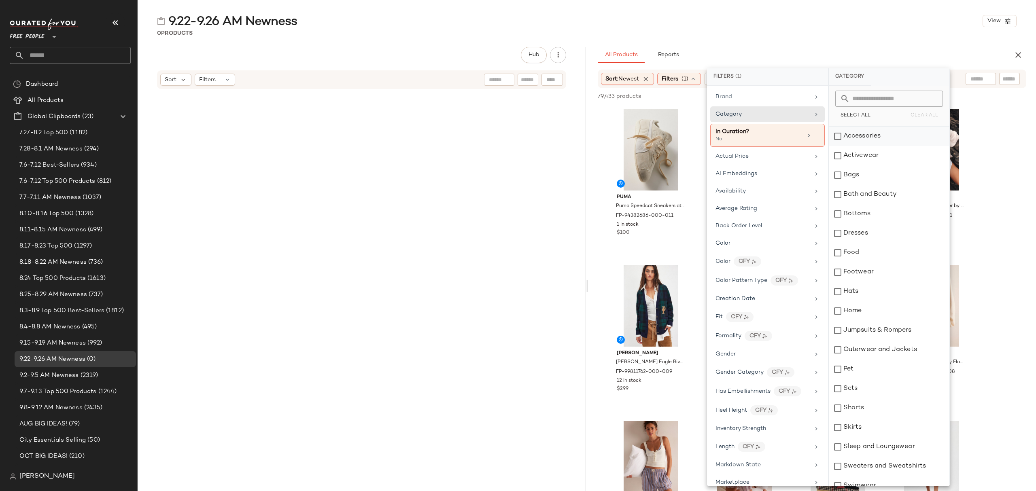
click at [881, 137] on div "Accessories" at bounding box center [889, 136] width 121 height 19
click at [881, 153] on div "Activewear" at bounding box center [889, 155] width 121 height 19
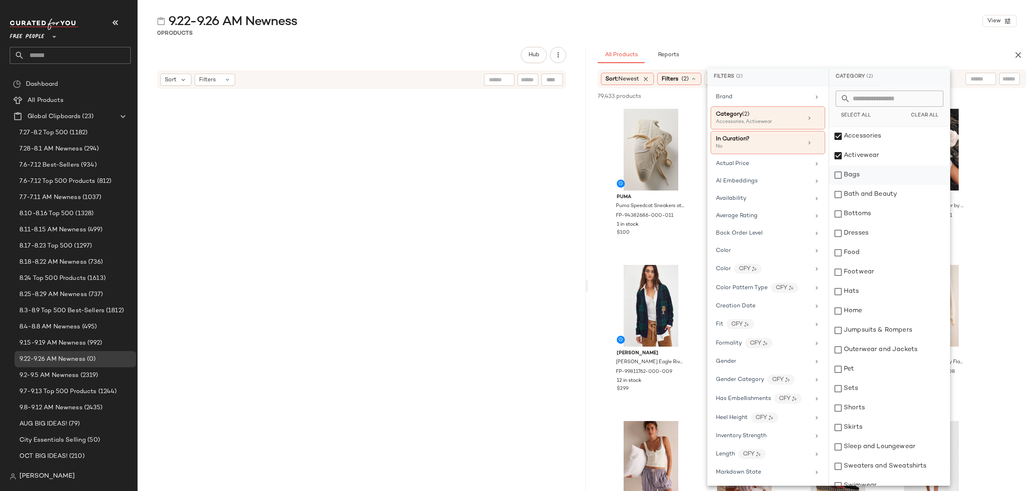
click at [879, 177] on div "Bags" at bounding box center [889, 174] width 121 height 19
drag, startPoint x: 878, startPoint y: 217, endPoint x: 879, endPoint y: 234, distance: 16.6
click at [879, 218] on div "Bottoms" at bounding box center [889, 213] width 121 height 19
click at [878, 244] on div "Food" at bounding box center [889, 252] width 121 height 19
click at [876, 261] on div "Food" at bounding box center [889, 252] width 121 height 19
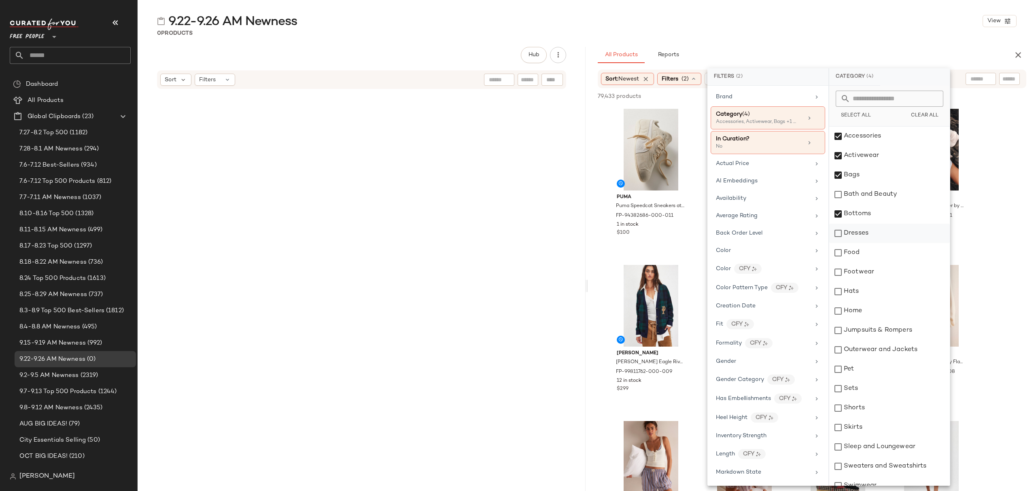
click at [873, 237] on div "Dresses" at bounding box center [889, 233] width 121 height 19
click at [872, 271] on div "Footwear" at bounding box center [889, 272] width 121 height 19
click at [879, 298] on div "Hats" at bounding box center [889, 291] width 121 height 19
click at [886, 339] on div "Jumpsuits & Rompers" at bounding box center [889, 330] width 121 height 19
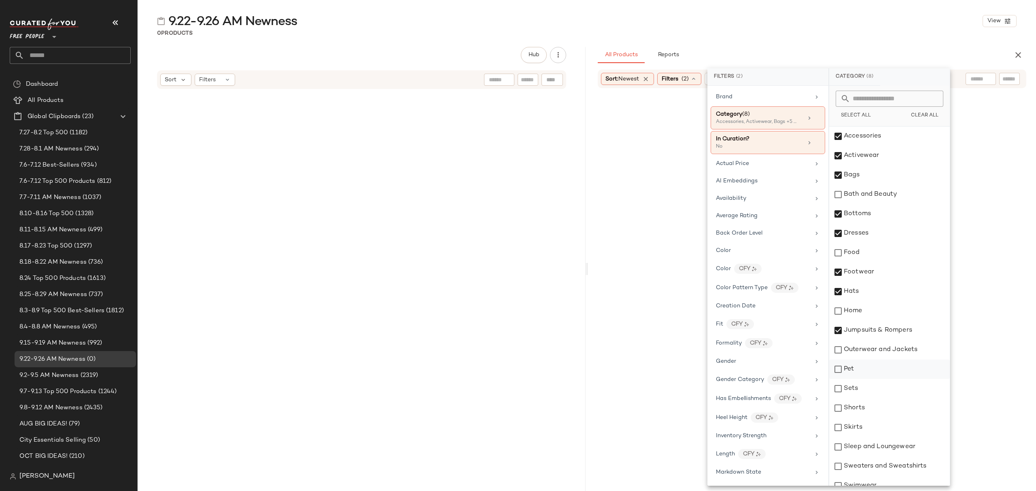
click at [888, 346] on div "Outerwear and Jackets" at bounding box center [889, 349] width 121 height 19
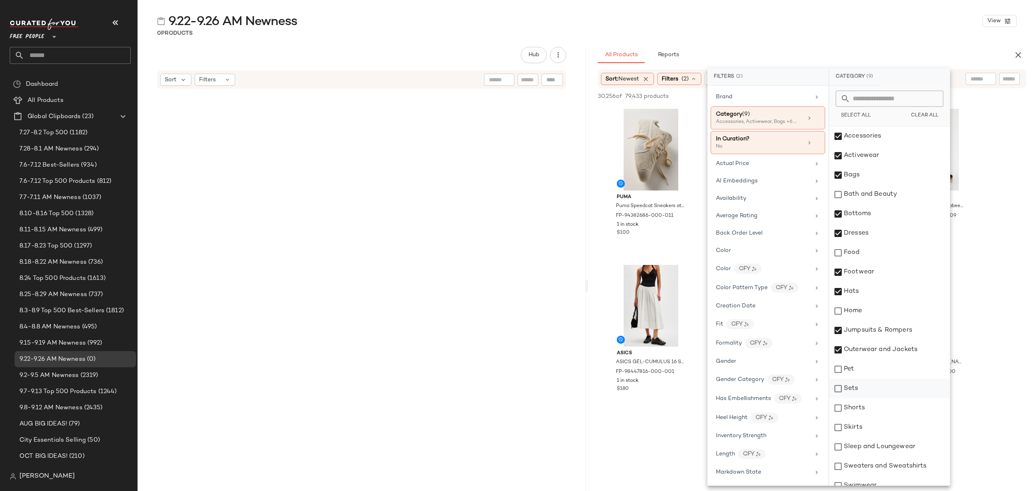
click at [882, 395] on div "Sets" at bounding box center [889, 388] width 121 height 19
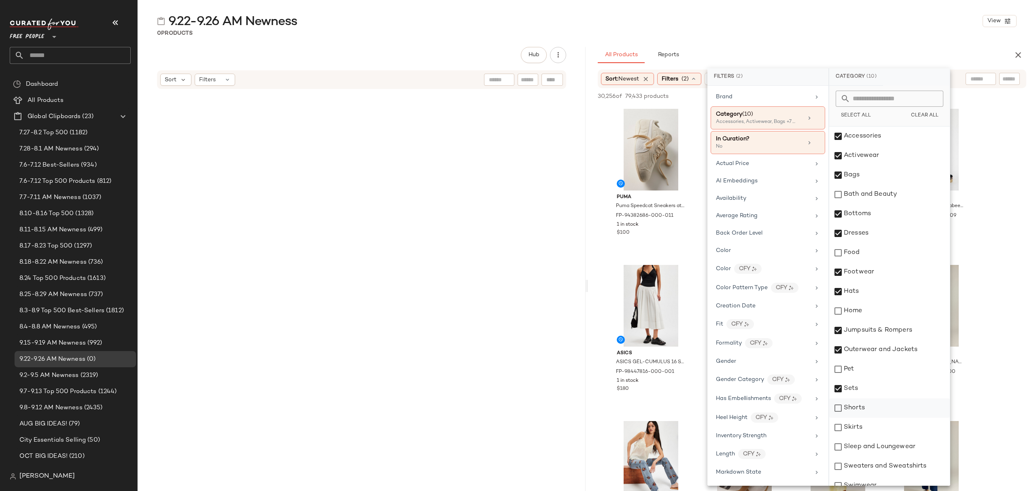
click at [876, 414] on div "Shorts" at bounding box center [889, 408] width 121 height 19
click at [872, 427] on div "Skirts" at bounding box center [889, 427] width 121 height 19
drag, startPoint x: 889, startPoint y: 446, endPoint x: 893, endPoint y: 460, distance: 14.7
click at [890, 446] on div "Sleep and Loungewear" at bounding box center [889, 446] width 121 height 19
click at [902, 470] on div "Sweaters and Sweatshirts" at bounding box center [889, 466] width 121 height 19
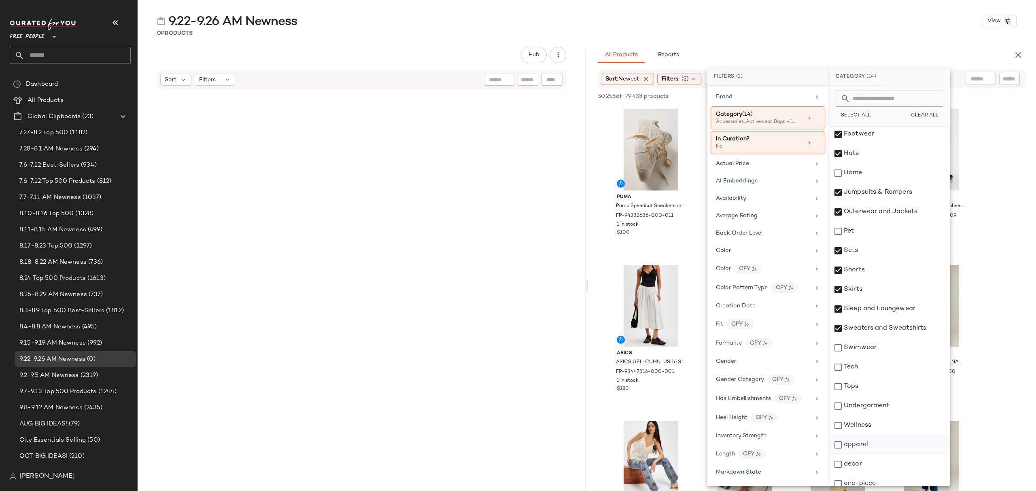
scroll to position [146, 0]
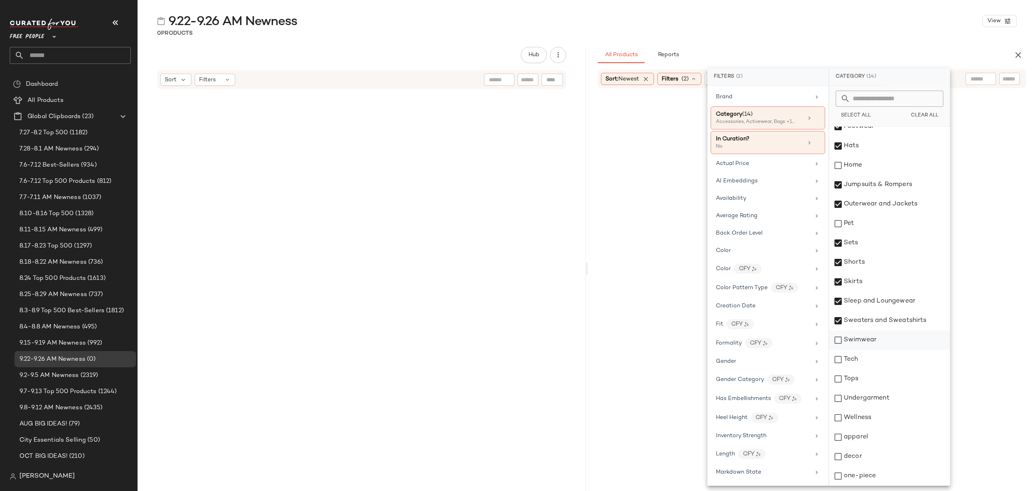
click at [879, 341] on div "Swimwear" at bounding box center [889, 340] width 121 height 19
click at [865, 381] on div "Tops" at bounding box center [889, 378] width 121 height 19
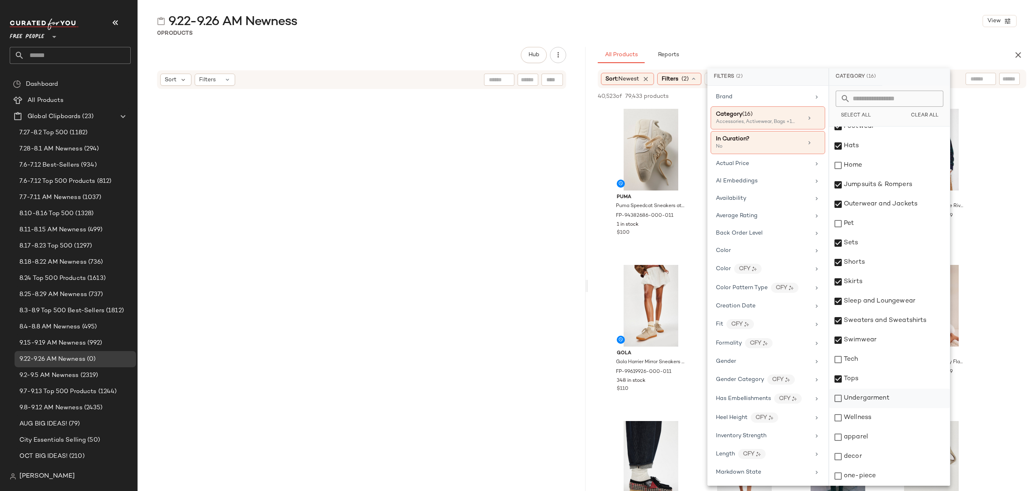
click at [874, 399] on div "Undergarment" at bounding box center [889, 398] width 121 height 19
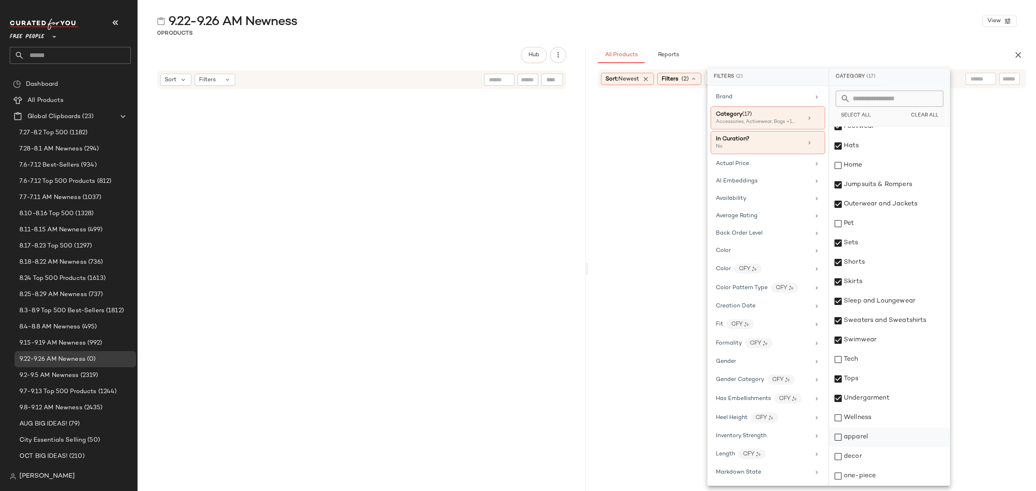
click at [868, 442] on div "apparel" at bounding box center [889, 437] width 121 height 19
click at [869, 475] on div "one-piece" at bounding box center [889, 476] width 121 height 19
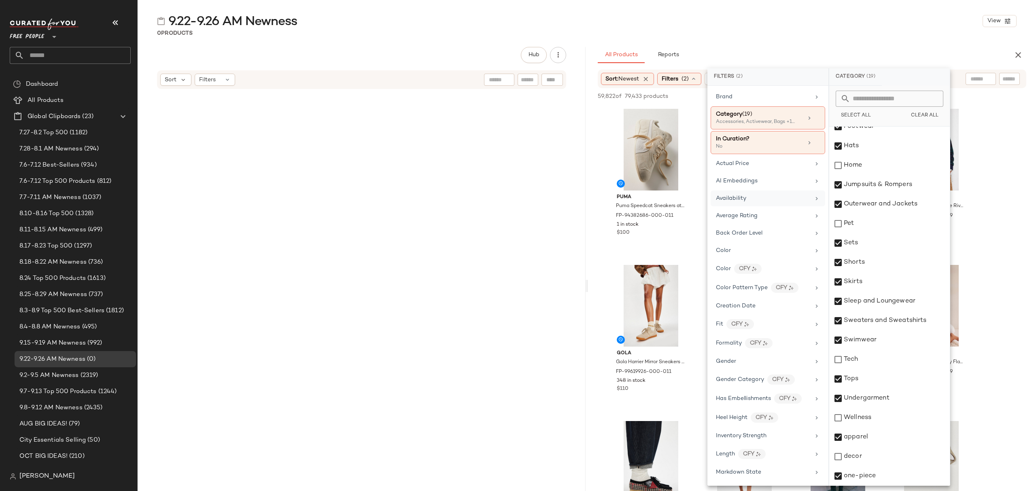
click at [788, 204] on div "Availability" at bounding box center [767, 199] width 115 height 16
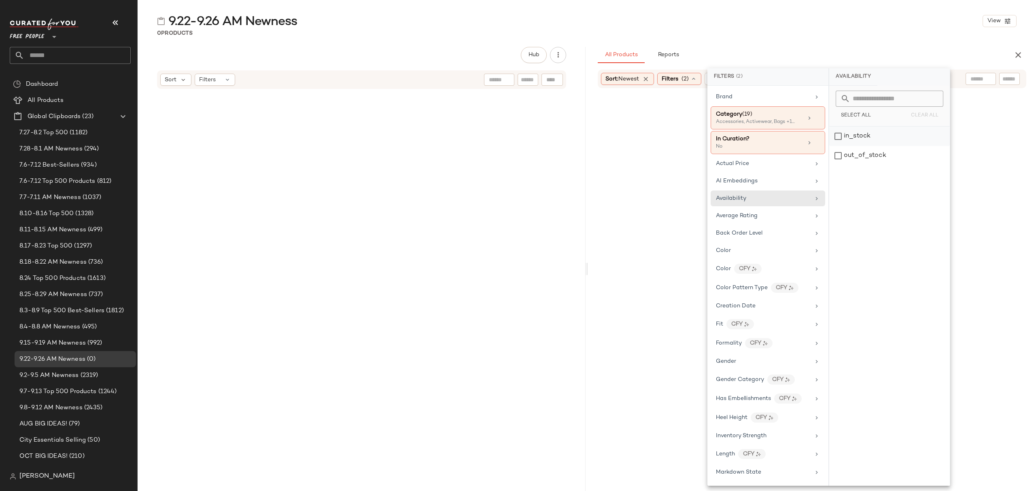
click at [868, 143] on div "in_stock" at bounding box center [889, 136] width 121 height 19
click at [855, 45] on div "9.22-9.26 AM Newness View 0 Products Hub Sort Filters All Products Reports Sort…" at bounding box center [587, 252] width 898 height 478
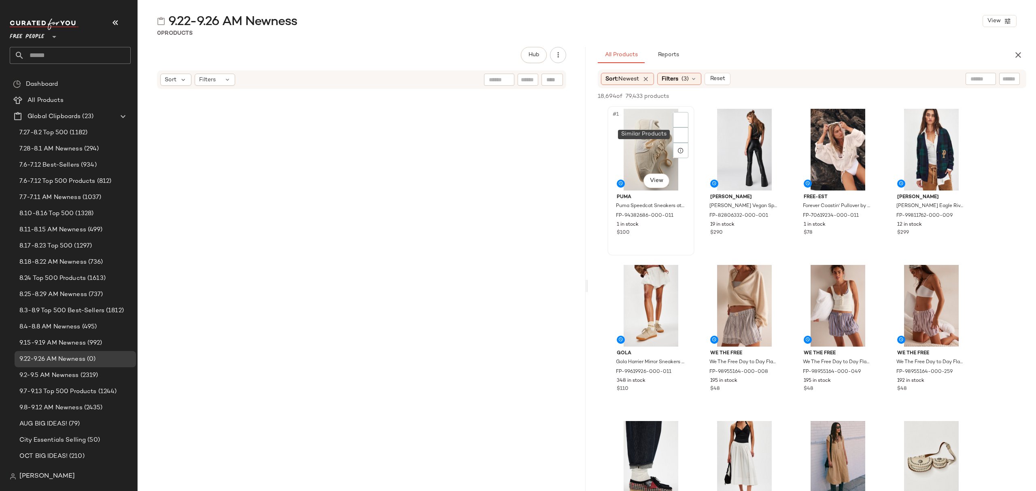
click at [661, 131] on div "#1 View" at bounding box center [650, 150] width 81 height 82
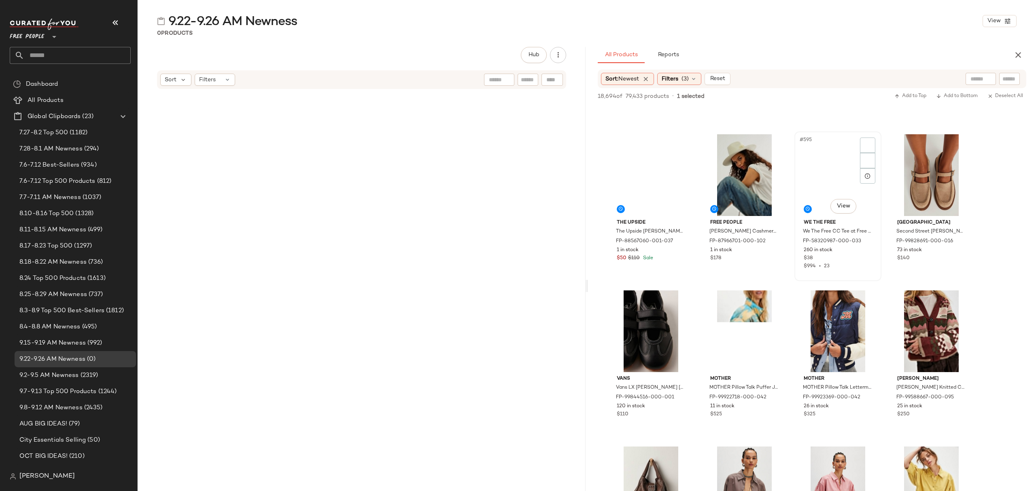
scroll to position [23089, 0]
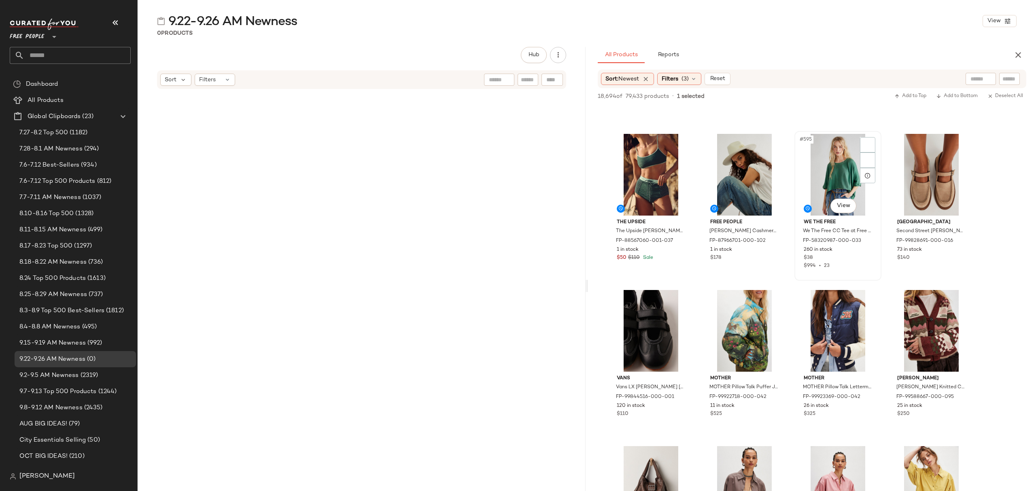
click at [853, 265] on div "$994 • 23" at bounding box center [838, 266] width 68 height 7
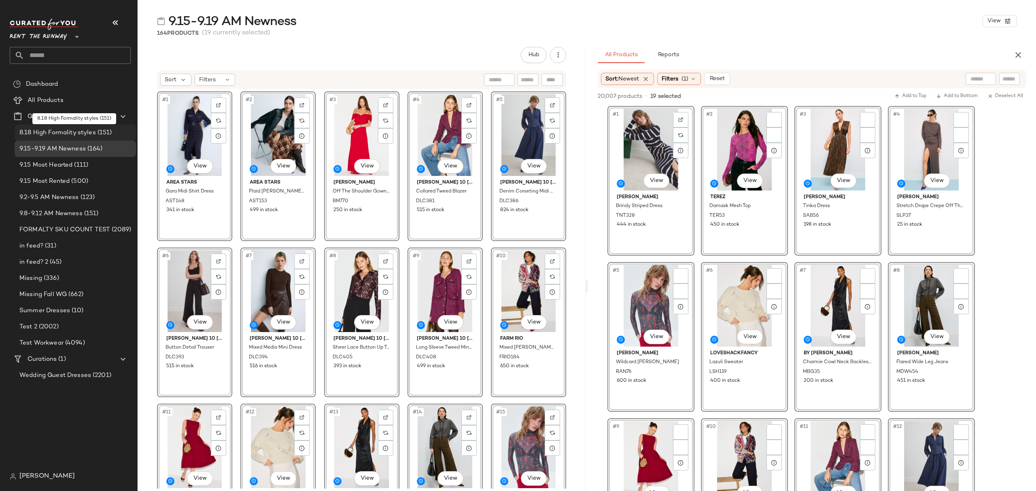
scroll to position [688, 0]
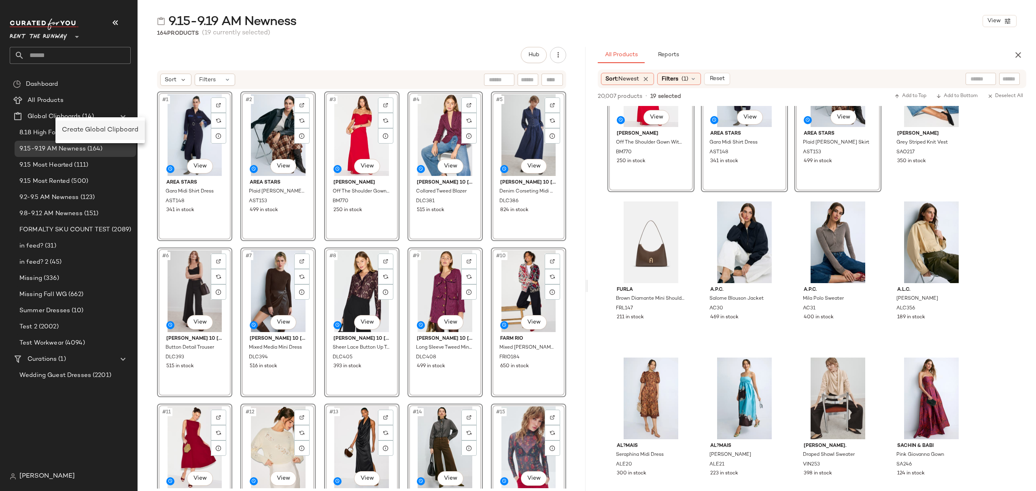
click at [98, 129] on span "Create Global Clipboard" at bounding box center [100, 130] width 76 height 7
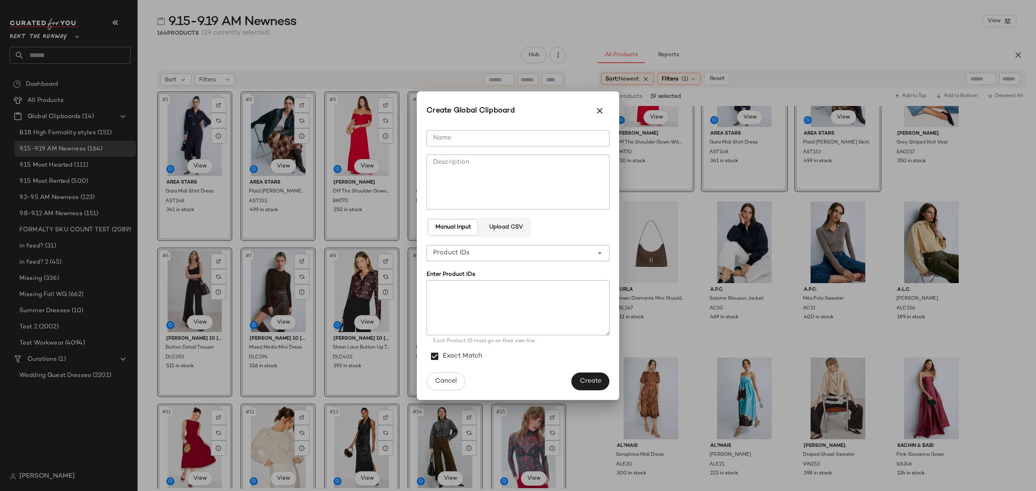
click at [570, 133] on input "Name" at bounding box center [517, 138] width 183 height 16
type input "**********"
click at [590, 377] on span "Create" at bounding box center [590, 381] width 22 height 8
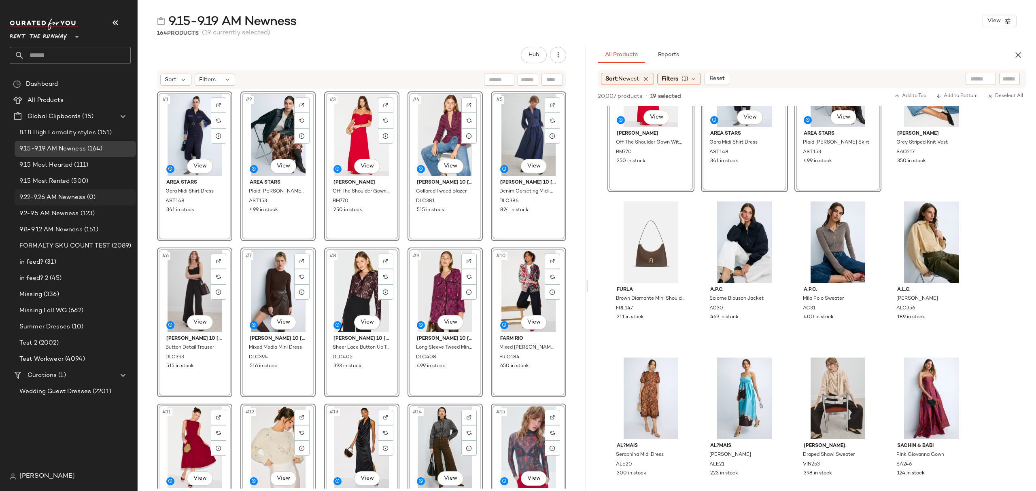
click at [62, 197] on span "9.22-9.26 AM Newness" at bounding box center [52, 197] width 66 height 9
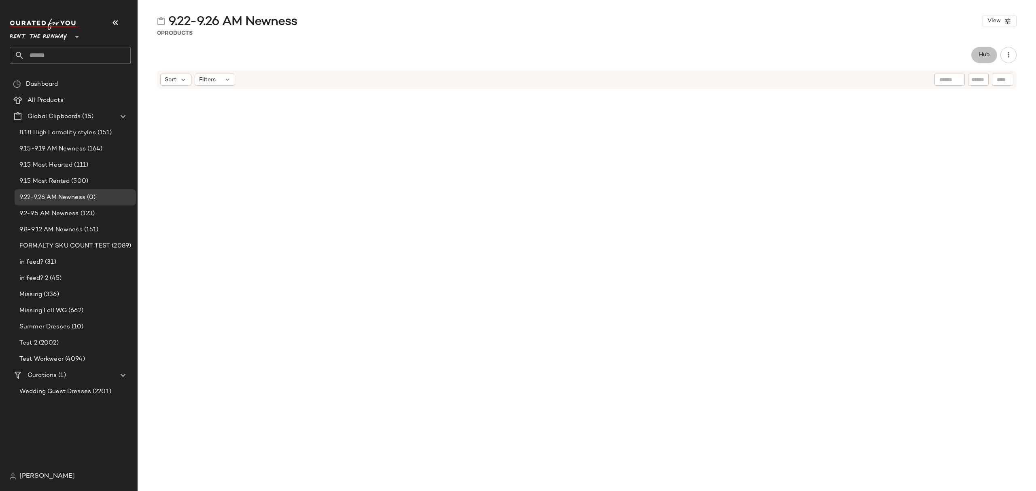
click at [985, 59] on button "Hub" at bounding box center [984, 55] width 26 height 16
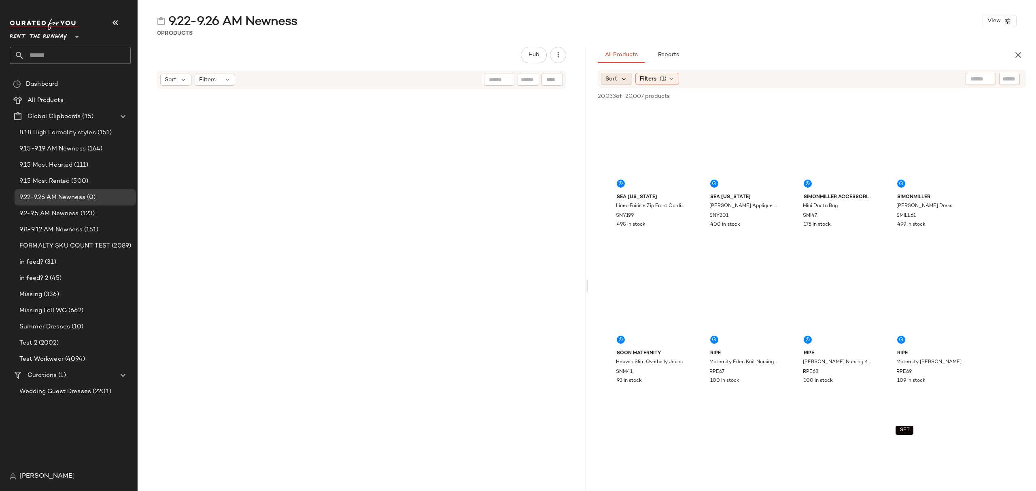
click at [625, 79] on icon at bounding box center [623, 78] width 7 height 7
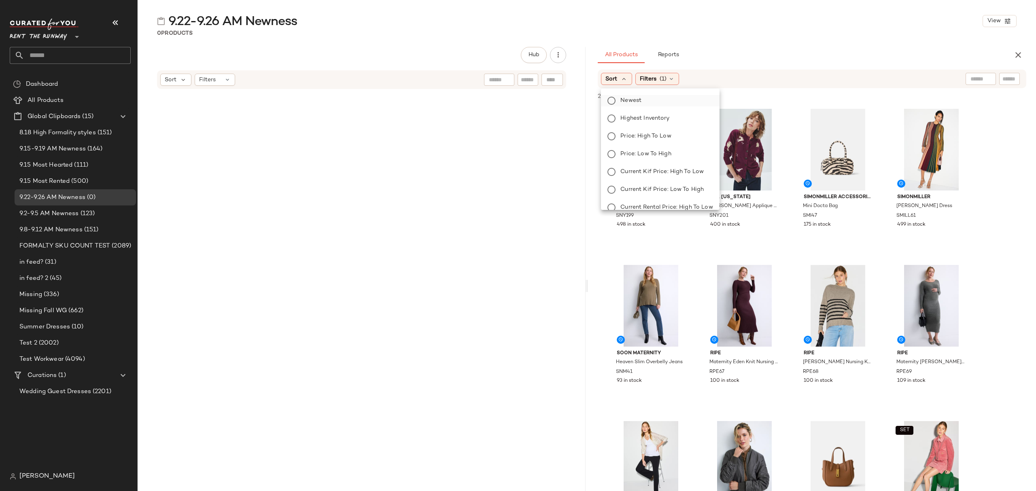
drag, startPoint x: 628, startPoint y: 103, endPoint x: 638, endPoint y: 104, distance: 10.2
click at [629, 103] on span "Newest" at bounding box center [630, 100] width 21 height 8
click at [687, 73] on div "Filters (1)" at bounding box center [679, 79] width 44 height 12
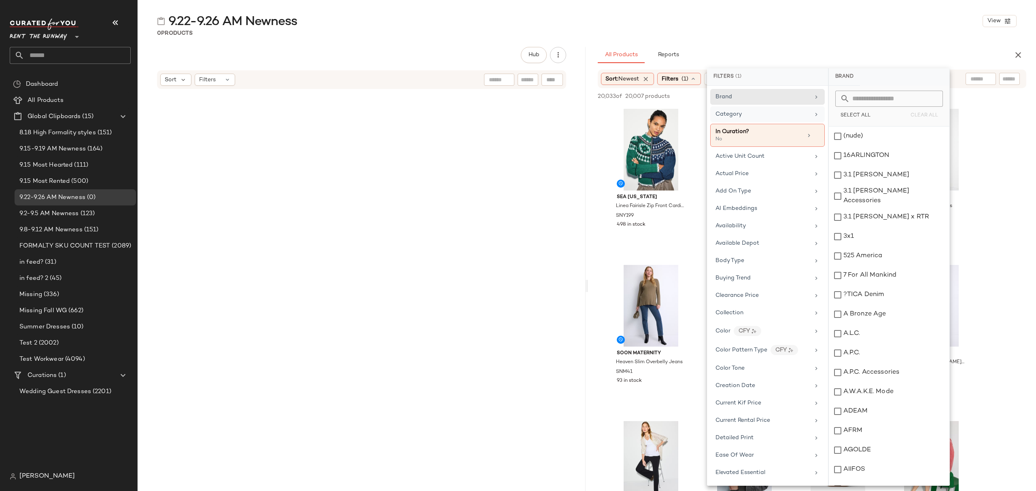
click at [748, 115] on div "Category" at bounding box center [762, 114] width 94 height 8
click at [879, 141] on div "Bracelets" at bounding box center [889, 136] width 121 height 19
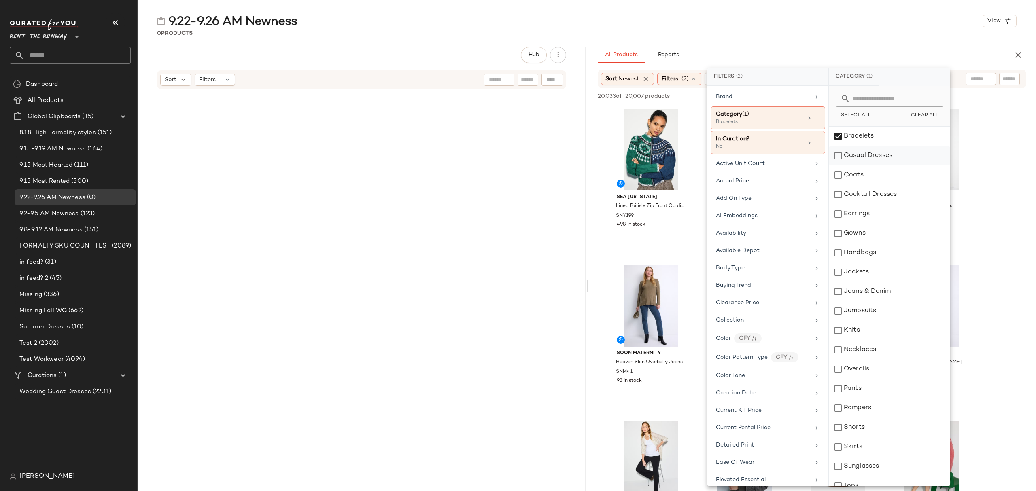
click at [879, 159] on div "Casual Dresses" at bounding box center [889, 155] width 121 height 19
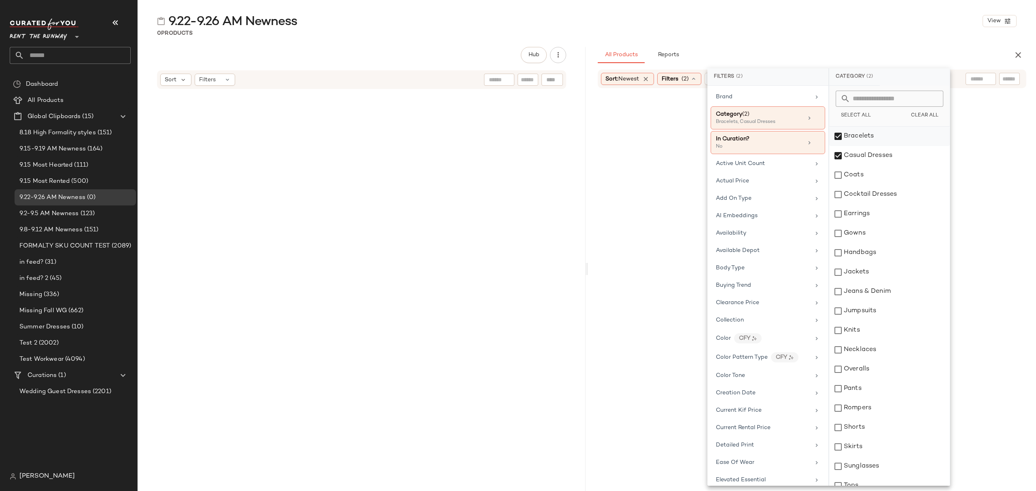
click at [879, 158] on div "Casual Dresses" at bounding box center [889, 155] width 121 height 19
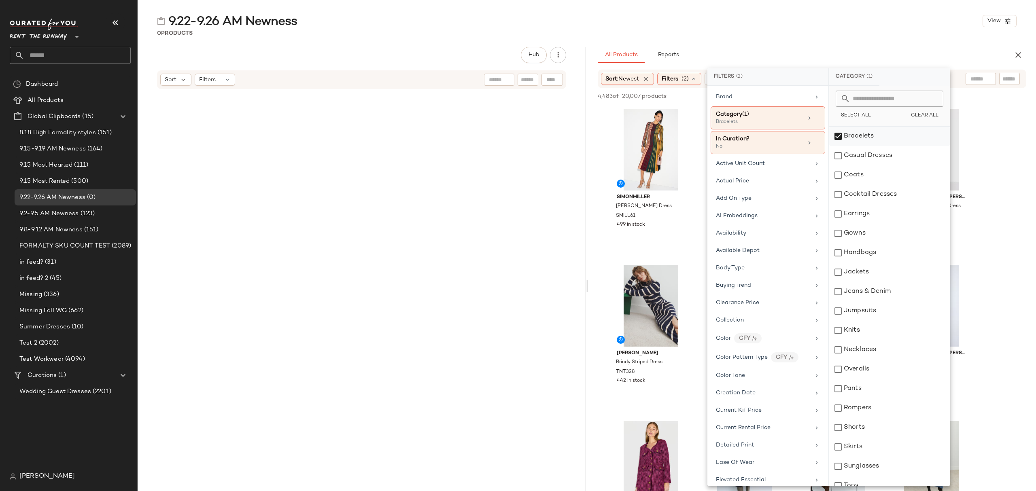
click at [871, 140] on div "Bracelets" at bounding box center [889, 136] width 121 height 19
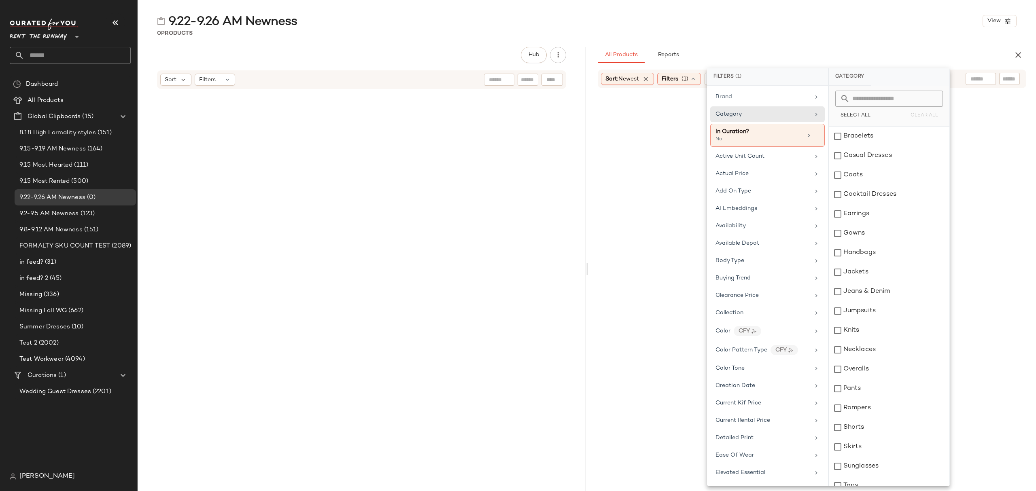
click at [782, 39] on div "9.22-9.26 AM Newness View 0 Products Hub Sort Filters All Products Reports Sort…" at bounding box center [587, 252] width 898 height 478
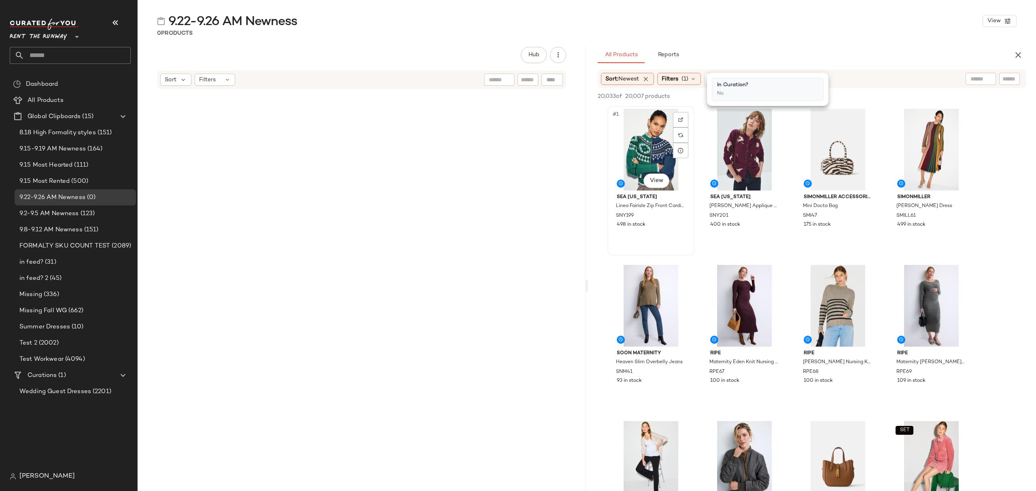
click at [648, 141] on div "#1 View" at bounding box center [650, 150] width 81 height 82
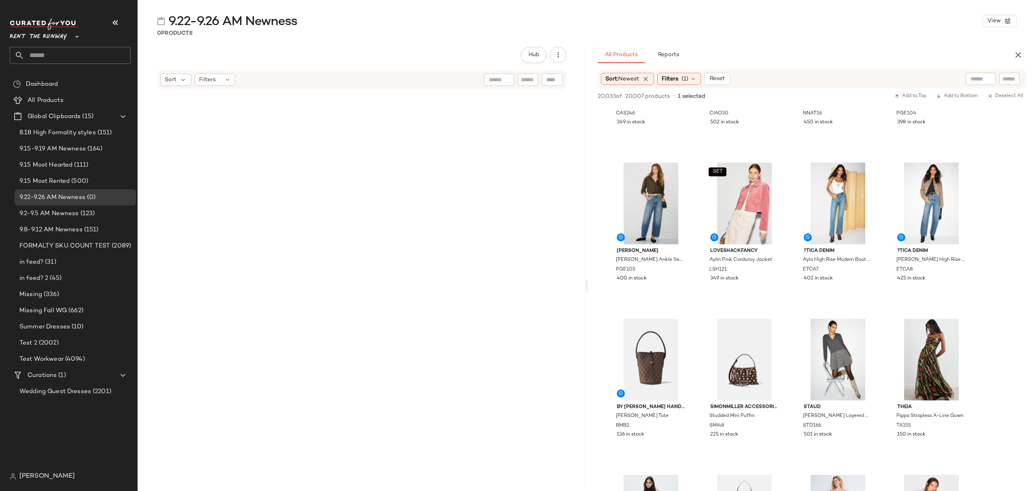
scroll to position [2913, 0]
click at [670, 434] on div "136 in stock" at bounding box center [651, 435] width 68 height 7
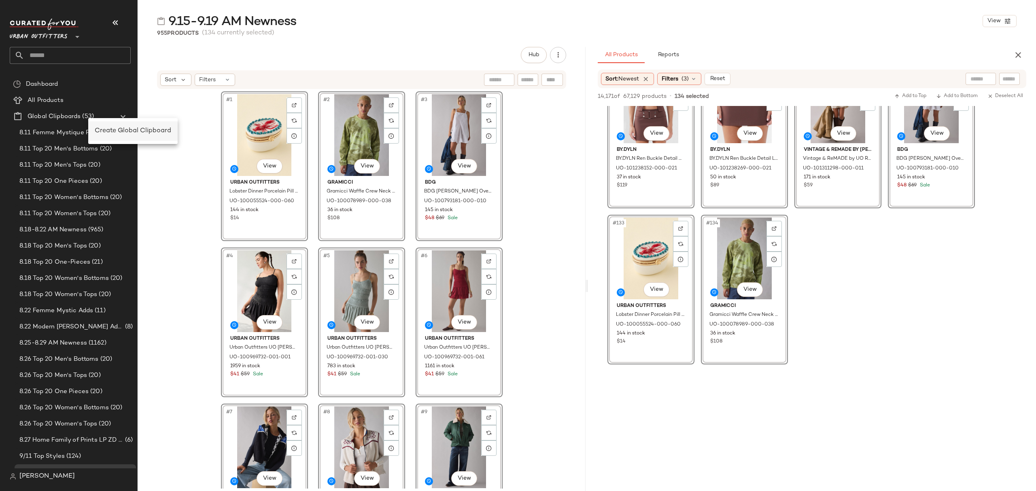
click at [117, 126] on div "Create Global Clipboard" at bounding box center [133, 131] width 76 height 10
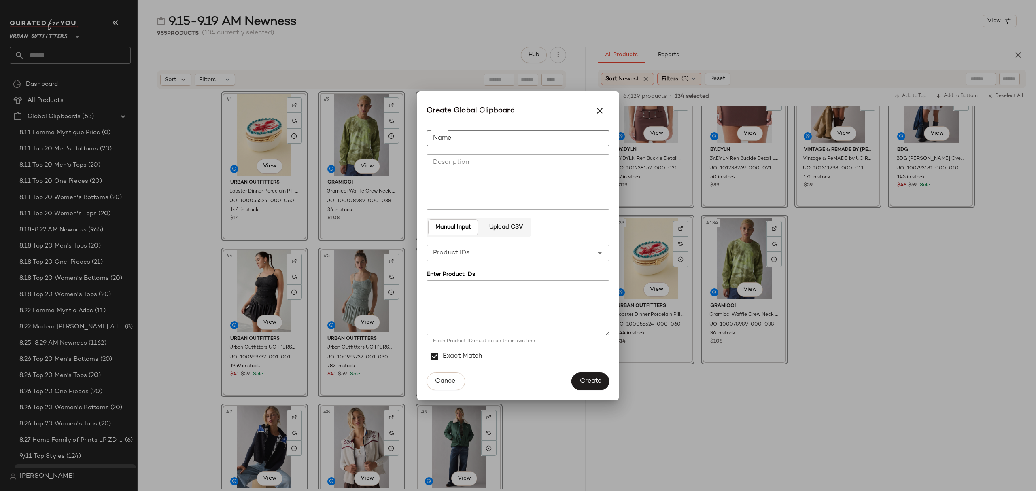
click at [515, 131] on input "Name" at bounding box center [517, 138] width 183 height 16
drag, startPoint x: 471, startPoint y: 138, endPoint x: 476, endPoint y: 138, distance: 4.9
click at [471, 138] on input "**********" at bounding box center [517, 138] width 183 height 16
type input "**********"
drag, startPoint x: 591, startPoint y: 379, endPoint x: 584, endPoint y: 377, distance: 6.6
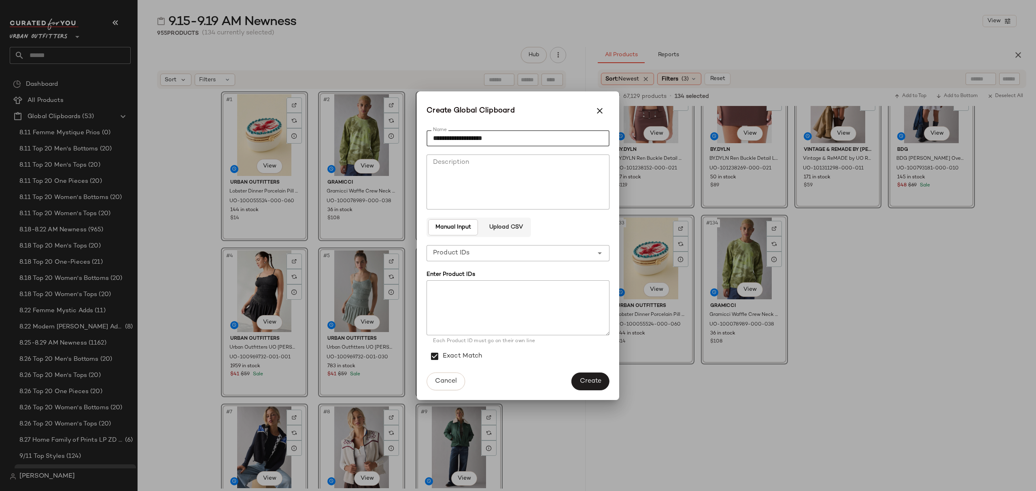
click at [590, 378] on span "Create" at bounding box center [590, 381] width 22 height 8
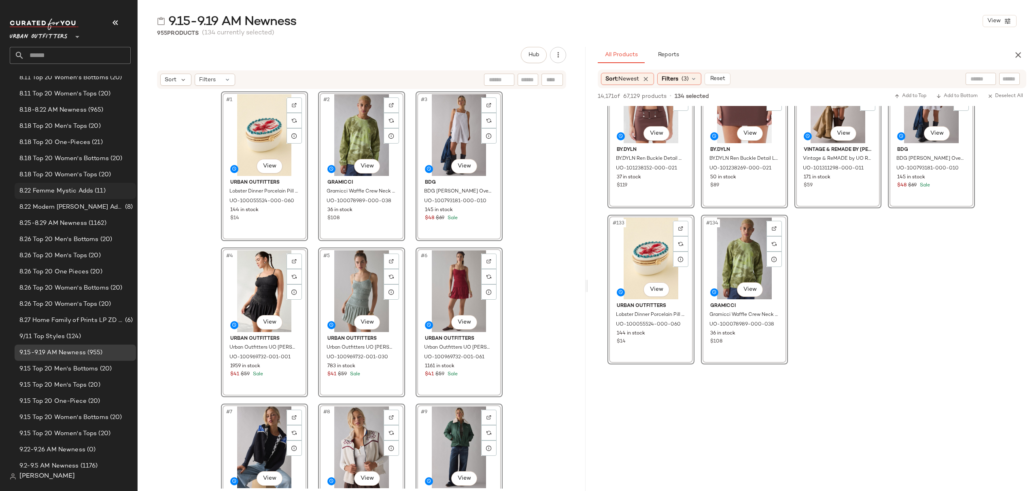
scroll to position [162, 0]
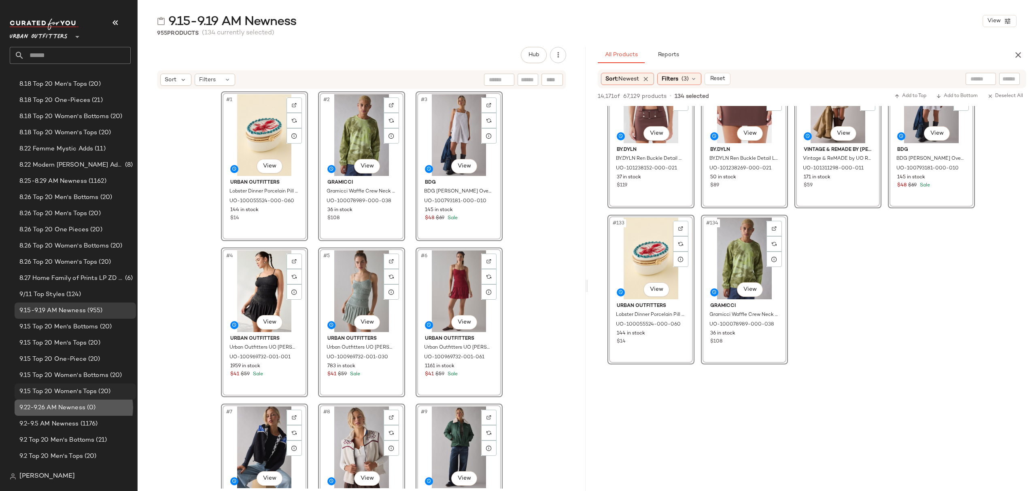
drag, startPoint x: 64, startPoint y: 407, endPoint x: 99, endPoint y: 395, distance: 37.0
click at [64, 406] on span "9.22-9.26 AM Newness" at bounding box center [52, 407] width 66 height 9
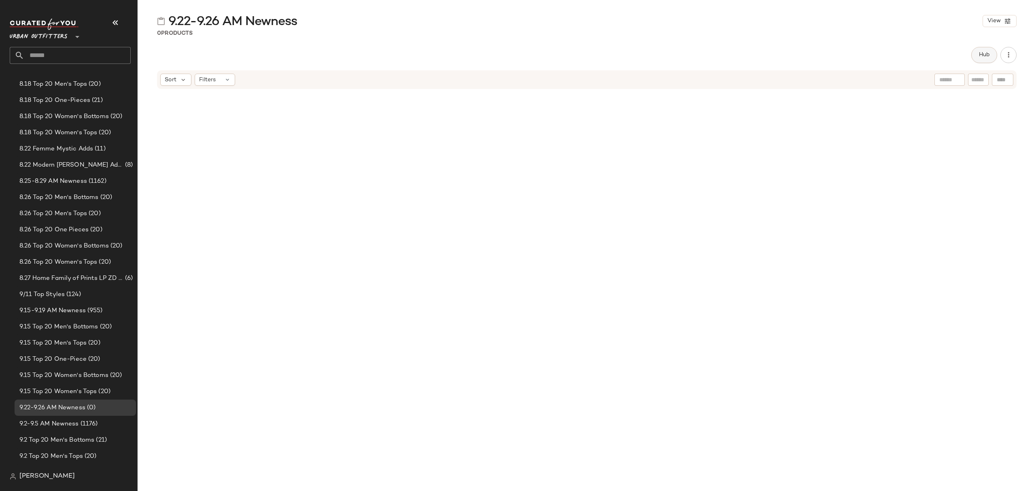
click at [975, 56] on button "Hub" at bounding box center [984, 55] width 26 height 16
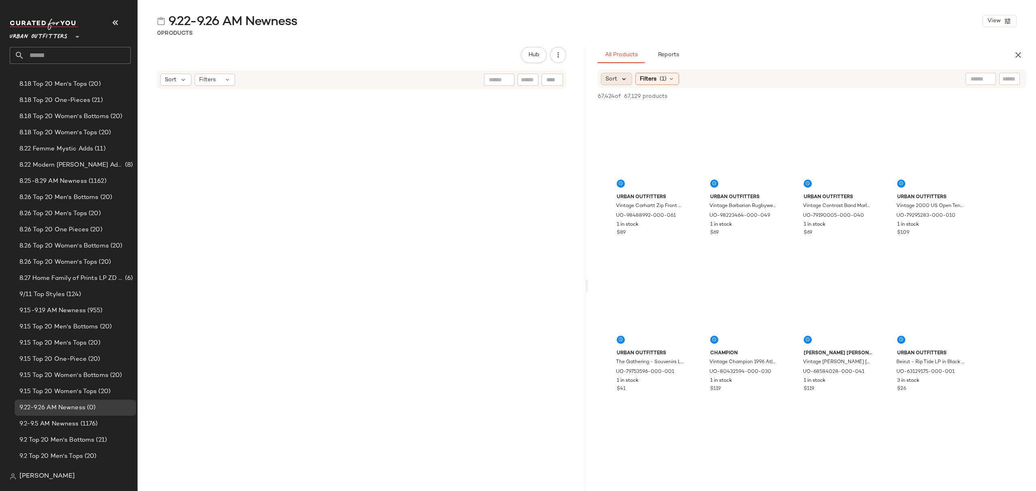
click at [624, 82] on icon at bounding box center [623, 78] width 7 height 7
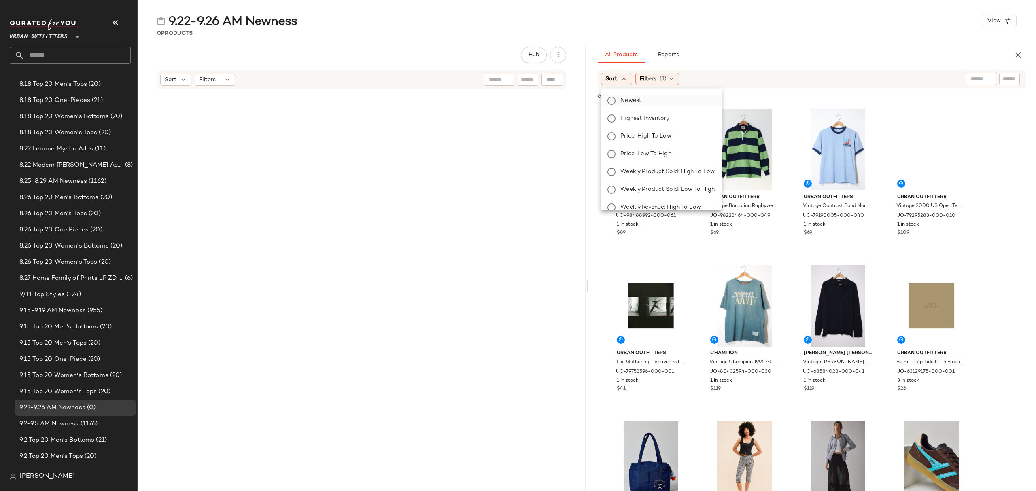
click at [633, 102] on span "Newest" at bounding box center [630, 100] width 21 height 8
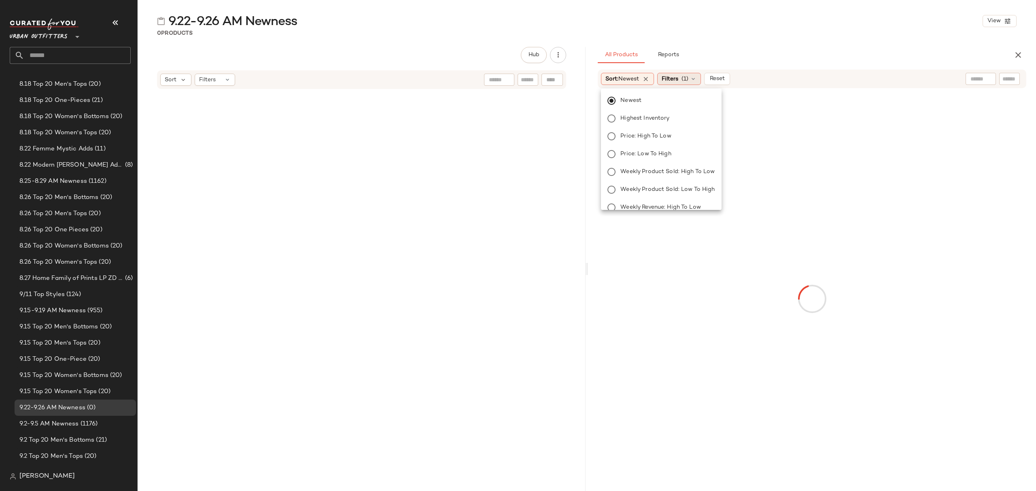
click at [688, 81] on span "(1)" at bounding box center [684, 79] width 7 height 8
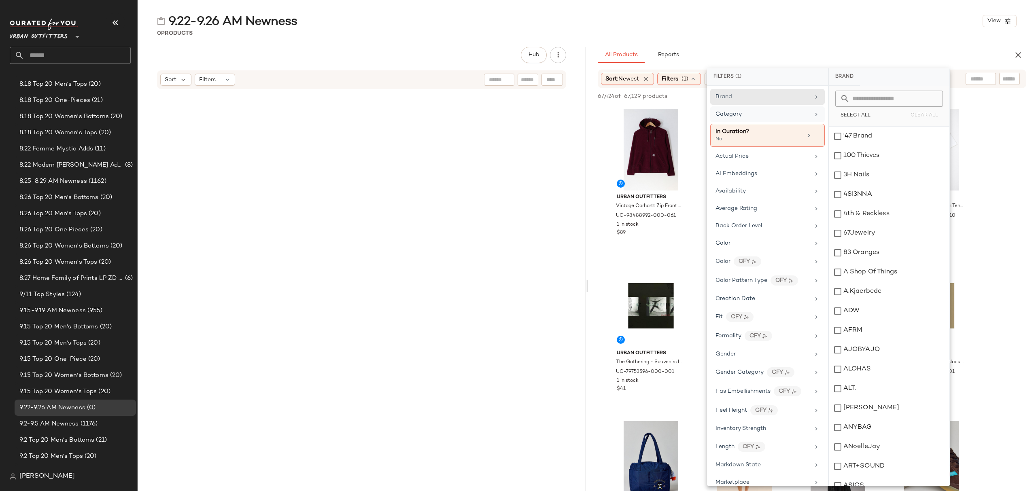
click at [764, 117] on div "Category" at bounding box center [762, 114] width 94 height 8
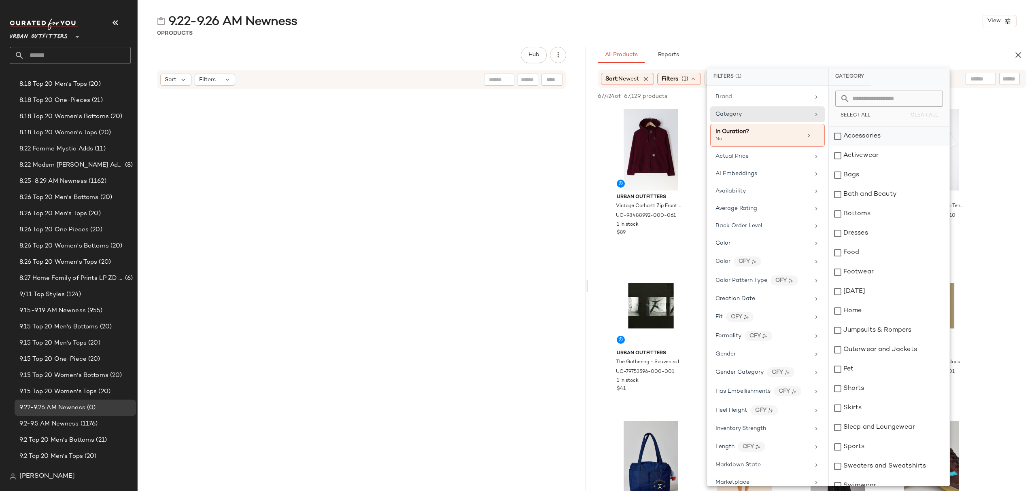
click at [881, 138] on div "Accessories" at bounding box center [889, 136] width 121 height 19
click at [877, 156] on div "Activewear" at bounding box center [889, 155] width 121 height 19
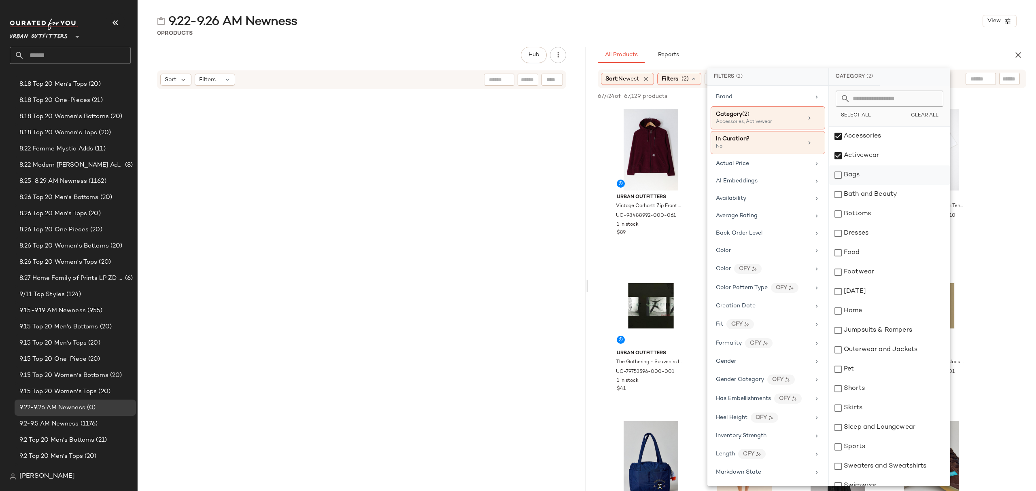
click at [872, 176] on div "Bags" at bounding box center [889, 174] width 121 height 19
click at [873, 209] on div "Bottoms" at bounding box center [889, 213] width 121 height 19
click at [870, 231] on div "Dresses" at bounding box center [889, 233] width 121 height 19
click at [874, 267] on div "Footwear" at bounding box center [889, 272] width 121 height 19
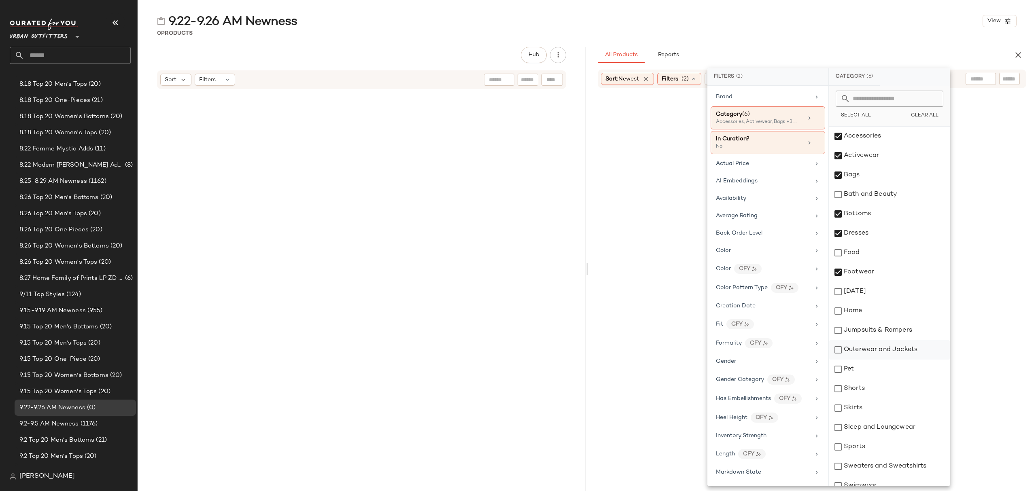
drag, startPoint x: 875, startPoint y: 331, endPoint x: 878, endPoint y: 343, distance: 12.5
click at [875, 331] on div "Jumpsuits & Rompers" at bounding box center [889, 330] width 121 height 19
click at [879, 350] on div "Outerwear and Jackets" at bounding box center [889, 349] width 121 height 19
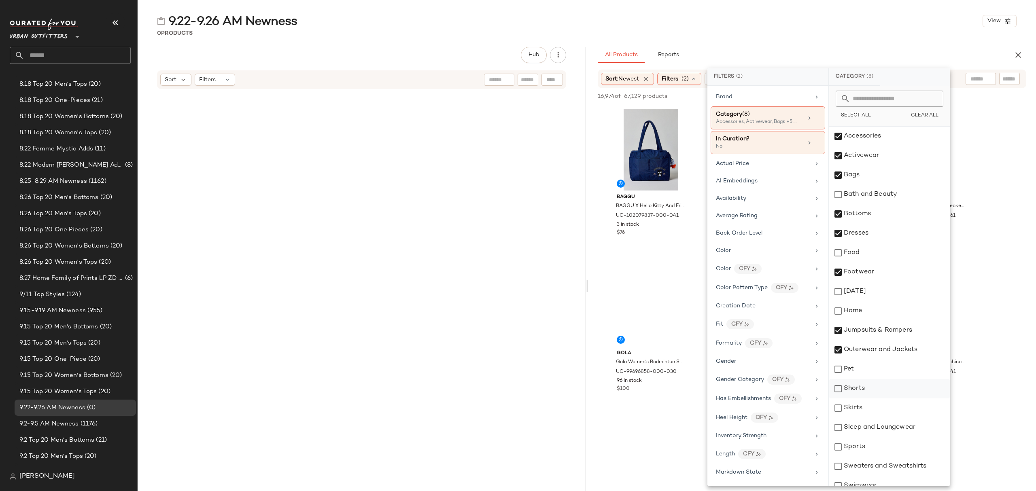
click at [873, 395] on div "Shorts" at bounding box center [889, 388] width 121 height 19
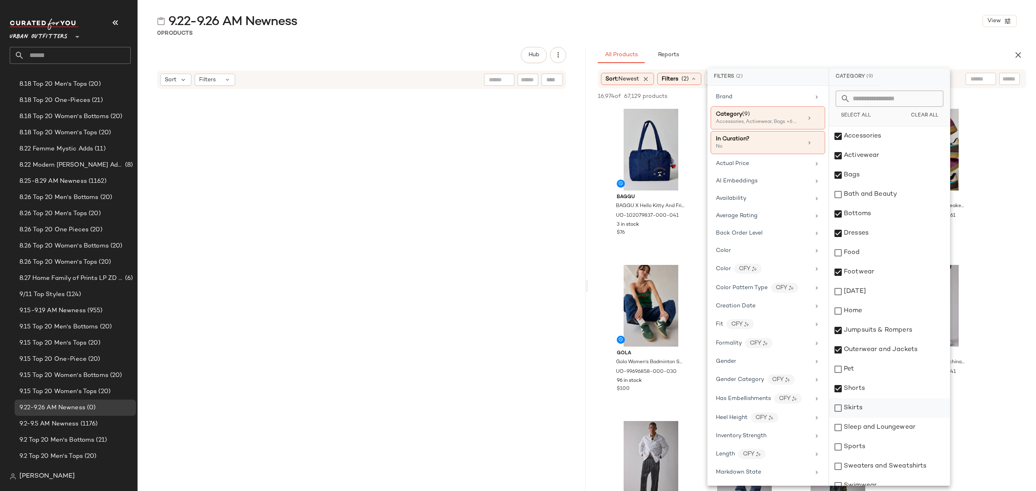
click at [873, 410] on div "Skirts" at bounding box center [889, 408] width 121 height 19
click at [879, 431] on div "Sleep and Loungewear" at bounding box center [889, 427] width 121 height 19
click at [880, 465] on div "Sweaters and Sweatshirts" at bounding box center [889, 466] width 121 height 19
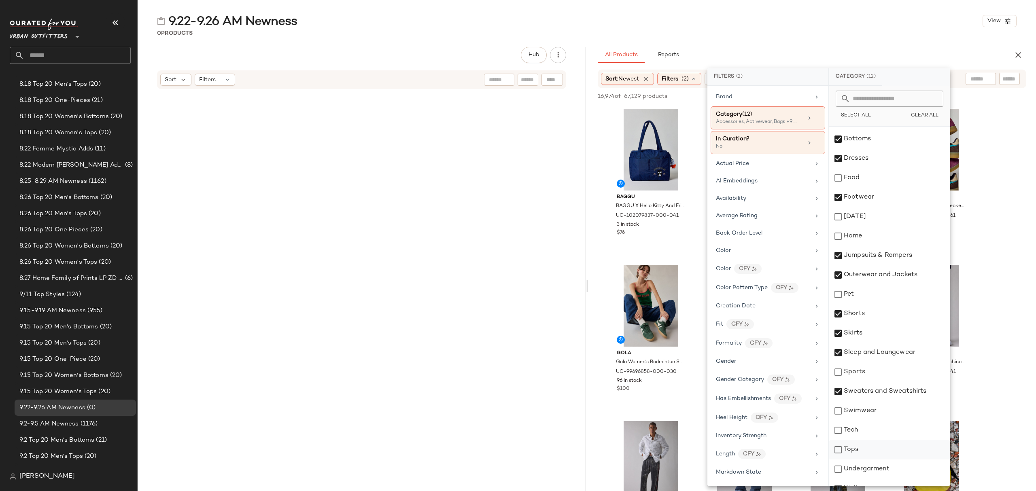
scroll to position [87, 0]
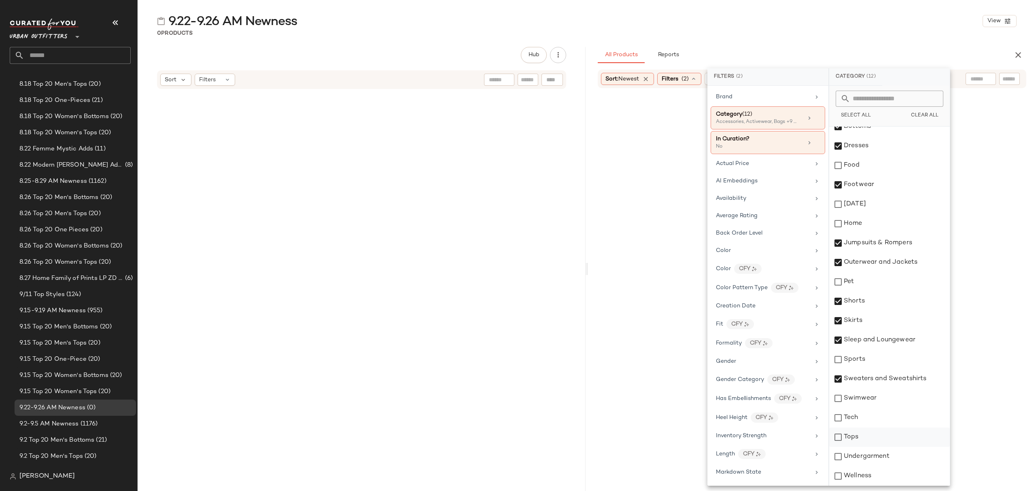
click at [888, 405] on div "Swimwear" at bounding box center [889, 398] width 121 height 19
click at [866, 446] on div "Tops" at bounding box center [889, 437] width 121 height 19
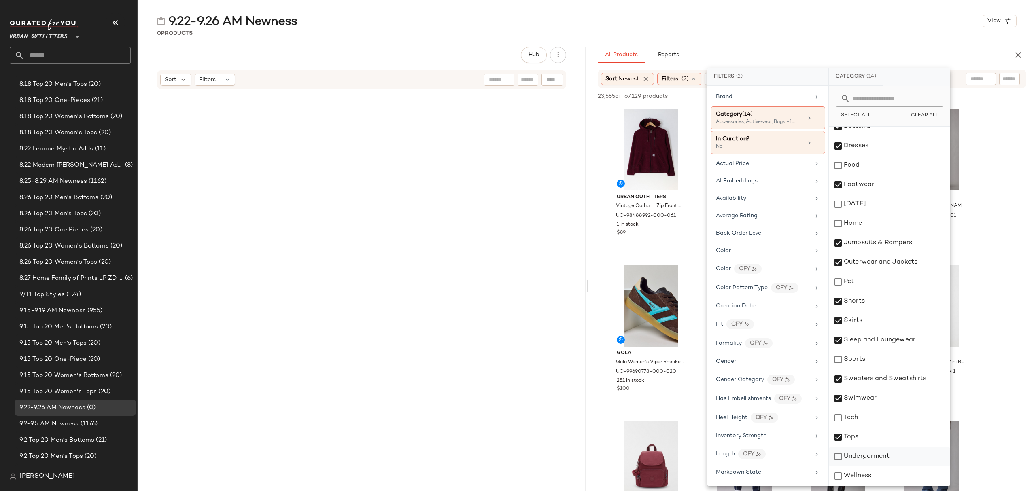
click at [871, 462] on div "Undergarment" at bounding box center [889, 456] width 121 height 19
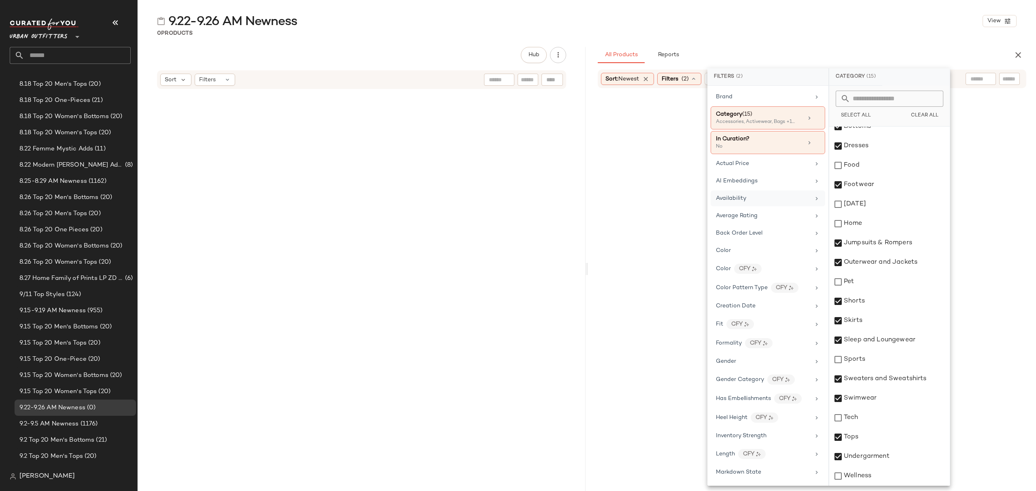
click at [747, 199] on div "Availability" at bounding box center [763, 198] width 94 height 8
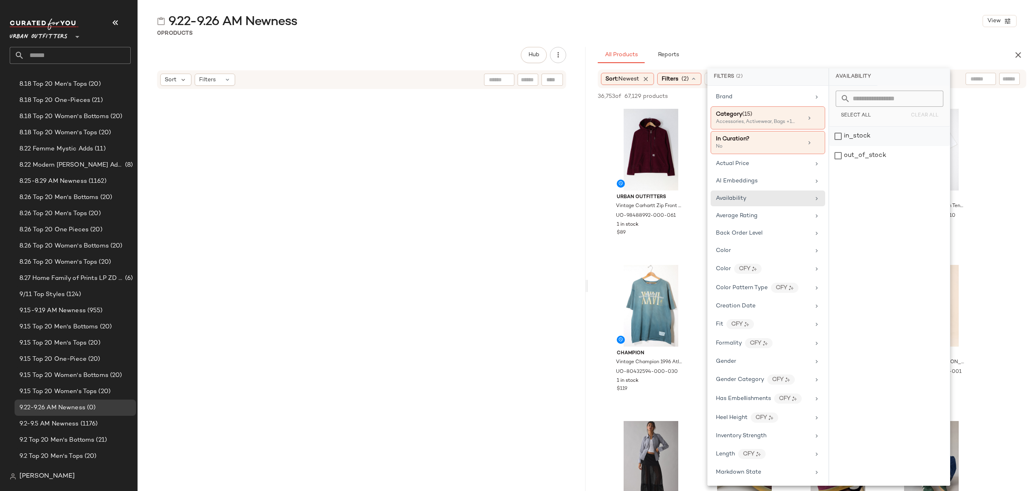
click at [866, 138] on div "in_stock" at bounding box center [889, 136] width 121 height 19
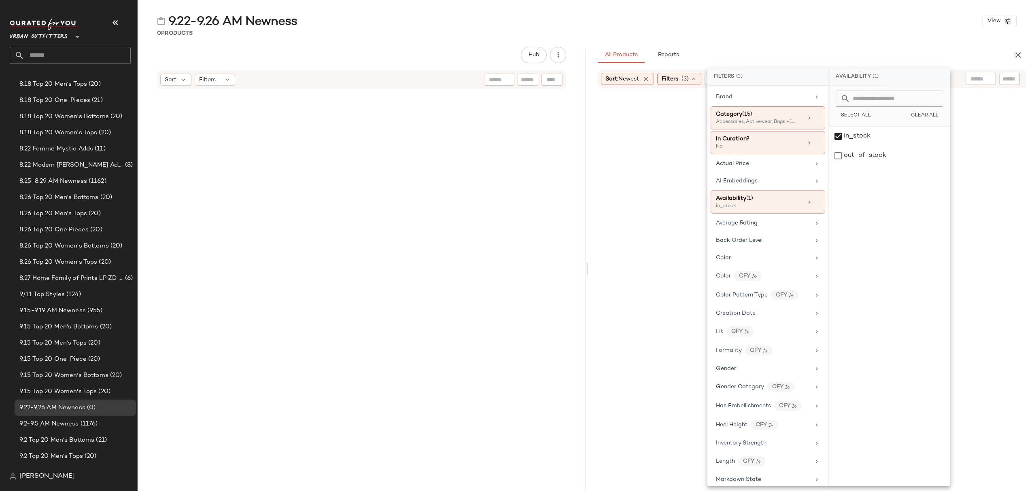
click at [808, 23] on div "9.22-9.26 AM Newness View" at bounding box center [587, 21] width 898 height 16
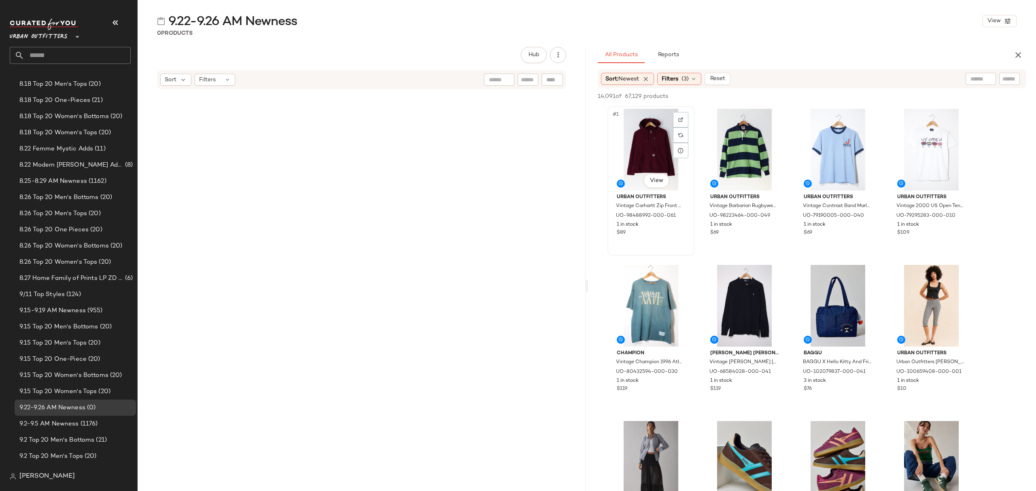
click at [630, 144] on div "#1 View" at bounding box center [650, 150] width 81 height 82
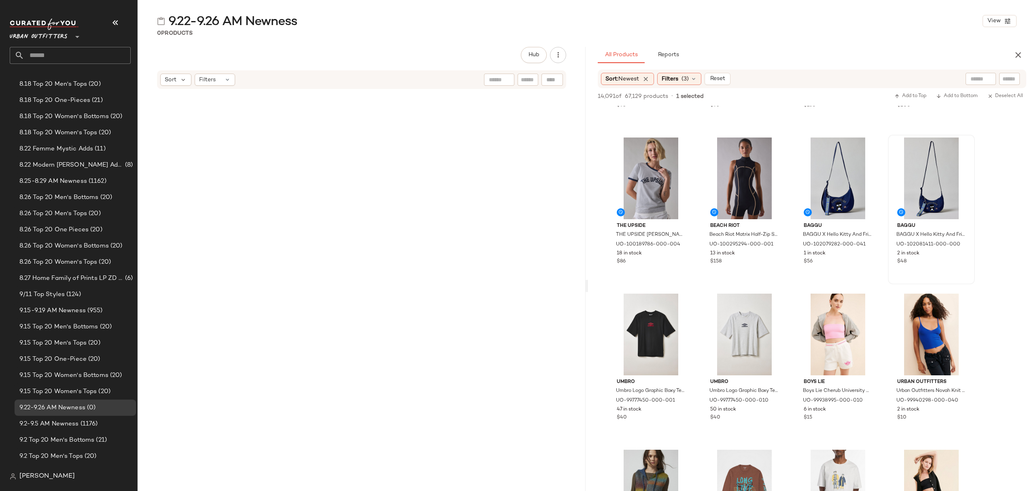
scroll to position [20608, 0]
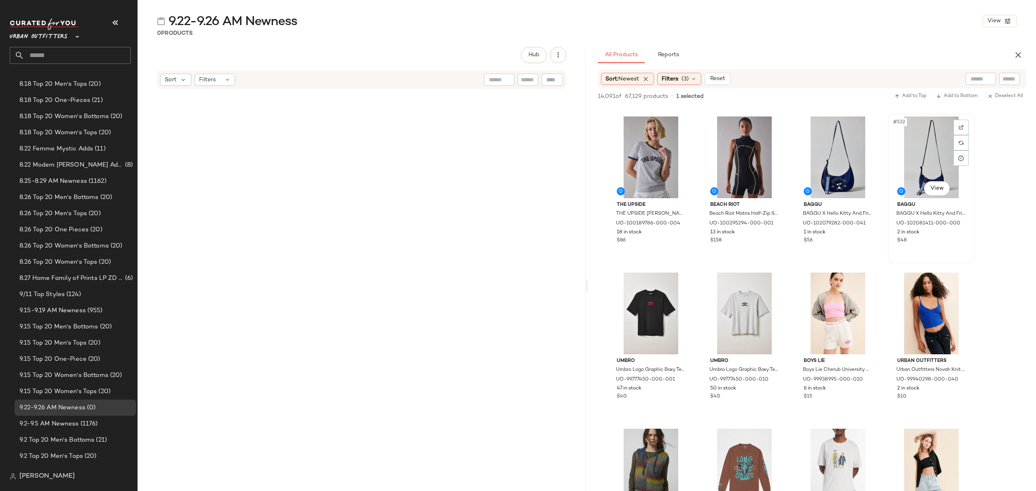
click at [955, 248] on div "#532 View BAGGU BAGGU X Hello Kitty And Friends UO Exclusive Badtz-Maru Small N…" at bounding box center [931, 189] width 85 height 148
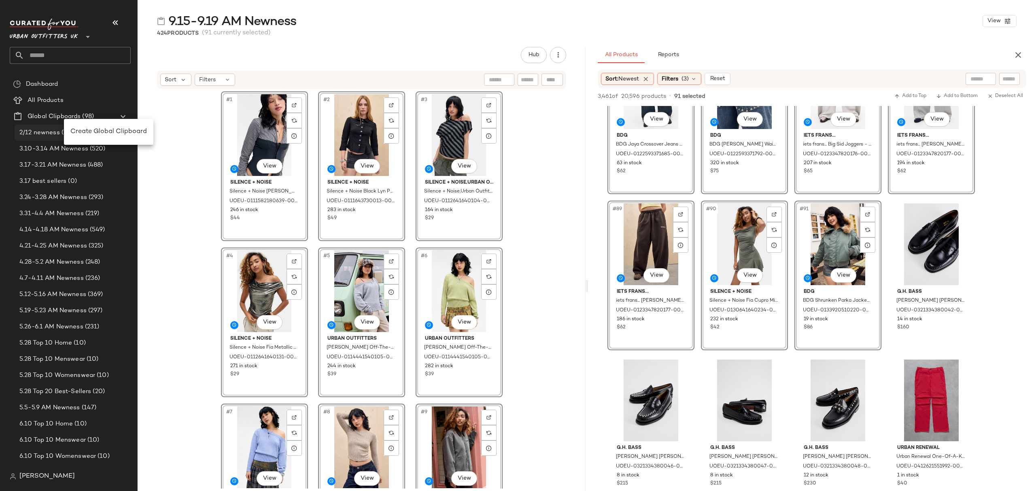
click at [90, 127] on div "Create Global Clipboard" at bounding box center [108, 132] width 76 height 10
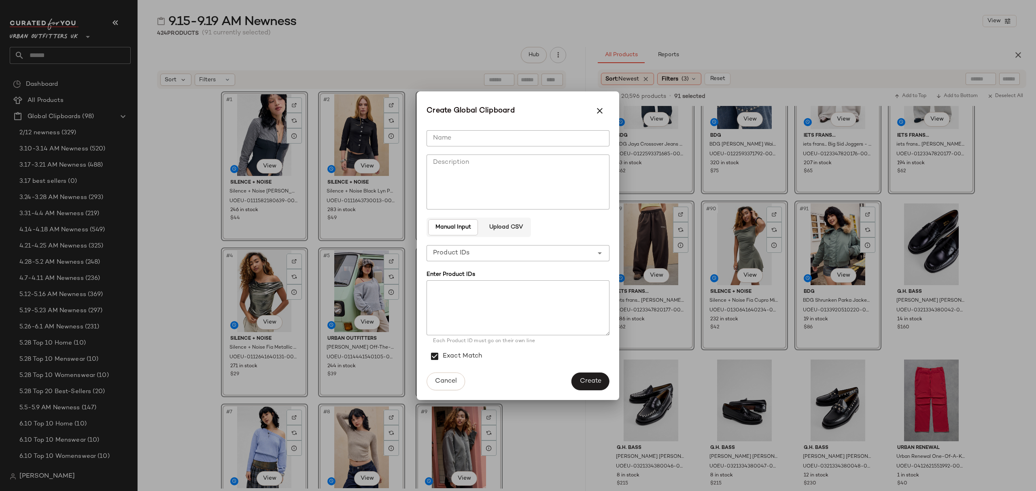
click at [454, 134] on input "Name" at bounding box center [517, 138] width 183 height 16
type input "**********"
click at [592, 379] on span "Create" at bounding box center [590, 381] width 22 height 8
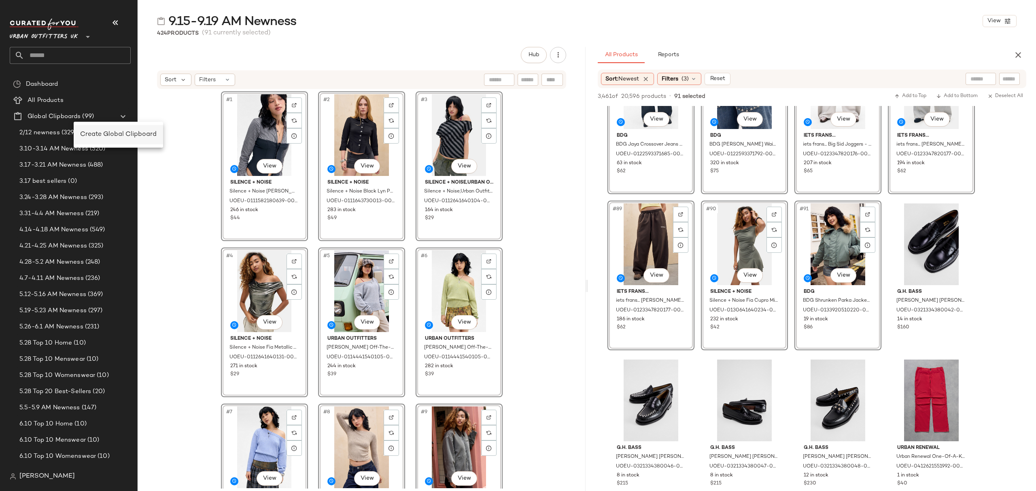
click at [105, 130] on div "Create Global Clipboard" at bounding box center [118, 135] width 76 height 10
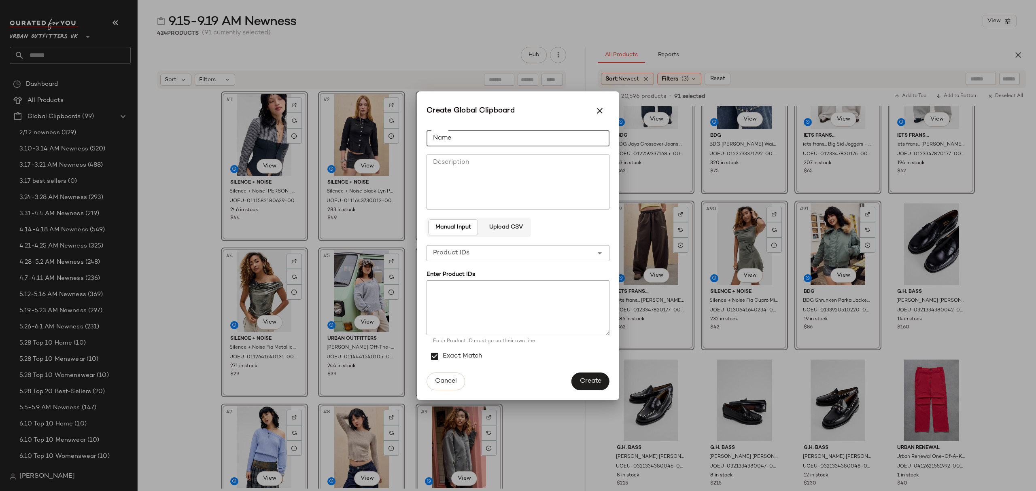
click at [490, 131] on input "Name" at bounding box center [517, 138] width 183 height 16
type input "**********"
drag, startPoint x: 590, startPoint y: 379, endPoint x: 534, endPoint y: 369, distance: 55.9
click at [590, 377] on span "Create" at bounding box center [590, 381] width 22 height 8
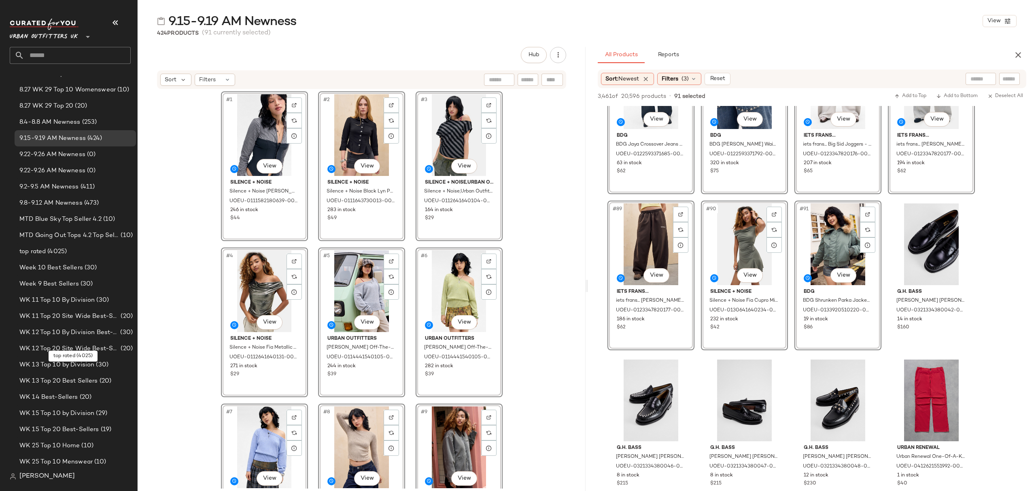
scroll to position [917, 0]
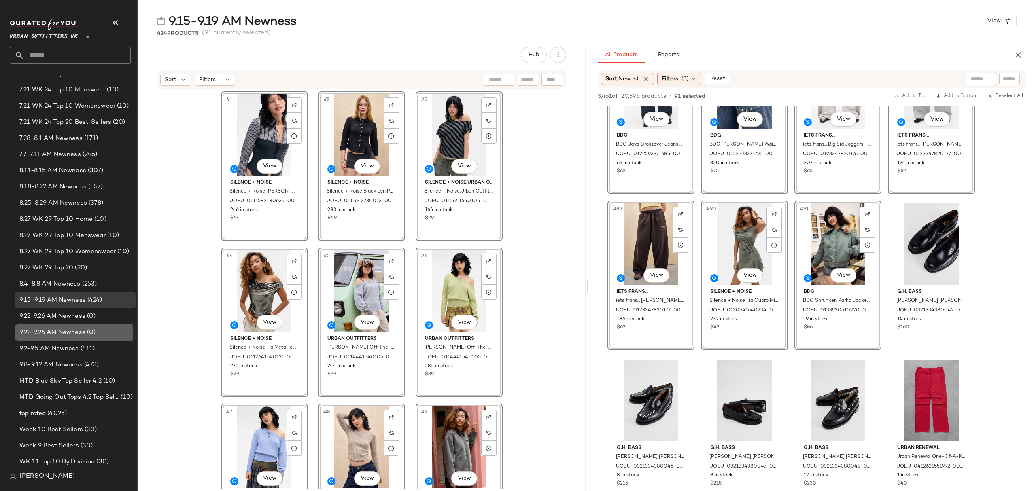
click at [78, 329] on span "9.22-9.26 AM Newness" at bounding box center [52, 332] width 66 height 9
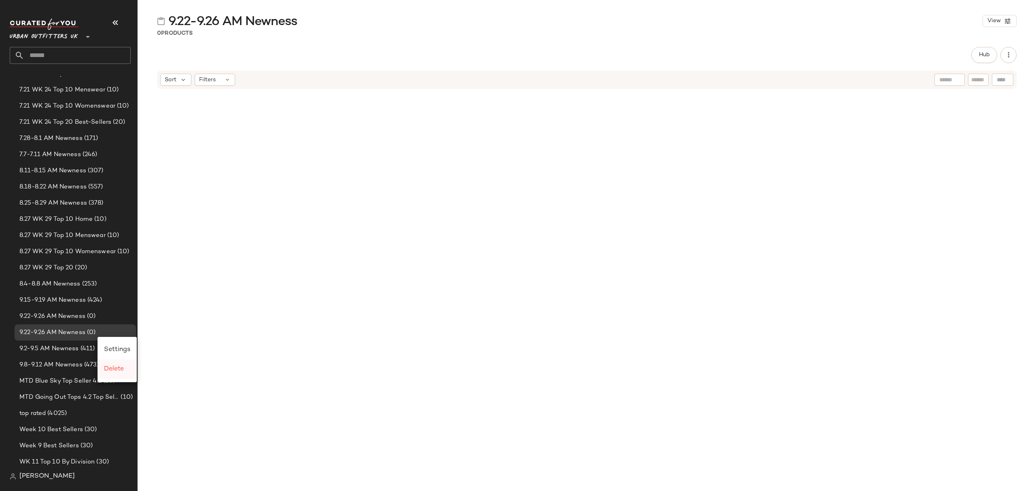
click at [114, 366] on span "Delete" at bounding box center [114, 369] width 20 height 7
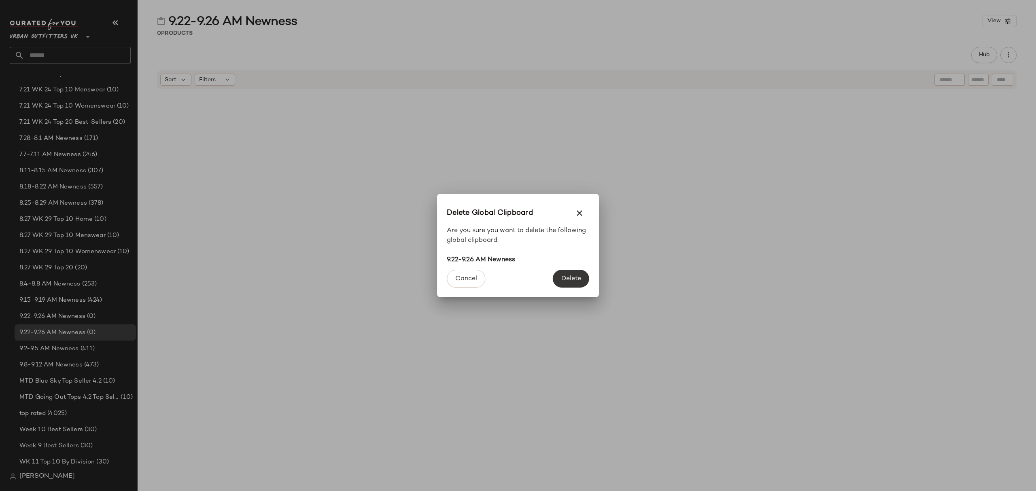
click at [581, 280] on button "Delete" at bounding box center [571, 279] width 36 height 18
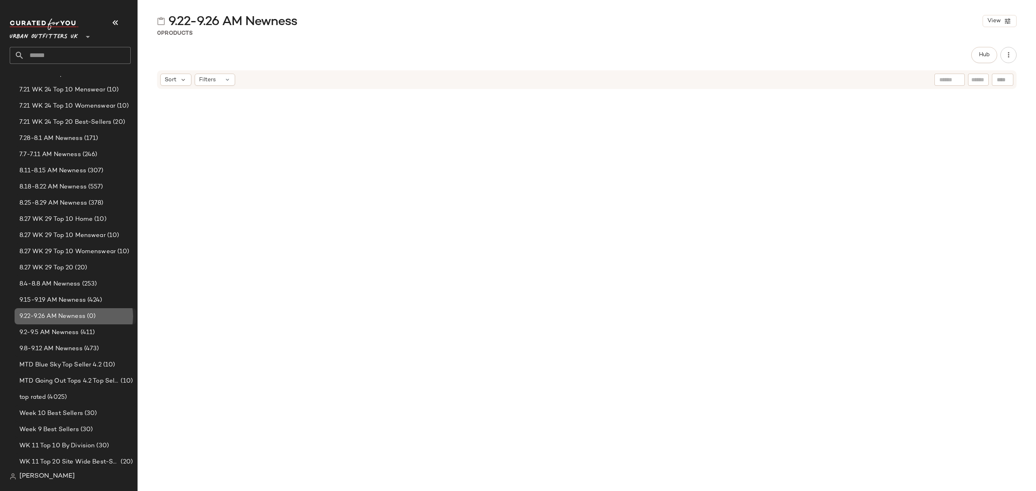
click at [73, 321] on div "9.22-9.26 AM Newness (0)" at bounding box center [75, 316] width 121 height 16
click at [975, 54] on button "Hub" at bounding box center [984, 55] width 26 height 16
click at [621, 78] on icon at bounding box center [623, 78] width 7 height 7
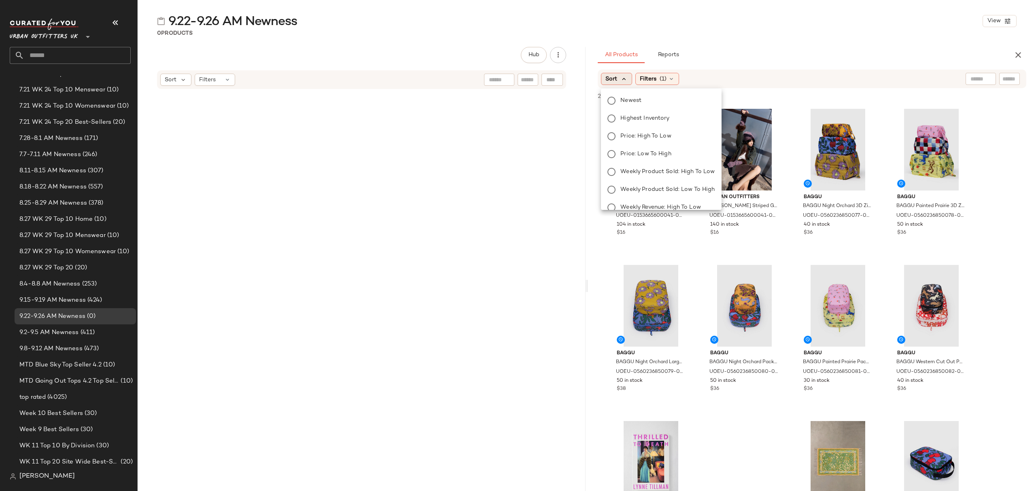
click at [631, 101] on span "Newest" at bounding box center [630, 100] width 21 height 8
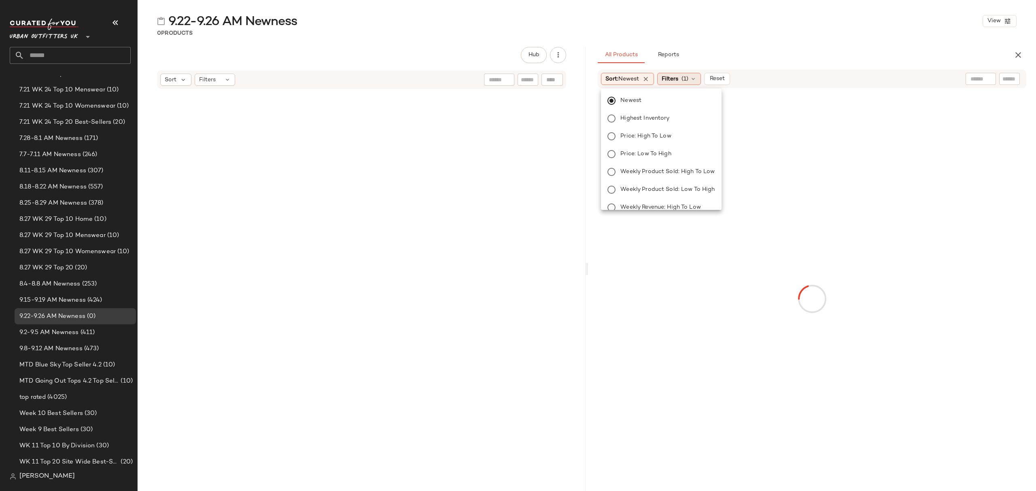
click at [694, 74] on div "Filters (1)" at bounding box center [679, 79] width 44 height 12
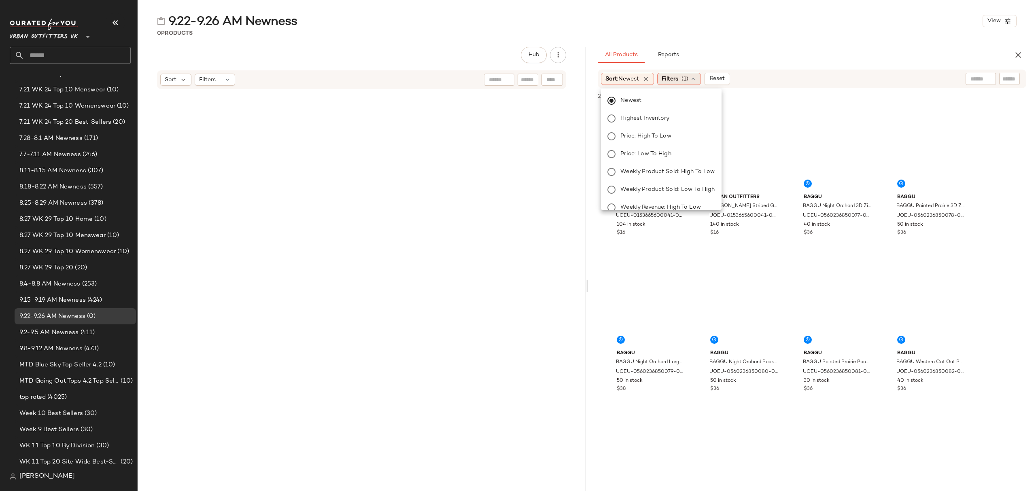
click at [693, 77] on icon at bounding box center [693, 79] width 6 height 6
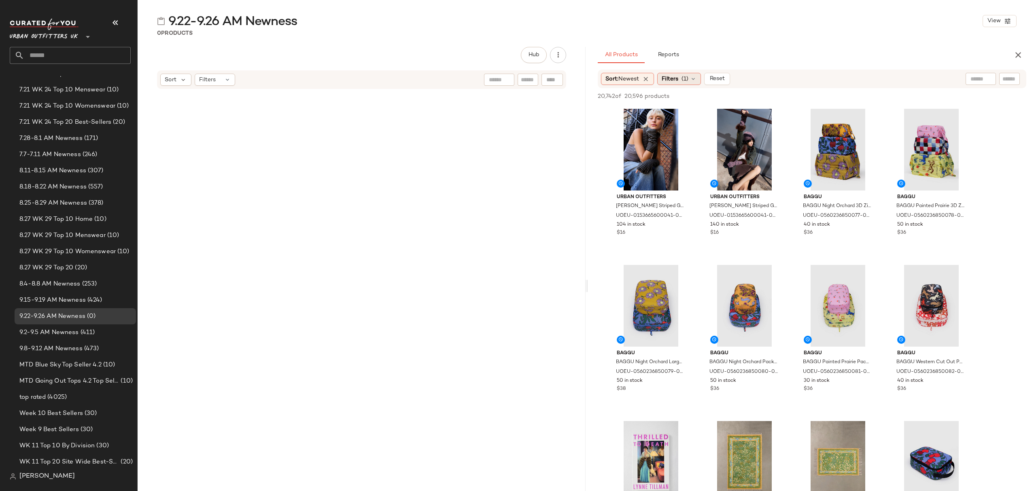
click at [688, 78] on span "(1)" at bounding box center [684, 79] width 7 height 8
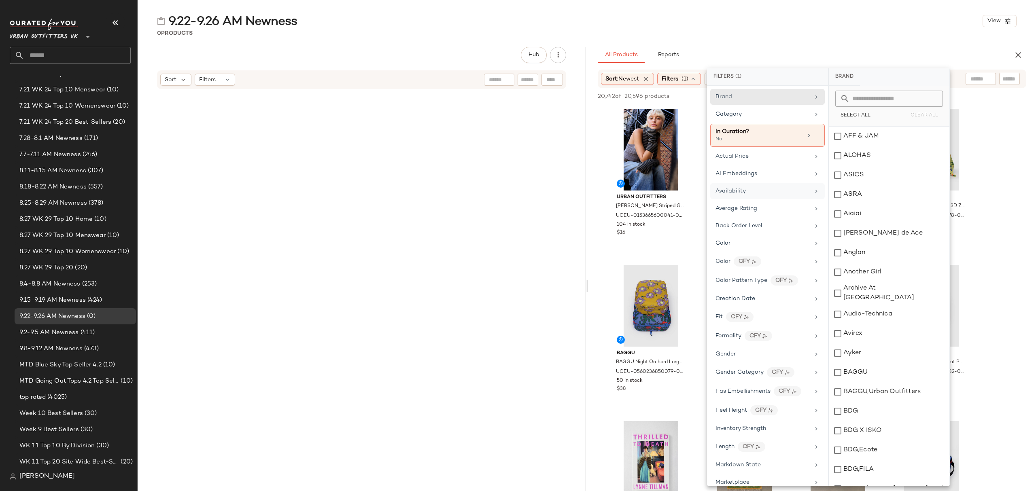
drag, startPoint x: 757, startPoint y: 191, endPoint x: 789, endPoint y: 188, distance: 32.1
click at [757, 191] on div "Availability" at bounding box center [762, 191] width 94 height 8
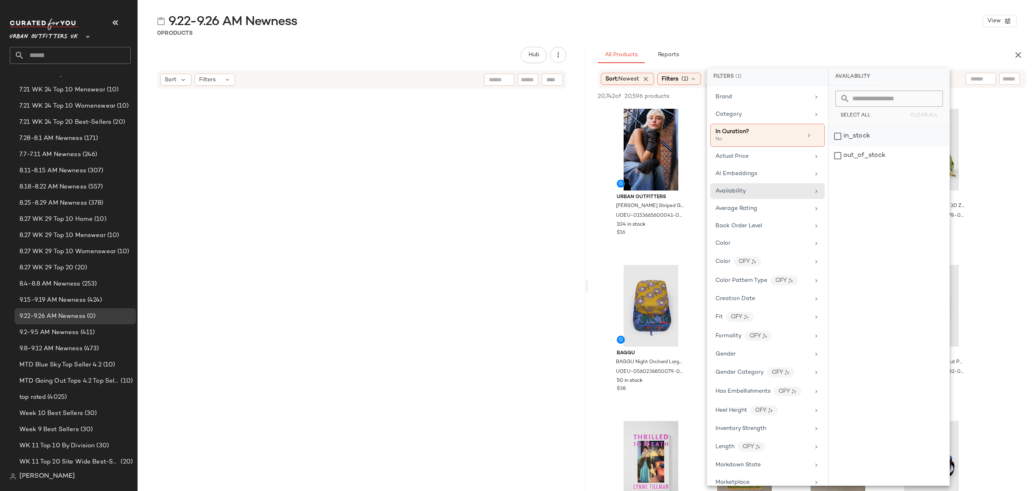
click at [899, 140] on div "in_stock" at bounding box center [889, 136] width 121 height 19
click at [773, 114] on div "Category" at bounding box center [763, 114] width 94 height 8
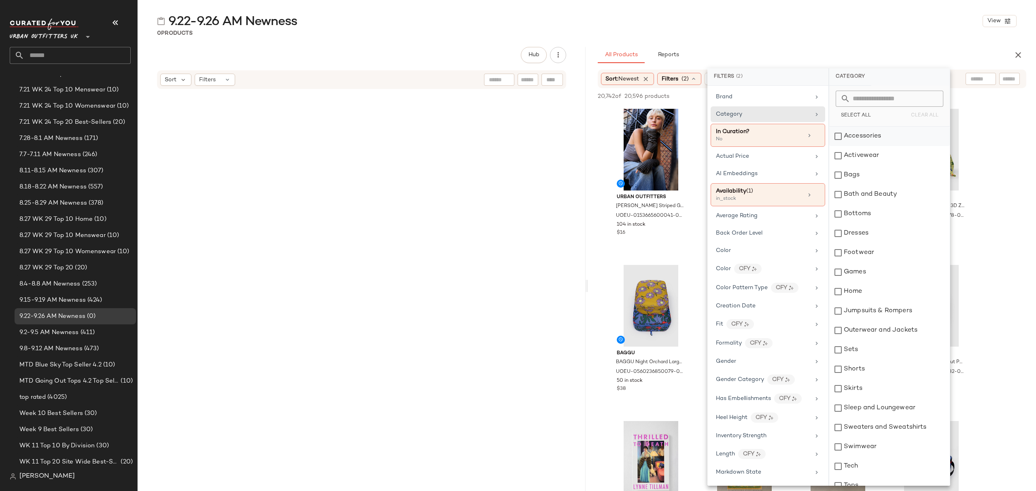
click at [873, 138] on div "Accessories" at bounding box center [889, 136] width 121 height 19
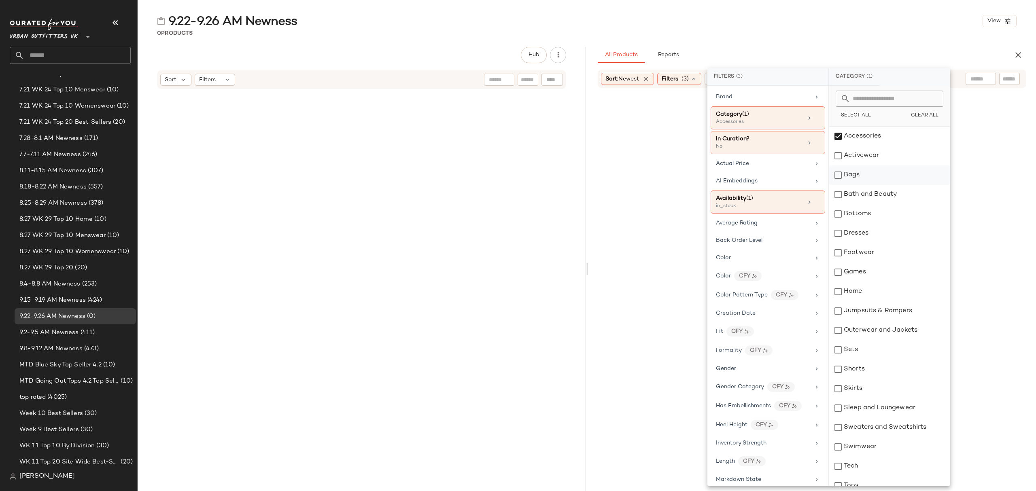
drag, startPoint x: 875, startPoint y: 159, endPoint x: 873, endPoint y: 178, distance: 19.9
click at [876, 159] on div "Activewear" at bounding box center [889, 155] width 121 height 19
click at [873, 178] on div "Bags" at bounding box center [889, 174] width 121 height 19
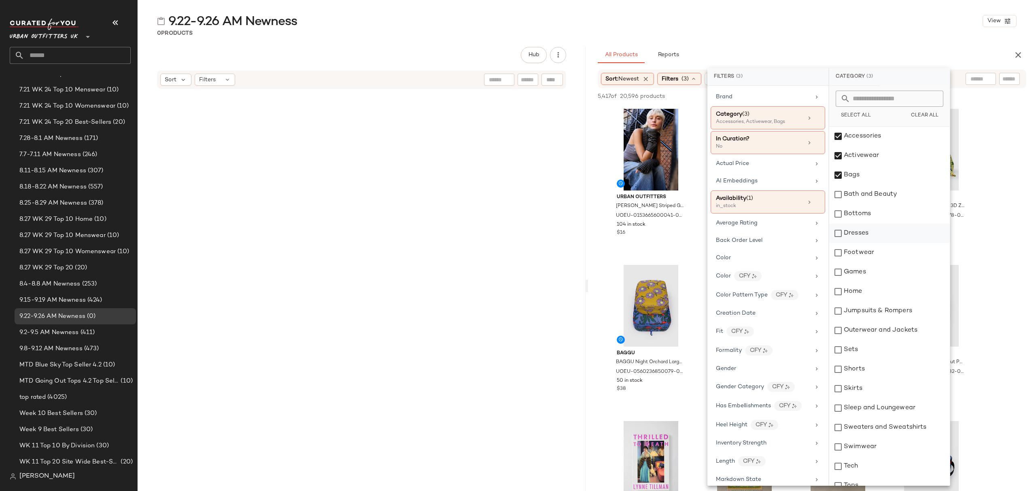
drag, startPoint x: 881, startPoint y: 219, endPoint x: 879, endPoint y: 235, distance: 16.7
click at [881, 220] on div "Bottoms" at bounding box center [889, 213] width 121 height 19
click at [879, 237] on div "Dresses" at bounding box center [889, 233] width 121 height 19
click at [876, 252] on div "Footwear" at bounding box center [889, 252] width 121 height 19
click at [879, 309] on div "Jumpsuits & Rompers" at bounding box center [889, 310] width 121 height 19
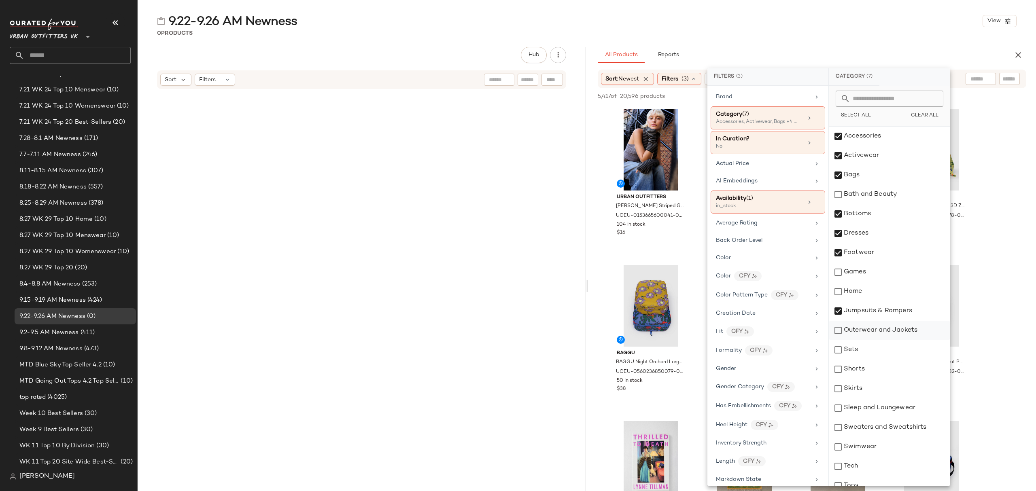
click at [880, 329] on div "Outerwear and Jackets" at bounding box center [889, 330] width 121 height 19
drag, startPoint x: 876, startPoint y: 349, endPoint x: 876, endPoint y: 353, distance: 4.5
click at [876, 350] on div "Sets" at bounding box center [889, 349] width 121 height 19
click at [879, 373] on div "Shorts" at bounding box center [889, 369] width 121 height 19
drag, startPoint x: 873, startPoint y: 390, endPoint x: 878, endPoint y: 409, distance: 19.6
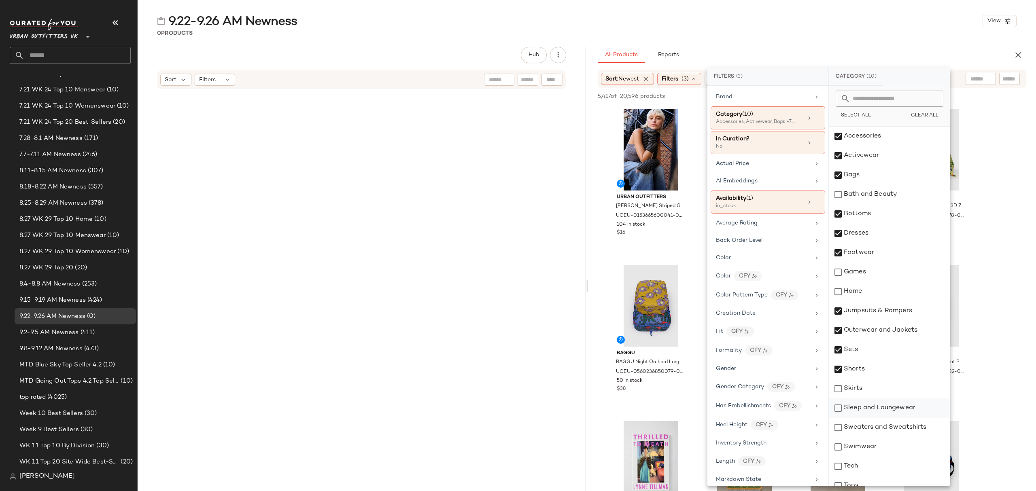
click at [873, 391] on div "Skirts" at bounding box center [889, 388] width 121 height 19
click at [878, 410] on div "Sleep and Loungewear" at bounding box center [889, 408] width 121 height 19
click at [884, 424] on div "Sweaters and Sweatshirts" at bounding box center [889, 427] width 121 height 19
click at [876, 453] on div "Swimwear" at bounding box center [889, 446] width 121 height 19
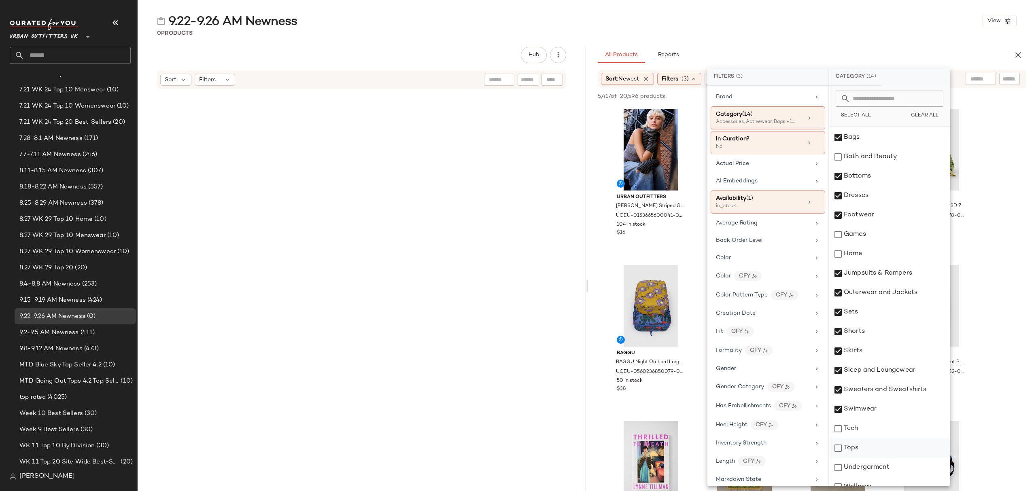
scroll to position [49, 0]
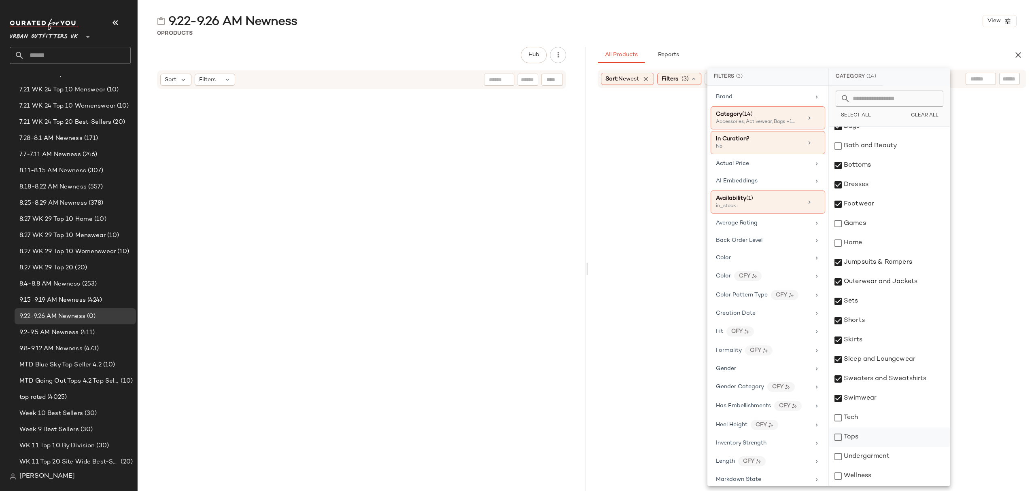
click at [889, 442] on div "Tops" at bounding box center [889, 437] width 121 height 19
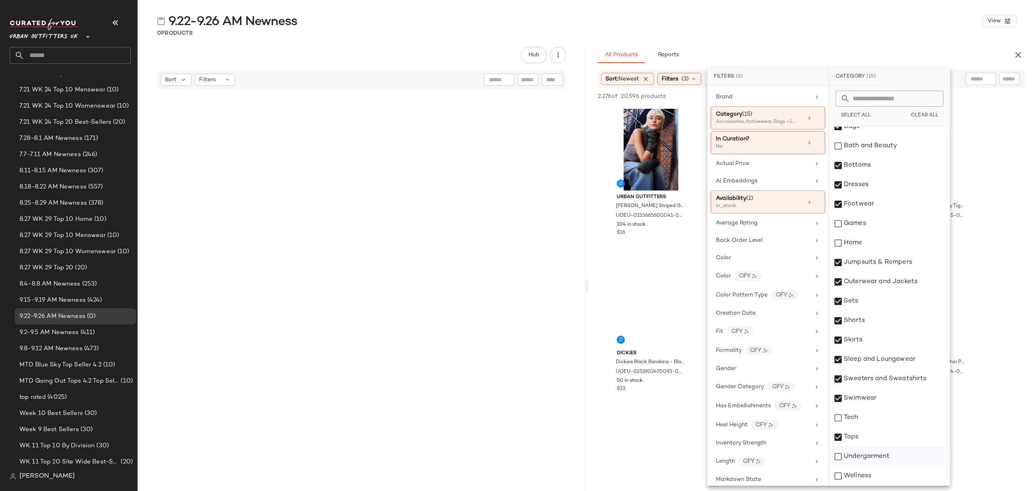
click at [886, 458] on div "Undergarment" at bounding box center [889, 456] width 121 height 19
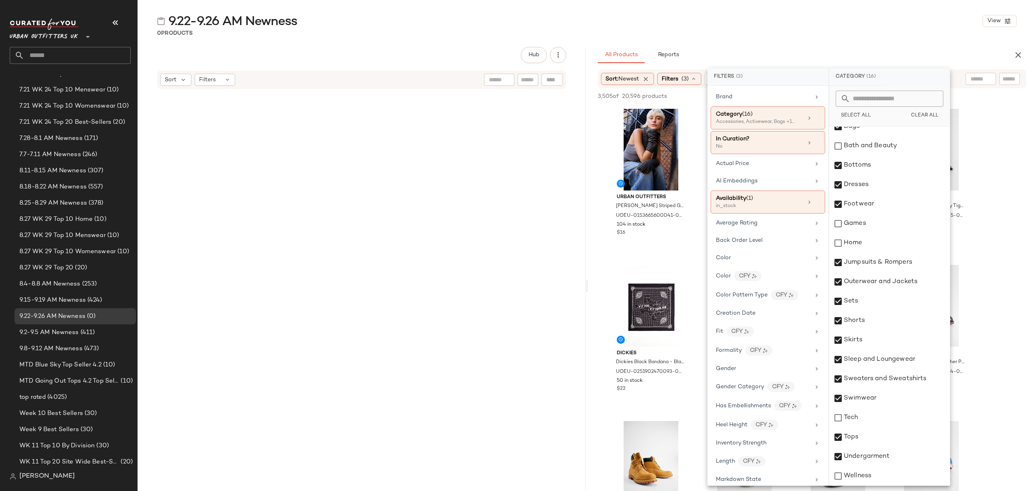
click at [795, 32] on div "0 Products" at bounding box center [587, 33] width 898 height 8
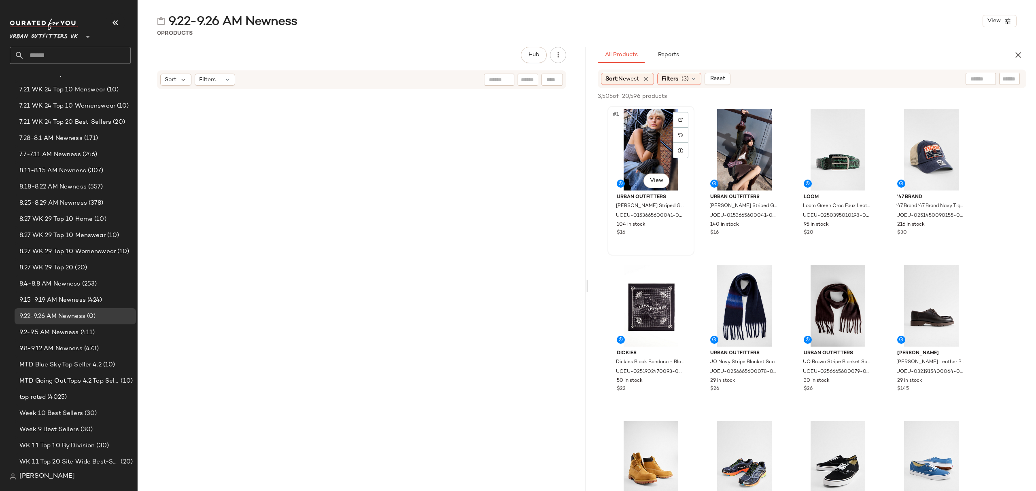
drag, startPoint x: 633, startPoint y: 112, endPoint x: 643, endPoint y: 120, distance: 12.4
click at [633, 112] on div "#1 View" at bounding box center [650, 150] width 81 height 82
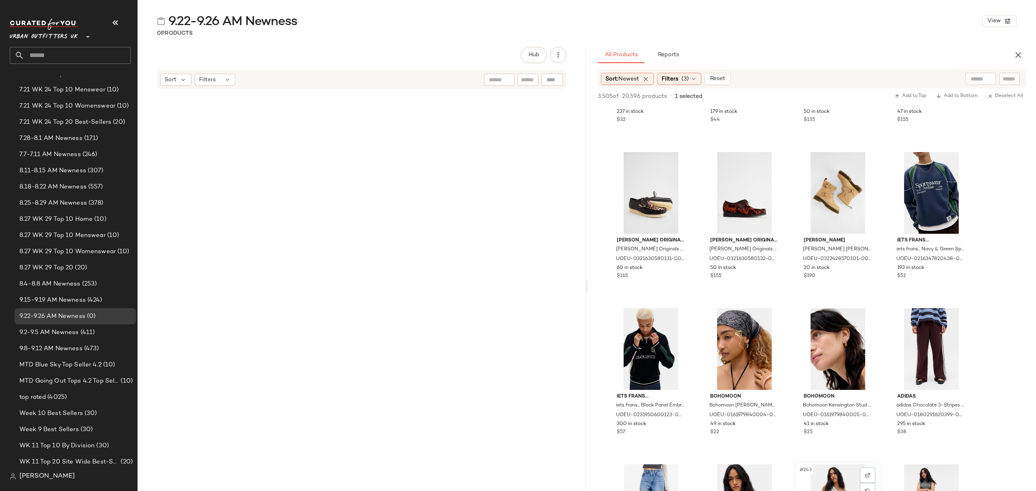
scroll to position [8901, 0]
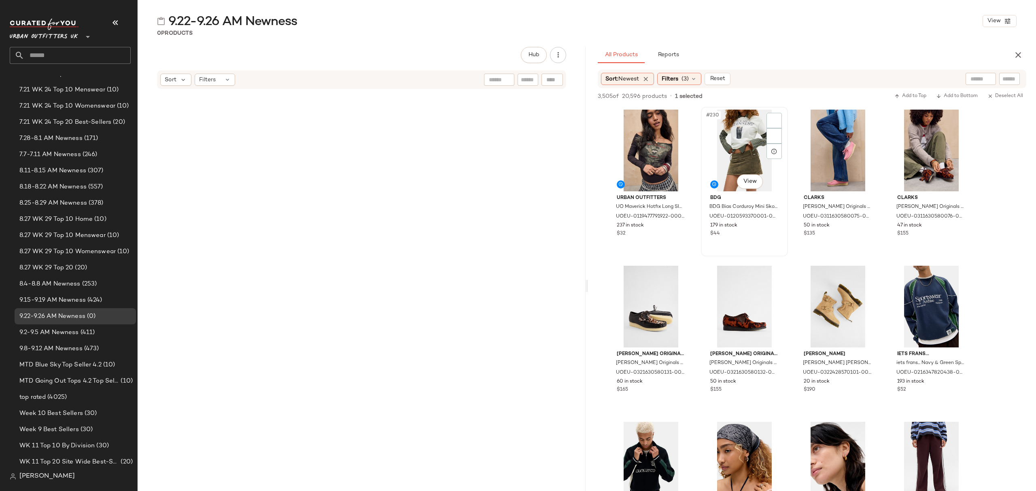
click at [758, 233] on div "$44" at bounding box center [744, 233] width 68 height 7
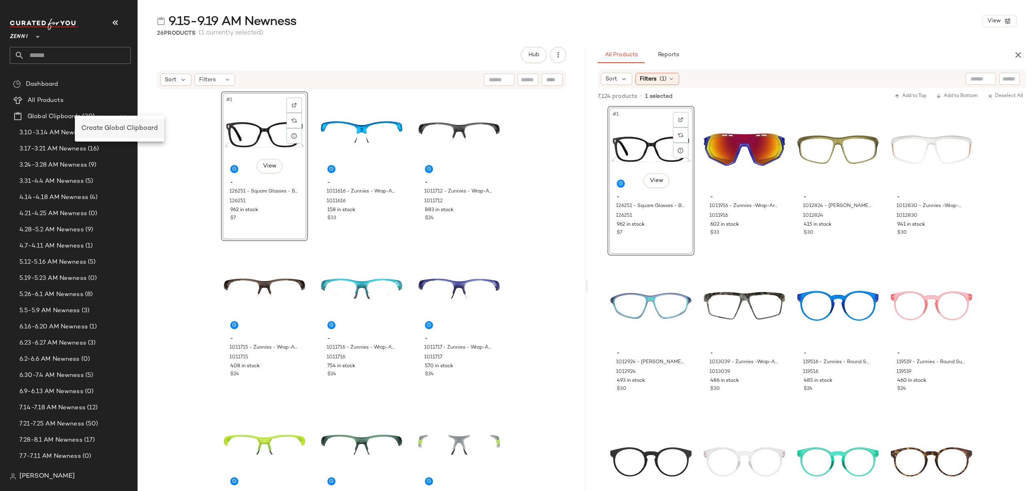
click at [117, 126] on span "Create Global Clipboard" at bounding box center [119, 128] width 76 height 7
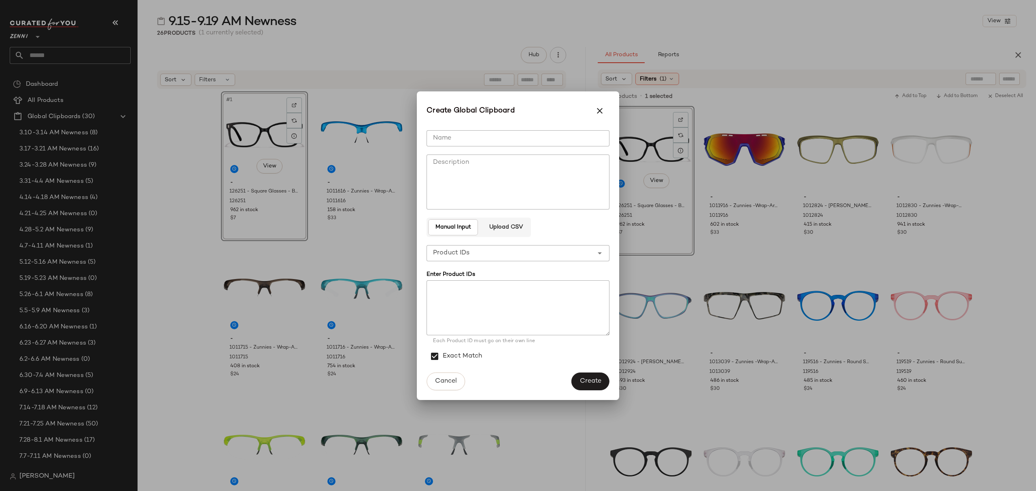
click at [517, 144] on input "Name" at bounding box center [517, 138] width 183 height 16
type input "**********"
click at [602, 376] on button "Create" at bounding box center [590, 382] width 38 height 18
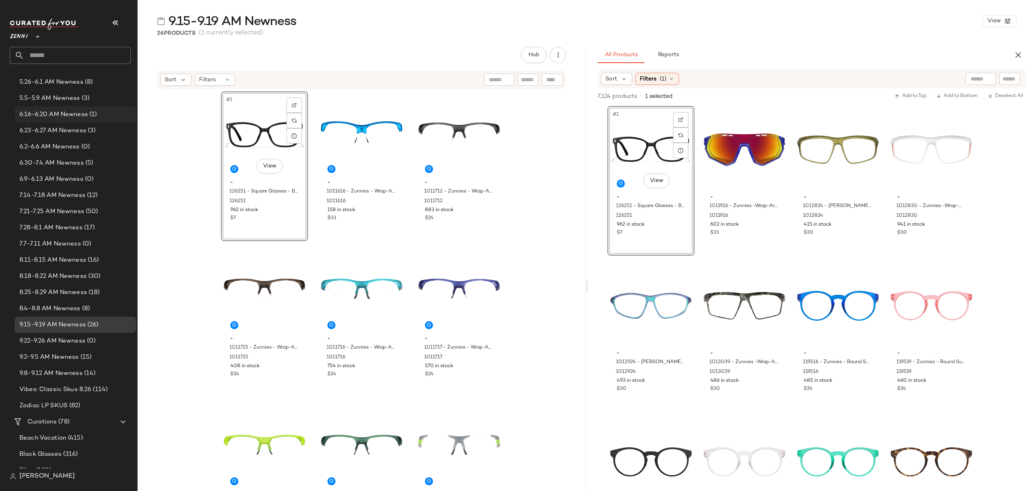
scroll to position [216, 0]
click at [44, 335] on span "9.22-9.26 AM Newness" at bounding box center [52, 337] width 66 height 9
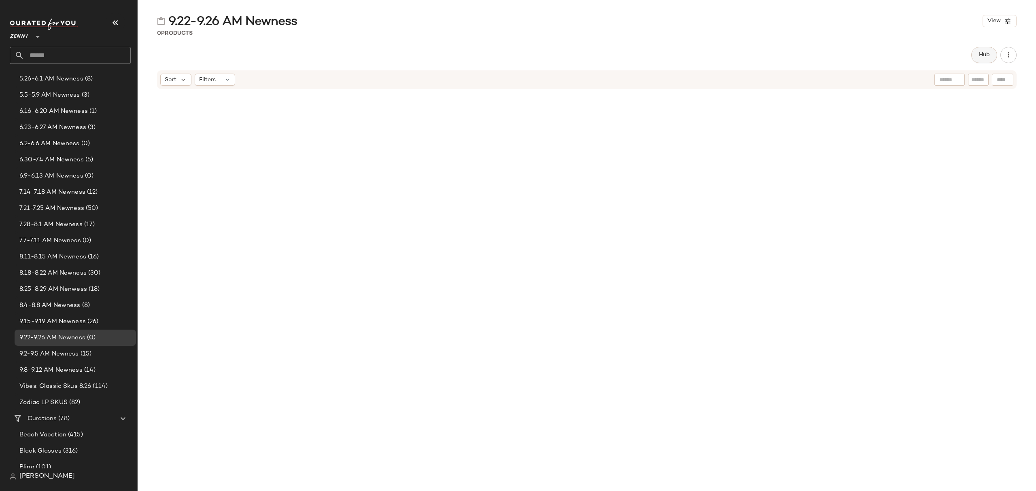
click at [980, 58] on span "Hub" at bounding box center [983, 55] width 11 height 6
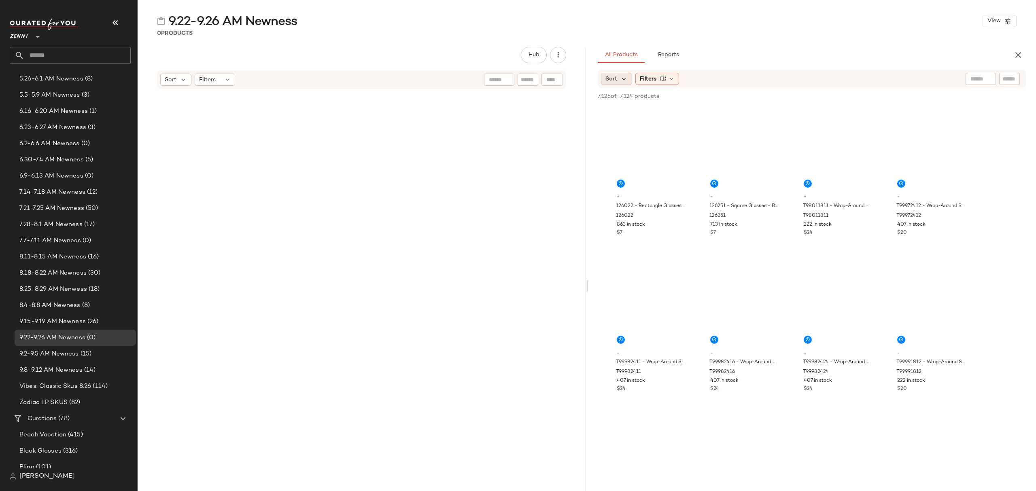
click at [625, 78] on icon at bounding box center [623, 78] width 7 height 7
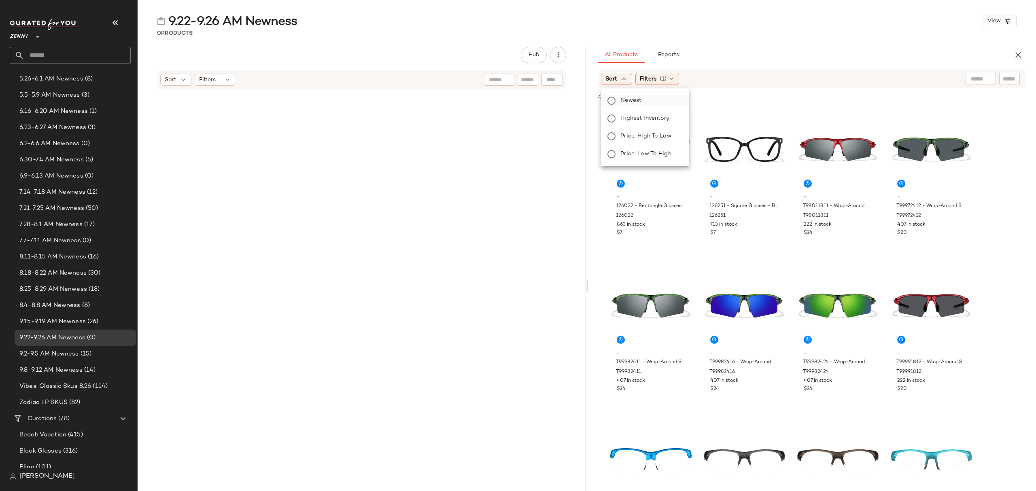
click at [630, 95] on label "Newest" at bounding box center [650, 100] width 66 height 11
click at [800, 62] on div "All Products Reports" at bounding box center [799, 55] width 403 height 16
click at [646, 146] on div "#1 View" at bounding box center [650, 150] width 81 height 82
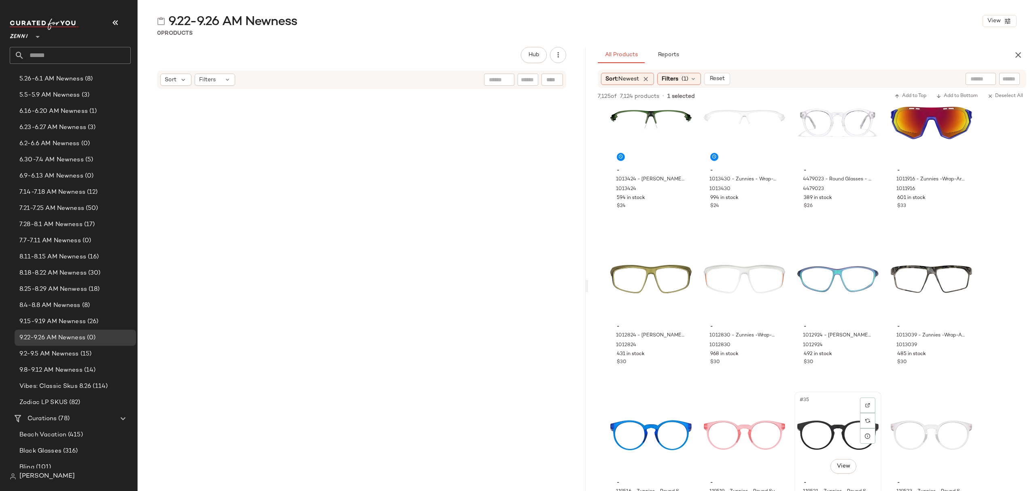
scroll to position [917, 0]
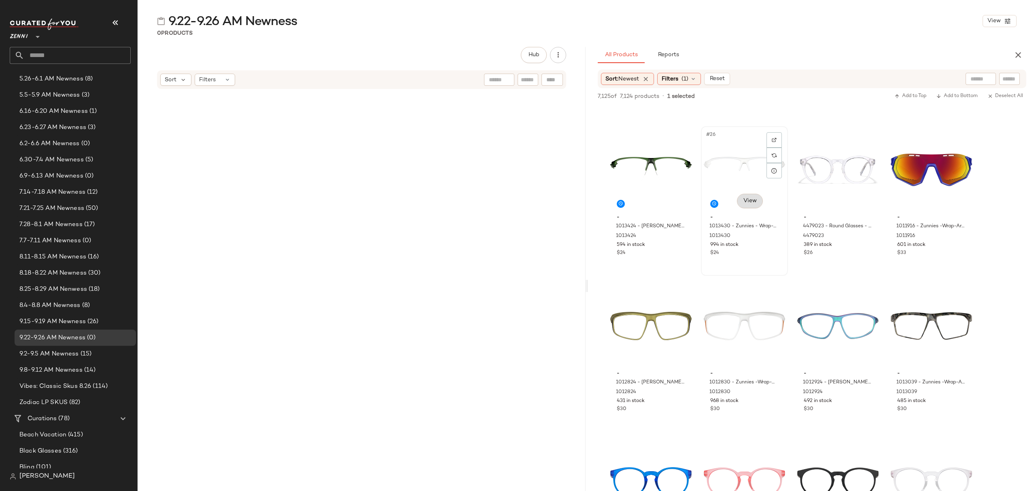
drag, startPoint x: 766, startPoint y: 251, endPoint x: 738, endPoint y: 201, distance: 57.0
click at [765, 251] on div "$24" at bounding box center [744, 253] width 68 height 7
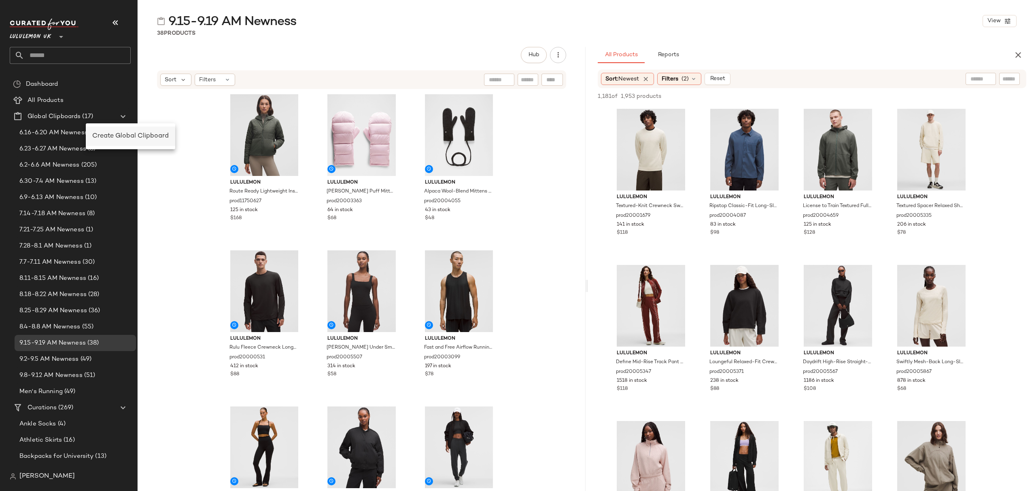
click at [123, 133] on span "Create Global Clipboard" at bounding box center [130, 136] width 76 height 7
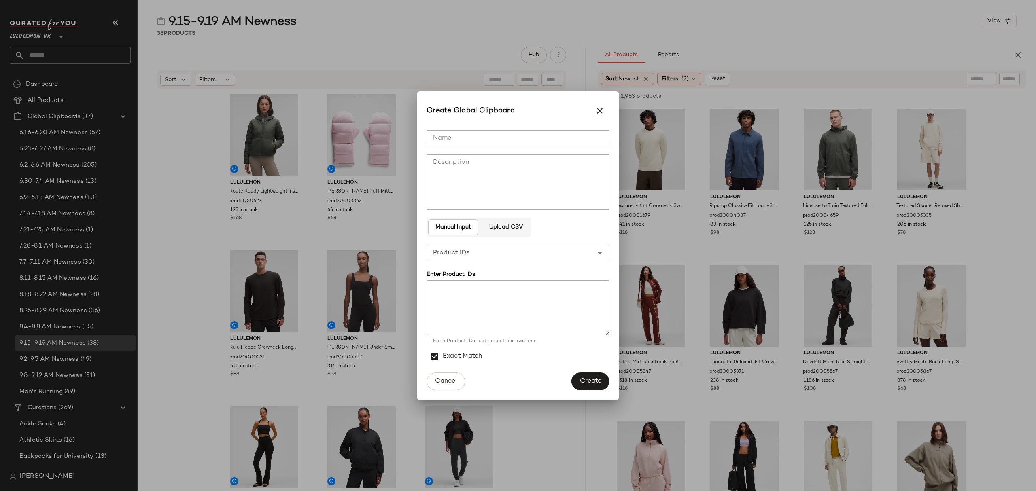
click at [595, 137] on input "Name" at bounding box center [517, 138] width 183 height 16
type input "**********"
click at [592, 376] on button "Create" at bounding box center [590, 382] width 38 height 18
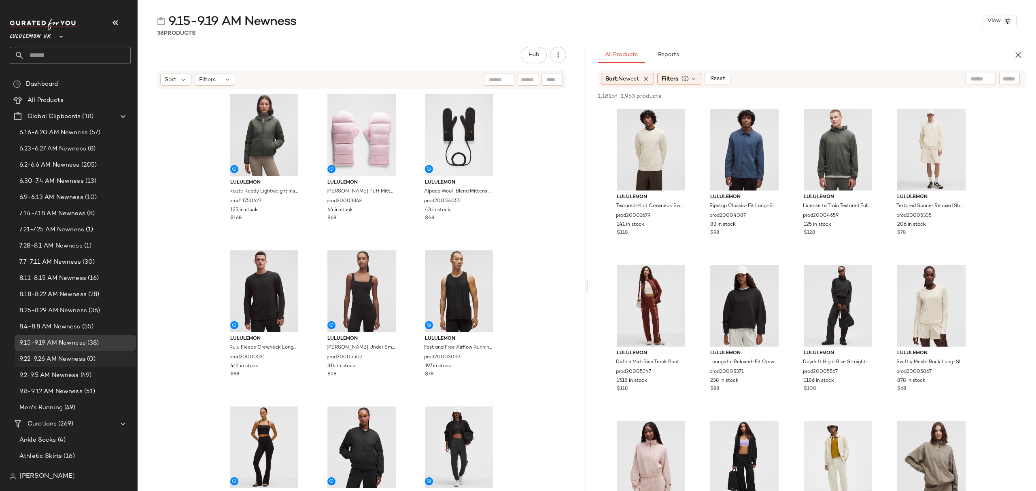
click at [94, 356] on span "(0)" at bounding box center [90, 359] width 10 height 9
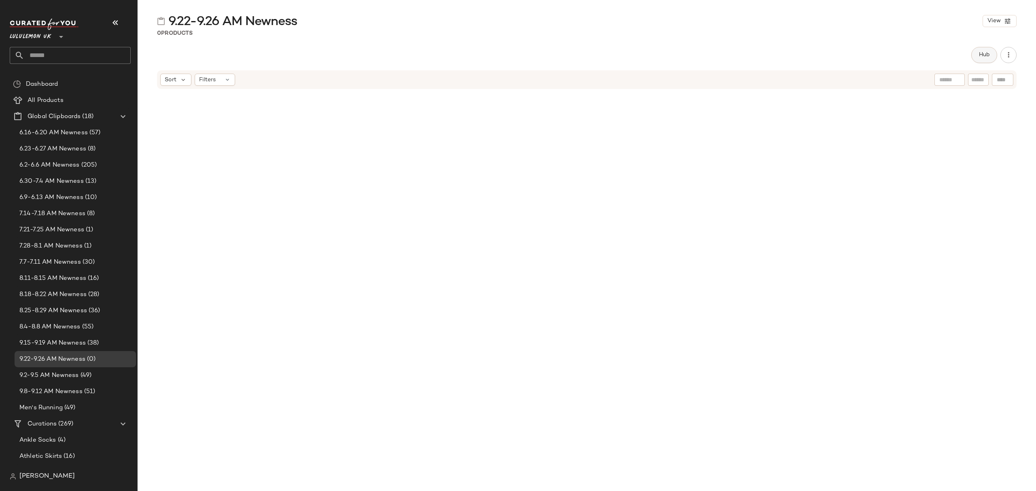
click at [988, 54] on span "Hub" at bounding box center [983, 55] width 11 height 6
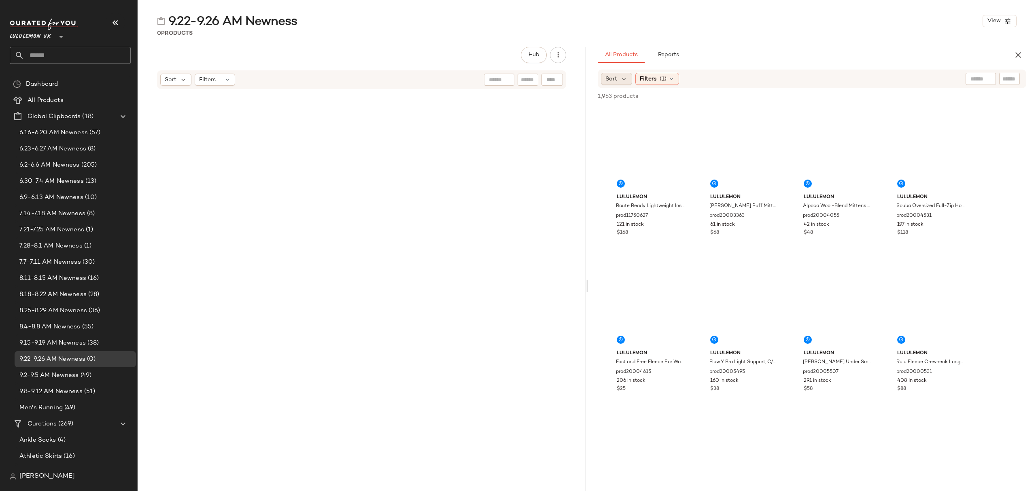
click at [617, 85] on div "Sort" at bounding box center [616, 79] width 31 height 12
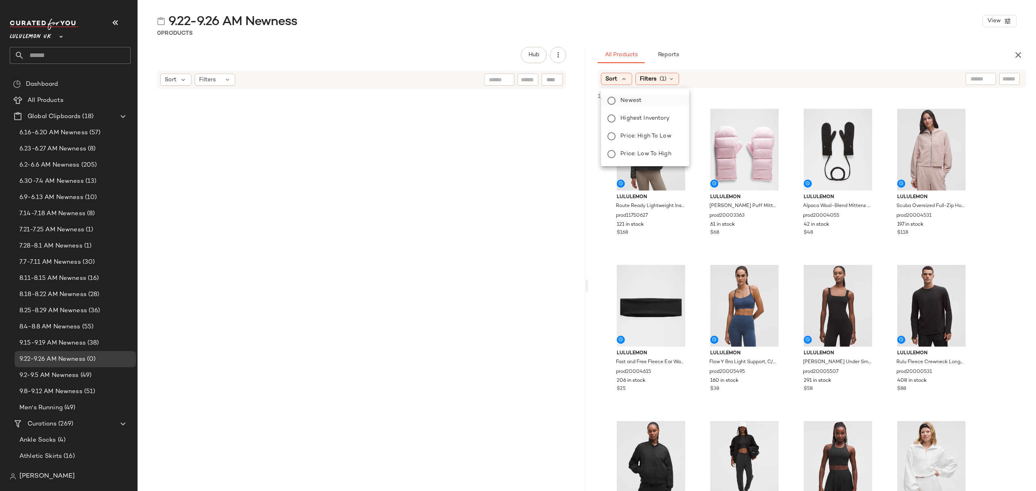
click at [621, 101] on span "Newest" at bounding box center [630, 100] width 21 height 8
click at [677, 77] on span "Filters" at bounding box center [670, 79] width 17 height 8
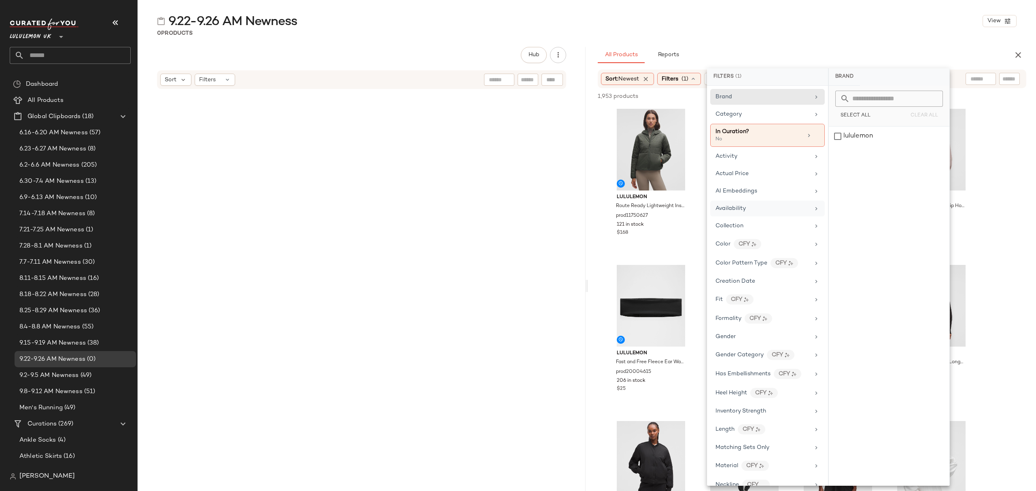
click at [759, 209] on div "Availability" at bounding box center [762, 208] width 94 height 8
click at [885, 140] on div "in_stock" at bounding box center [889, 136] width 121 height 19
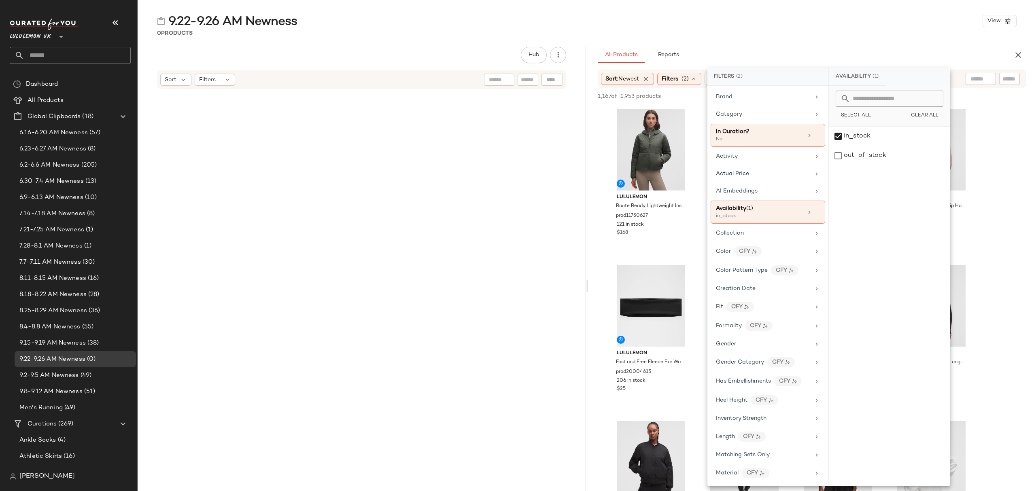
click at [876, 51] on div "All Products Reports" at bounding box center [799, 55] width 403 height 16
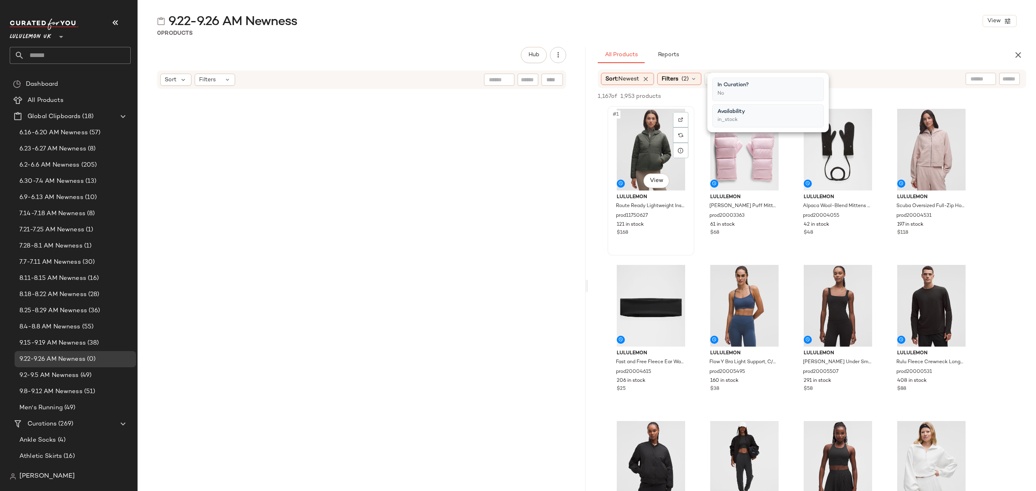
click at [651, 141] on div "#1 View" at bounding box center [650, 150] width 81 height 82
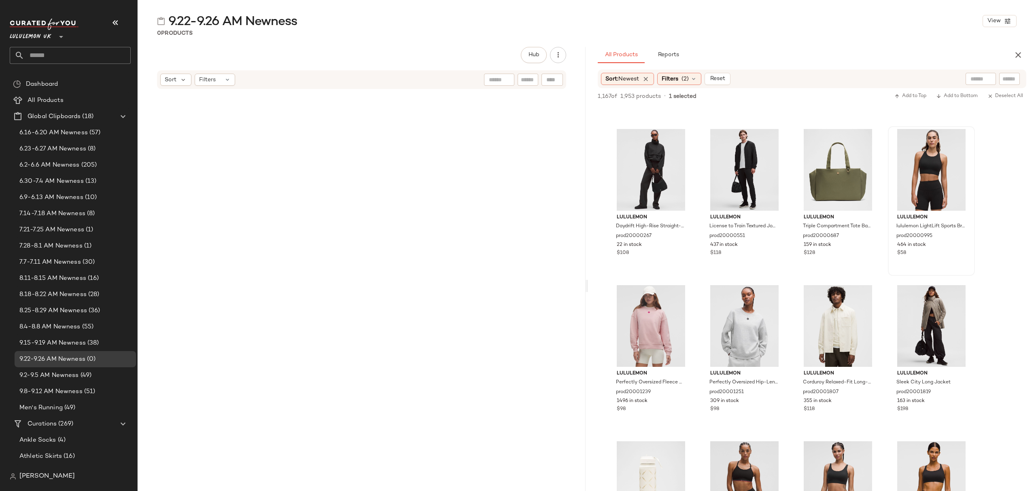
scroll to position [486, 0]
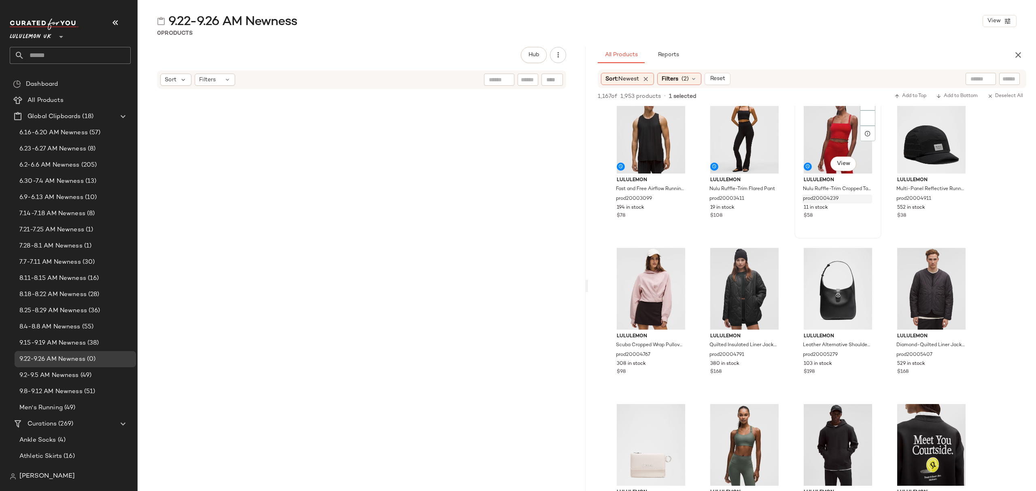
click at [847, 218] on div "$58" at bounding box center [838, 215] width 68 height 7
